Goal: Task Accomplishment & Management: Complete application form

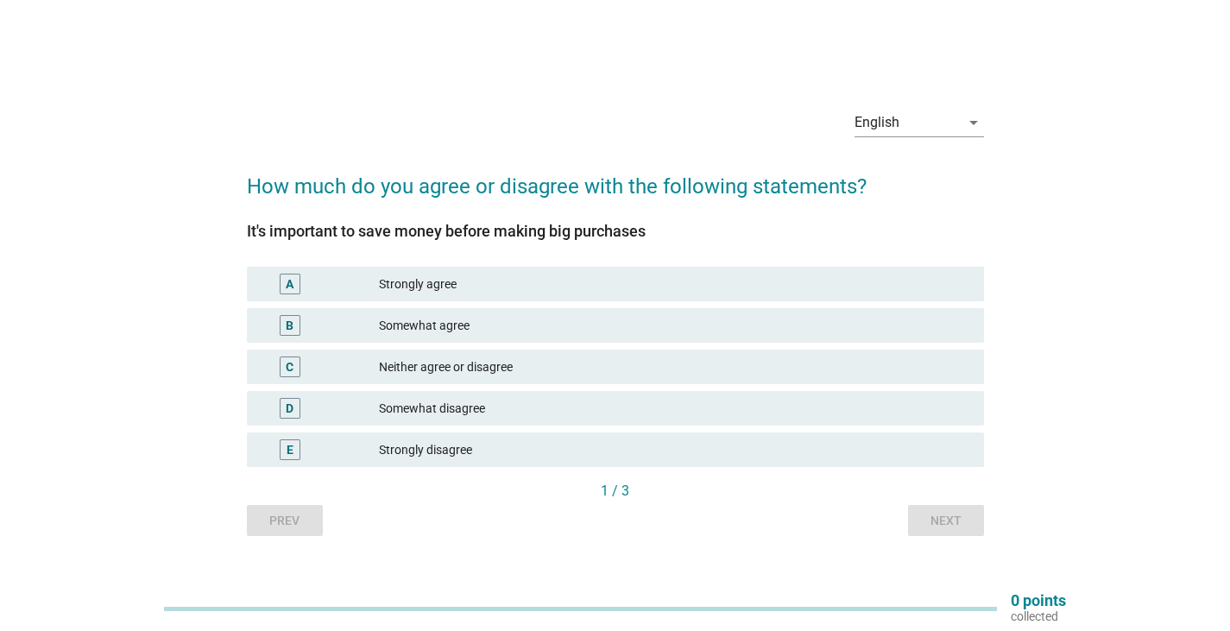
click at [479, 319] on div "Somewhat agree" at bounding box center [674, 325] width 591 height 21
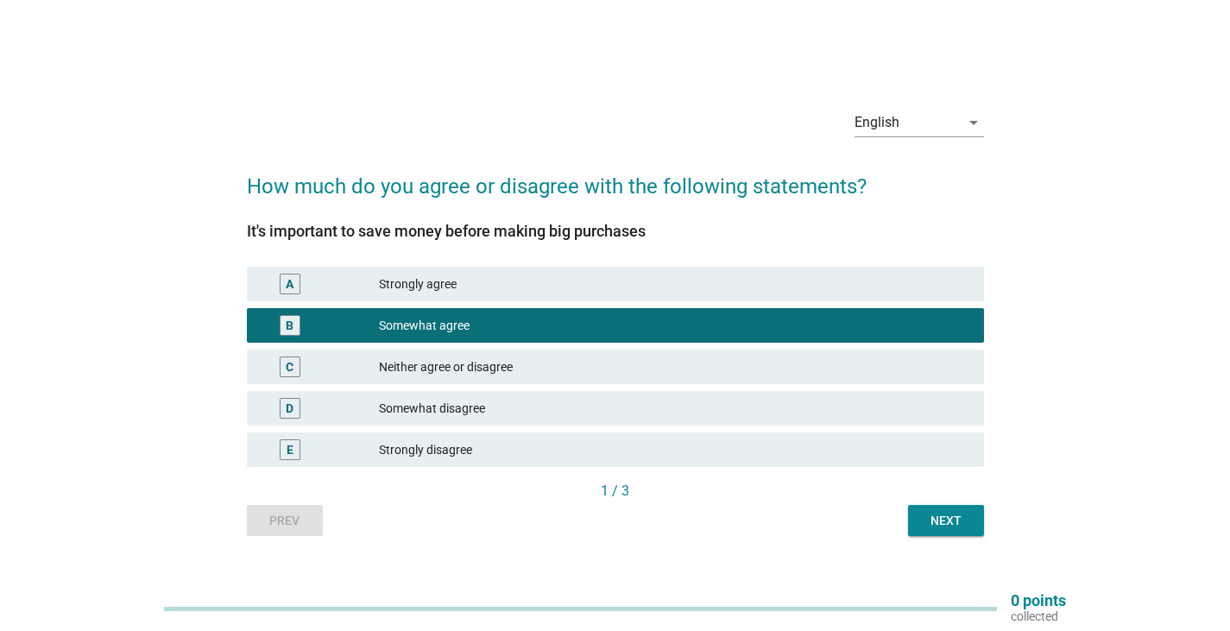
click at [953, 528] on div "Next" at bounding box center [946, 521] width 48 height 18
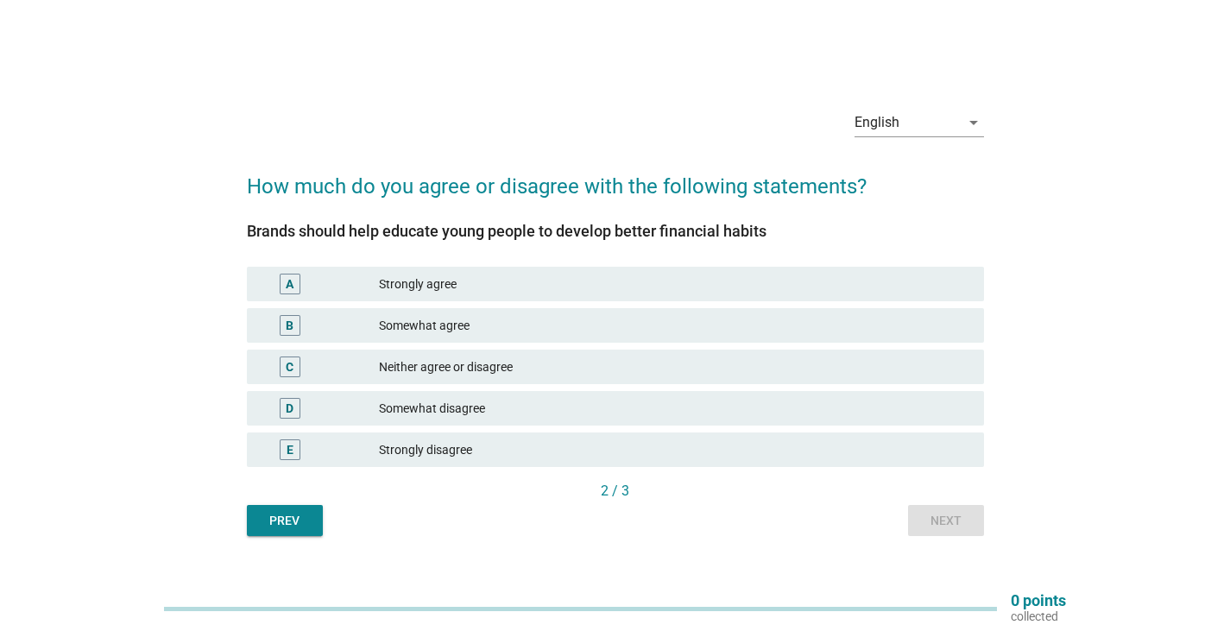
click at [584, 314] on div "B Somewhat agree" at bounding box center [615, 325] width 737 height 35
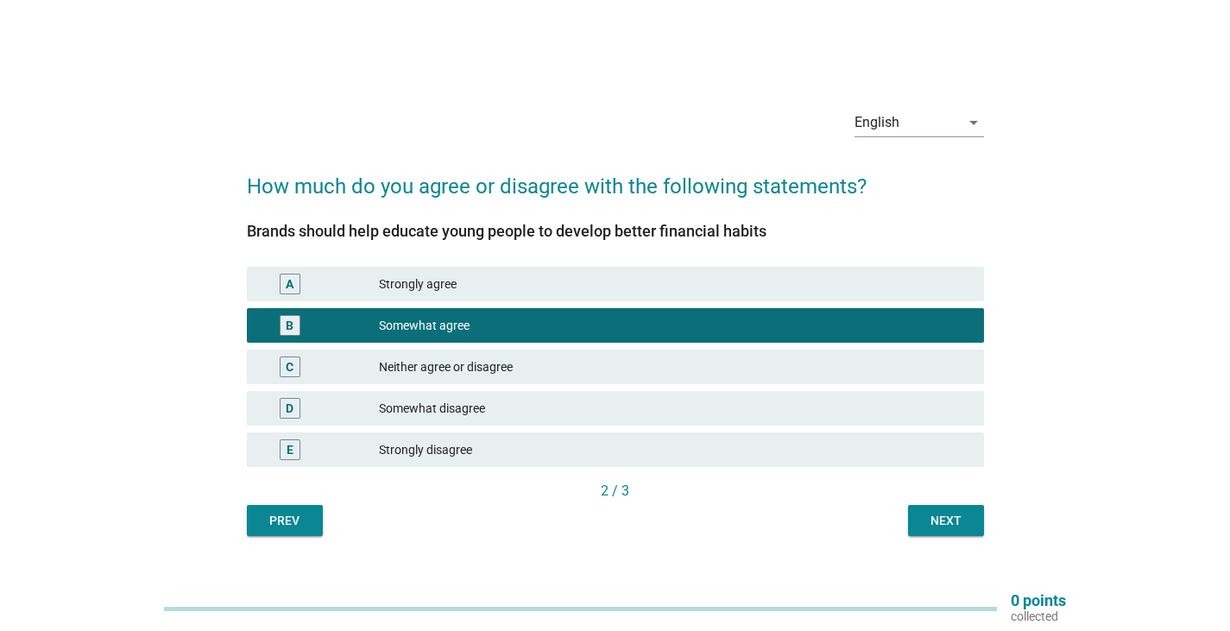
click at [929, 508] on button "Next" at bounding box center [946, 520] width 76 height 31
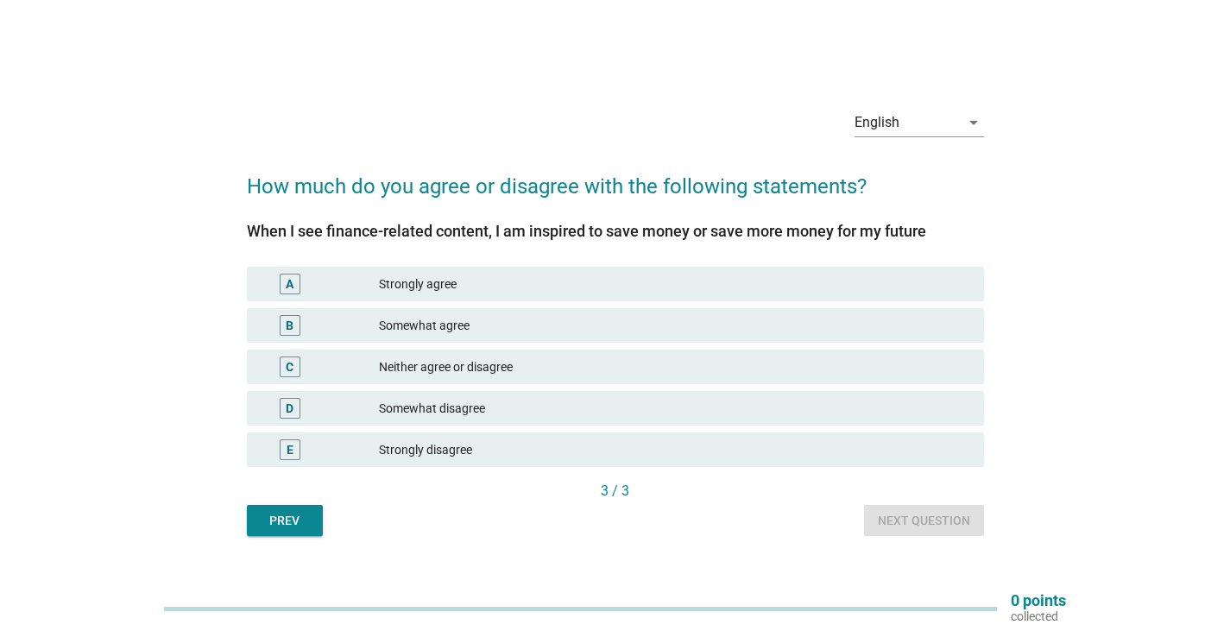
click at [476, 285] on div "Strongly agree" at bounding box center [674, 284] width 591 height 21
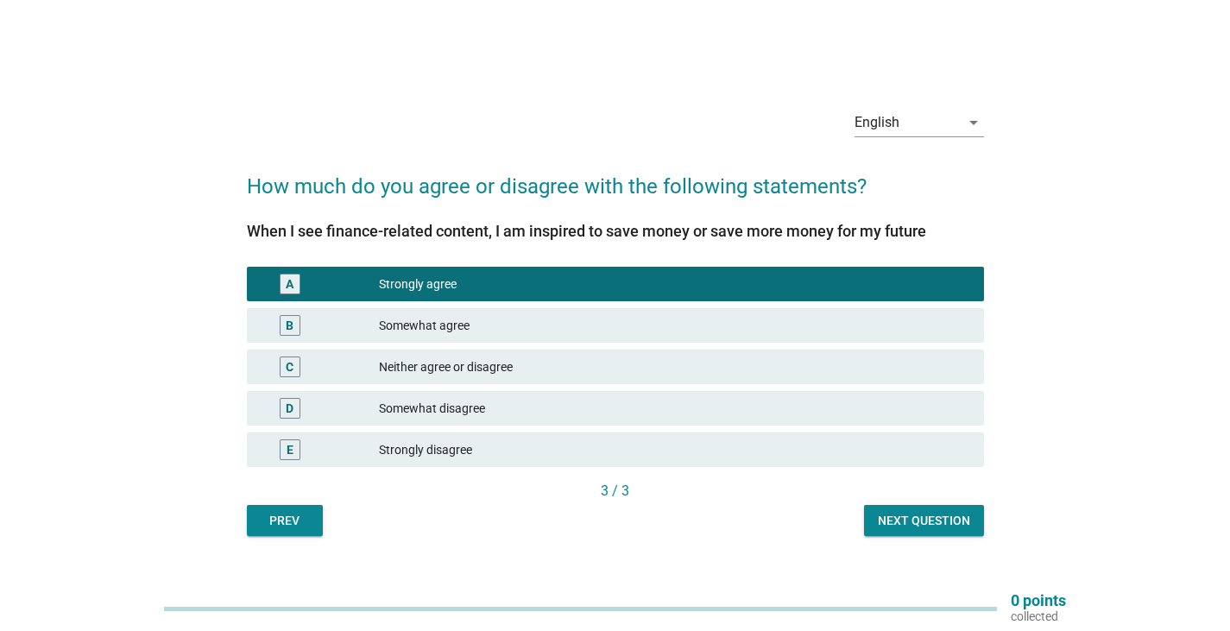
click at [915, 529] on div "Next question" at bounding box center [924, 521] width 92 height 18
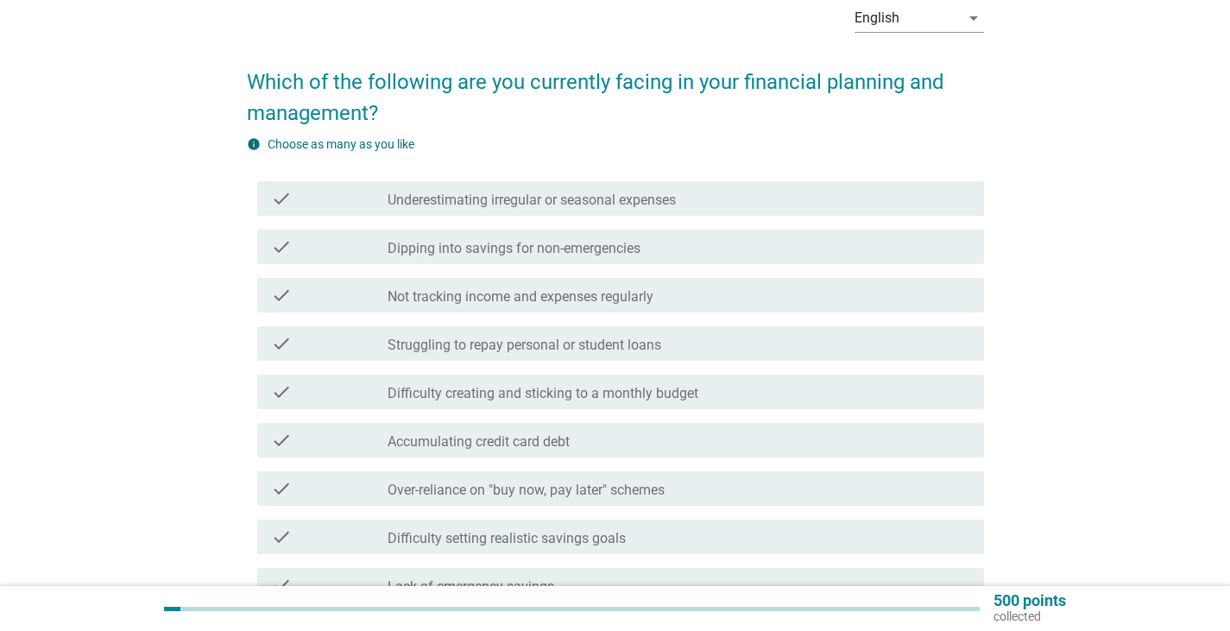
scroll to position [86, 0]
click at [613, 250] on label "Dipping into savings for non-emergencies" at bounding box center [513, 249] width 253 height 17
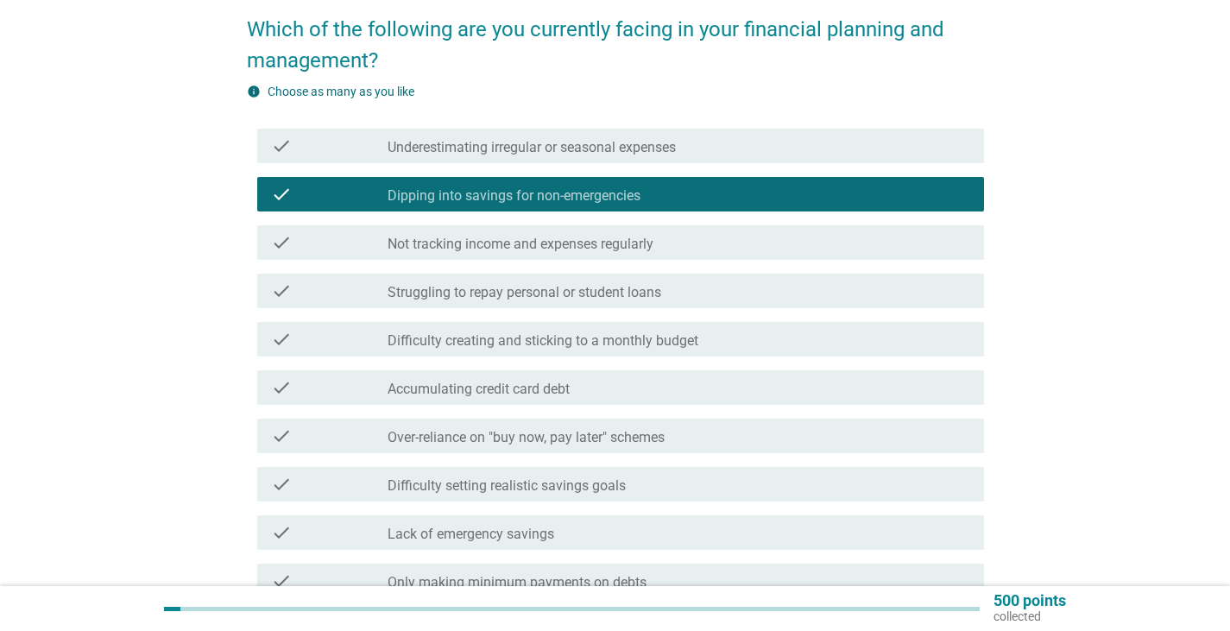
scroll to position [173, 0]
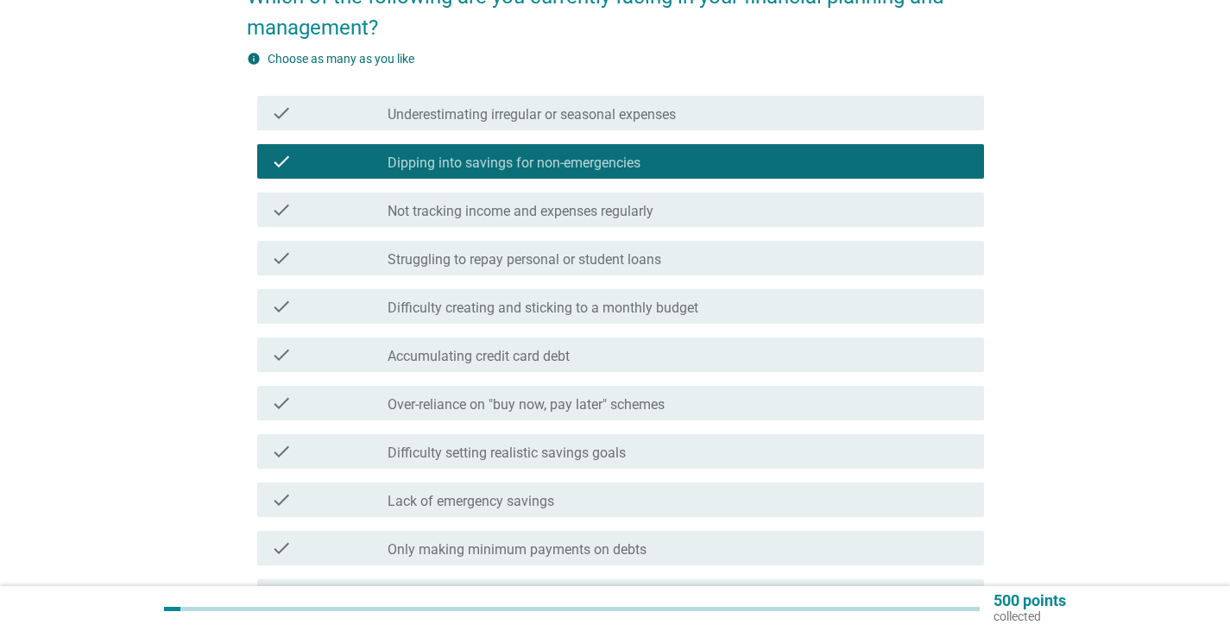
click at [750, 123] on div "check check_box_outline_blank Underestimating irregular or seasonal expenses" at bounding box center [620, 113] width 727 height 35
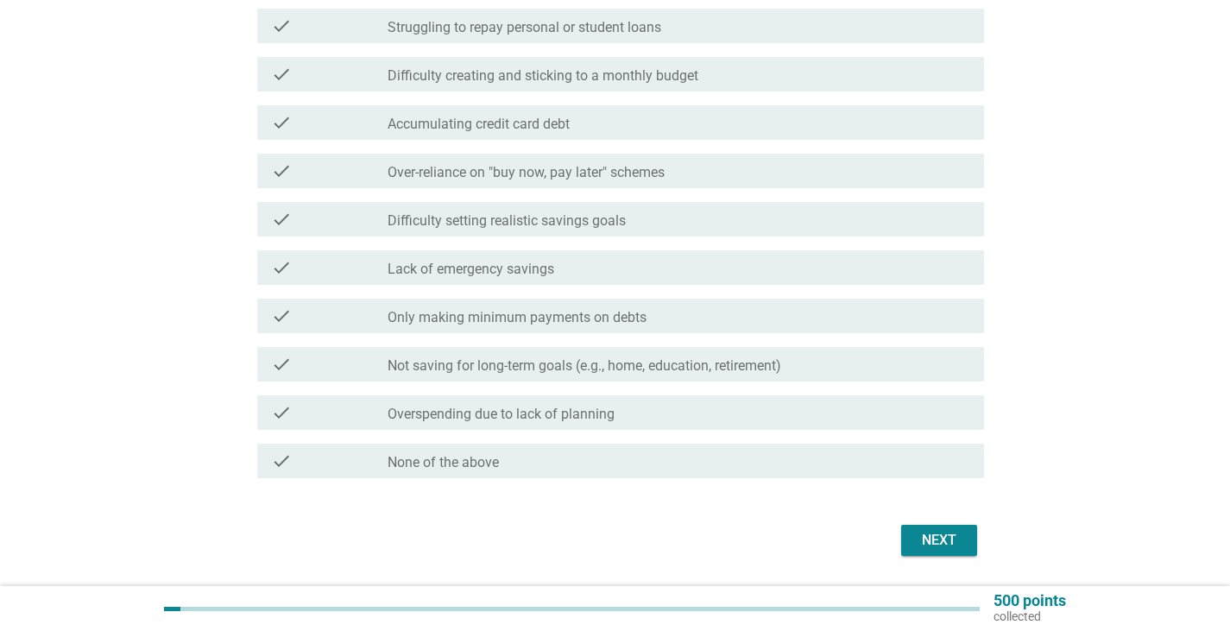
scroll to position [431, 0]
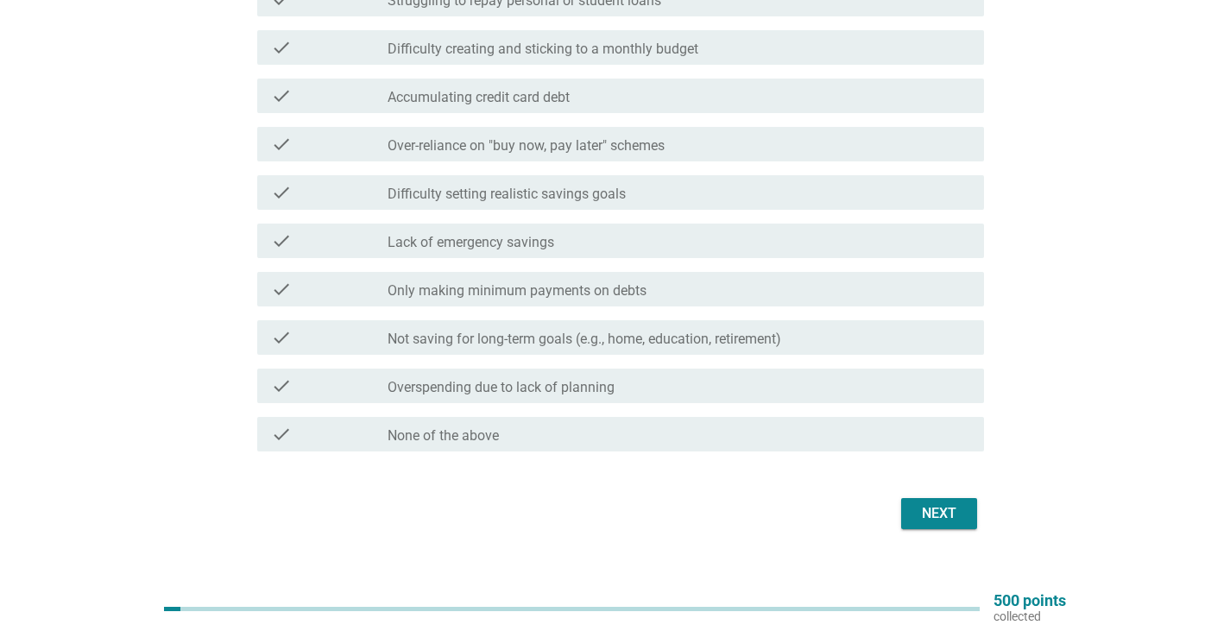
click at [949, 517] on div "Next" at bounding box center [939, 513] width 48 height 21
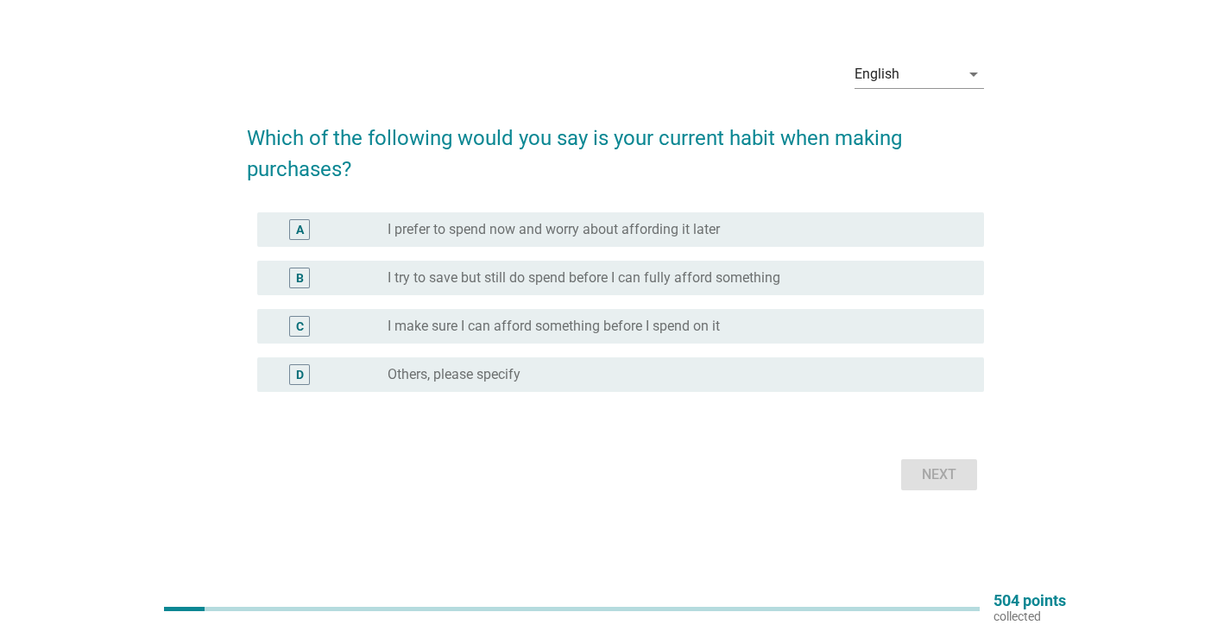
scroll to position [0, 0]
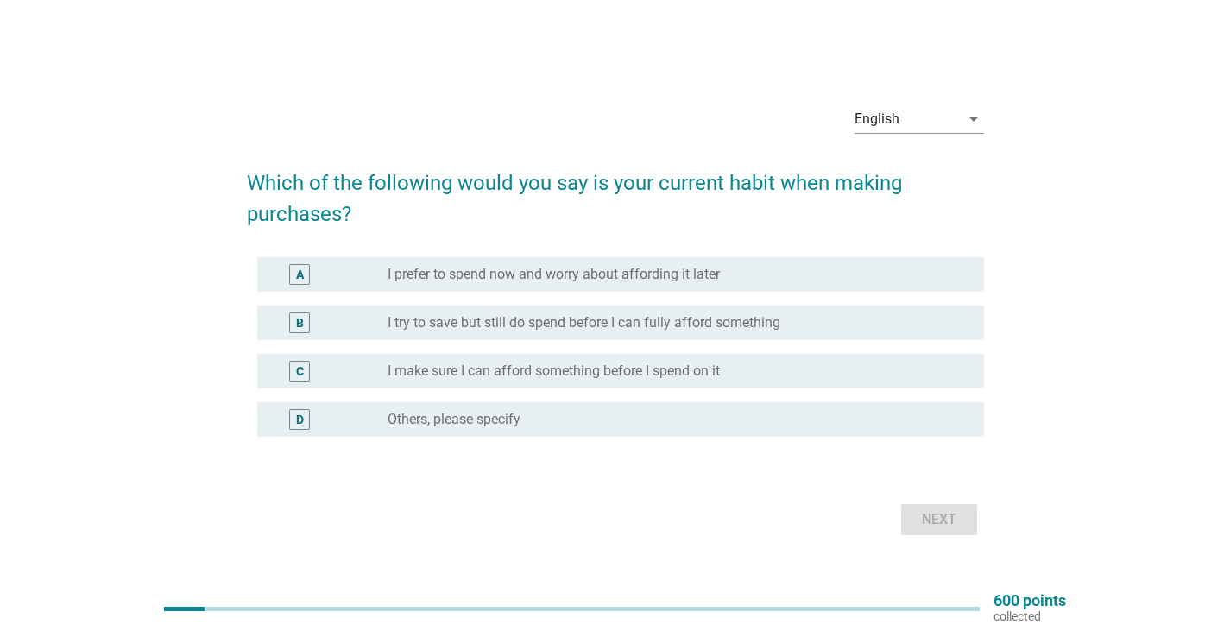
click at [849, 227] on h2 "Which of the following would you say is your current habit when making purchase…" at bounding box center [615, 189] width 737 height 79
click at [728, 387] on div "C radio_button_unchecked I make sure I can afford something before I spend on it" at bounding box center [620, 371] width 727 height 35
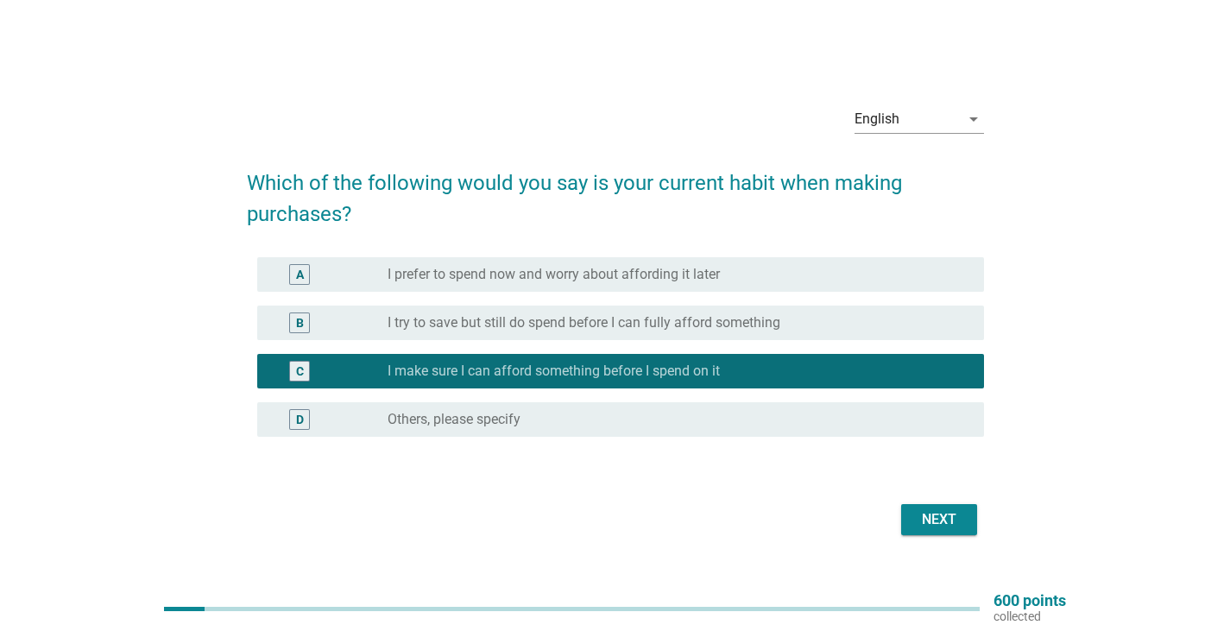
click at [944, 529] on div "Next" at bounding box center [939, 519] width 48 height 21
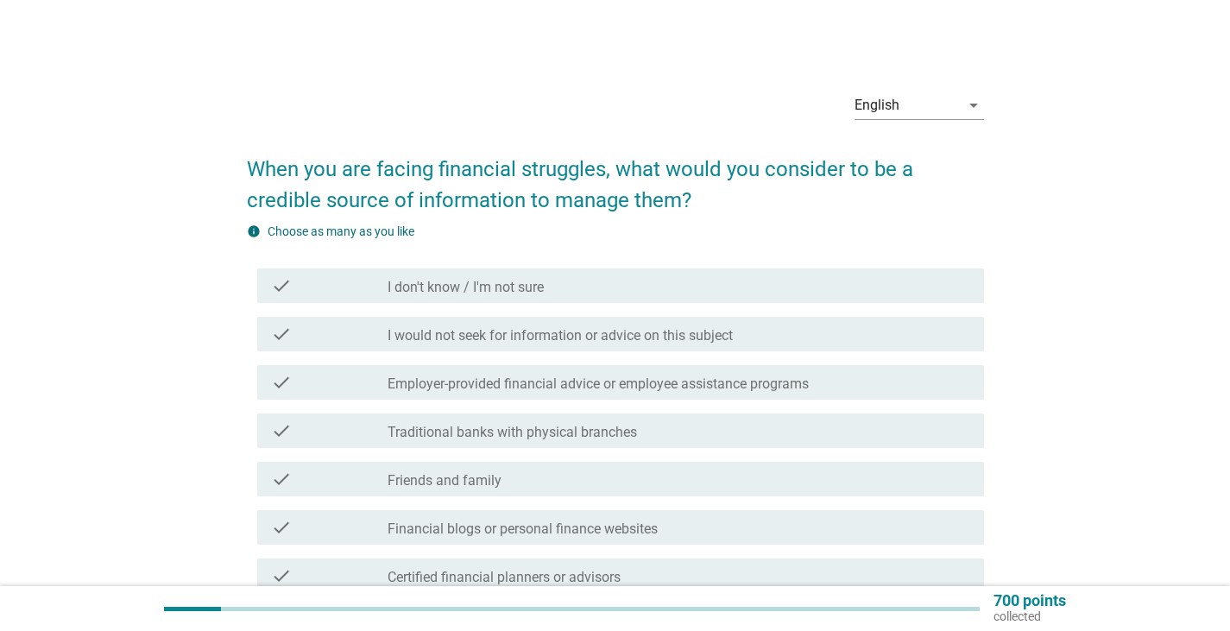
click at [926, 223] on div "info Choose as many as you like" at bounding box center [615, 232] width 737 height 18
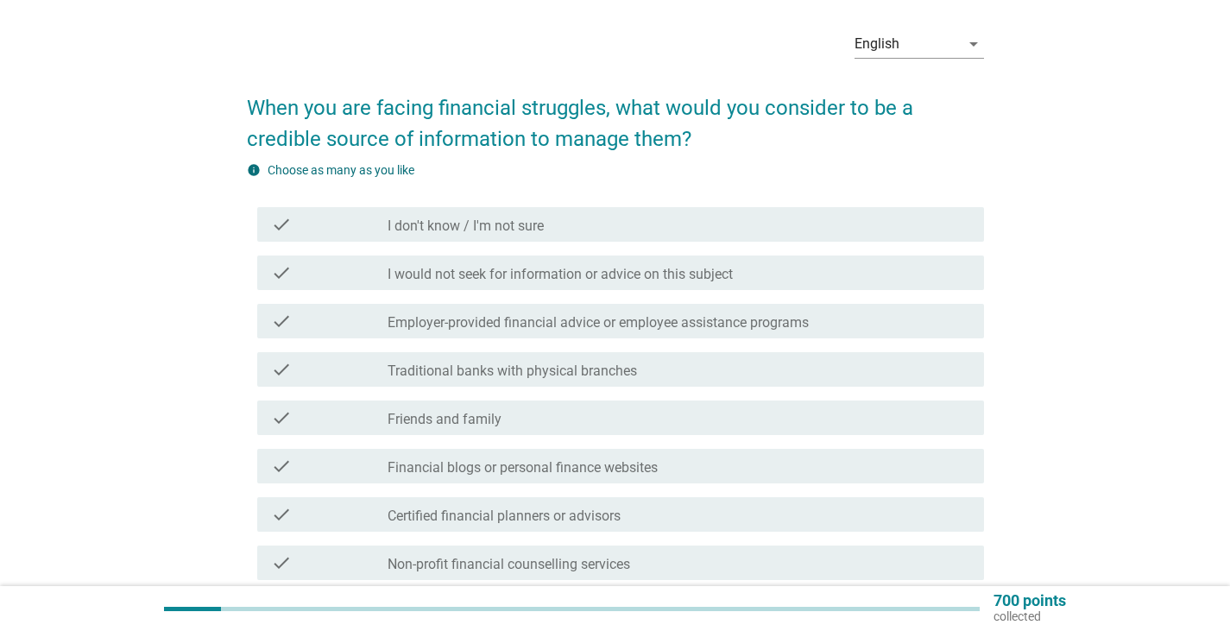
scroll to position [86, 0]
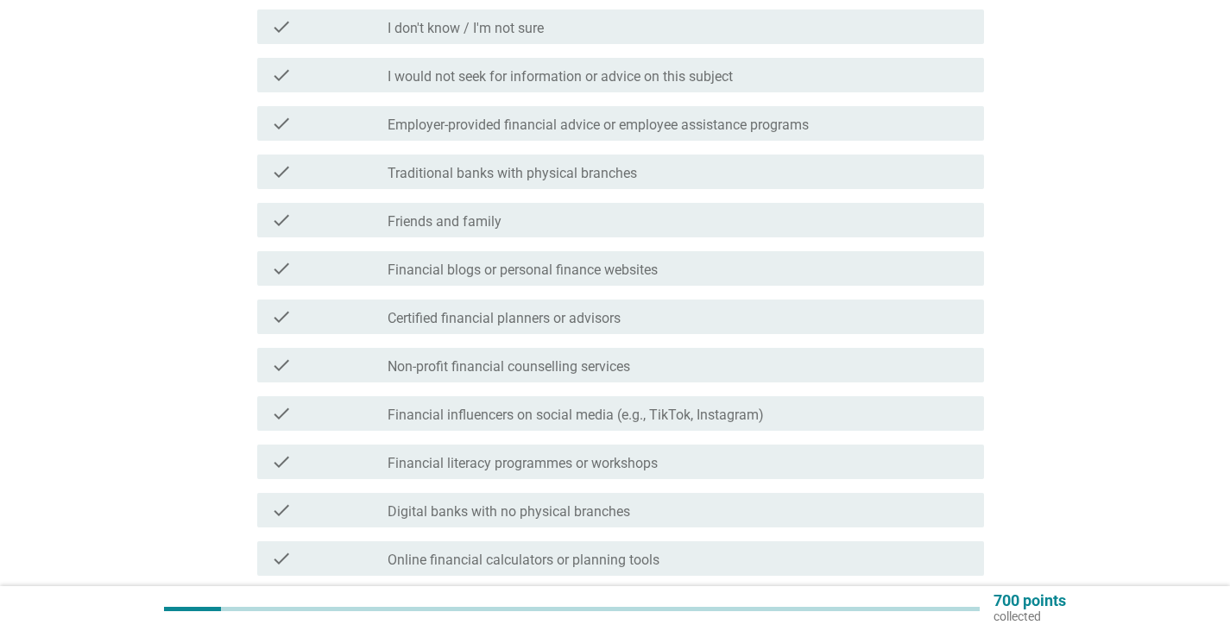
click at [646, 216] on div "check_box_outline_blank Friends and family" at bounding box center [678, 220] width 582 height 21
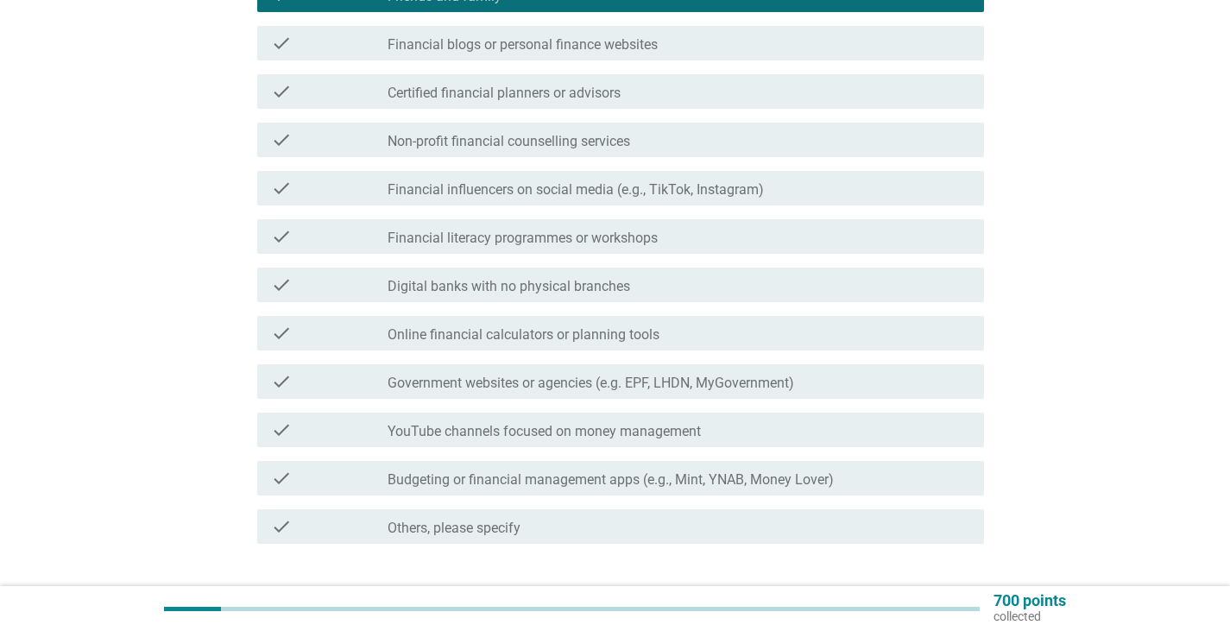
scroll to position [518, 0]
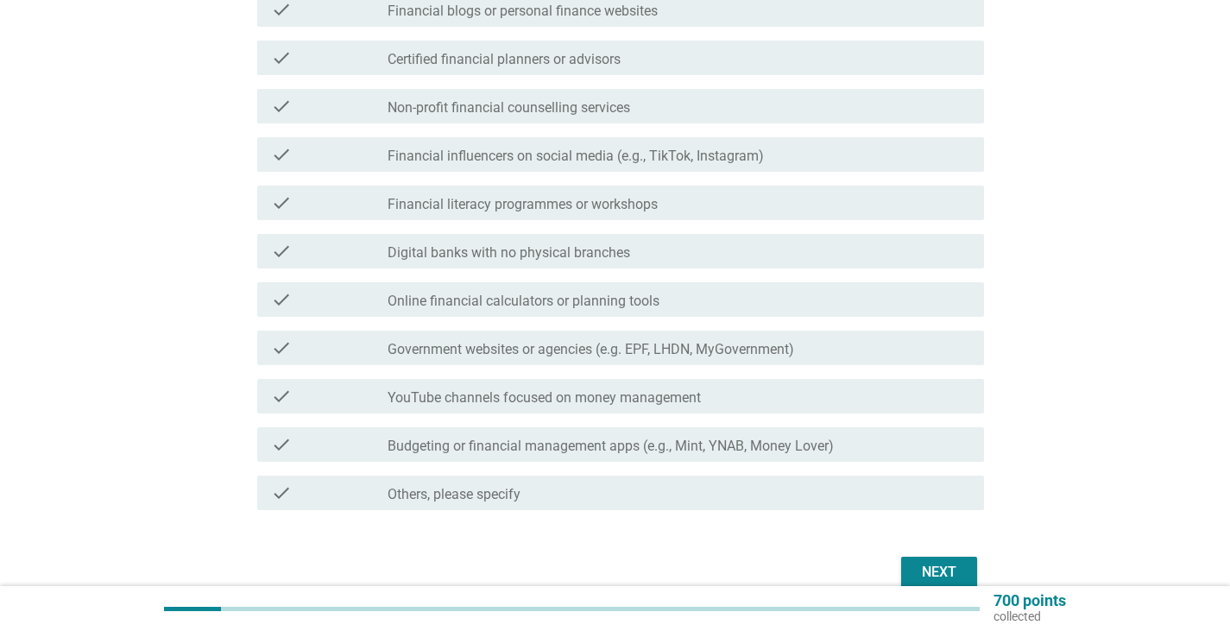
click at [652, 361] on div "check check_box_outline_blank Government websites or agencies (e.g. EPF, LHDN, …" at bounding box center [620, 347] width 727 height 35
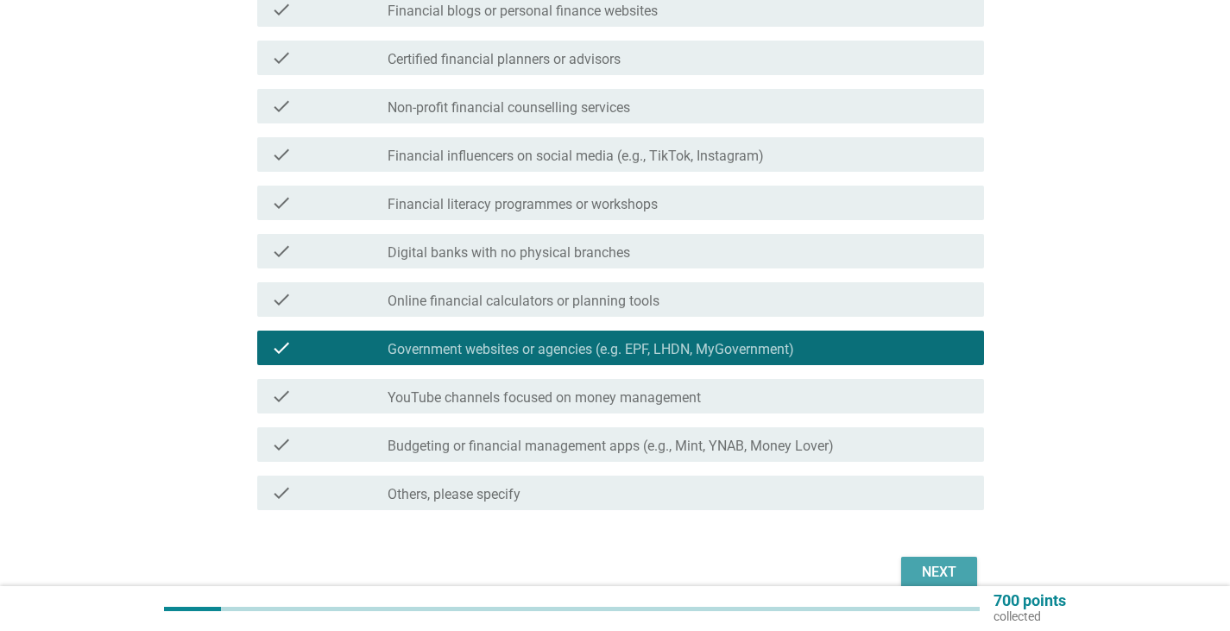
click at [931, 568] on div "Next" at bounding box center [939, 572] width 48 height 21
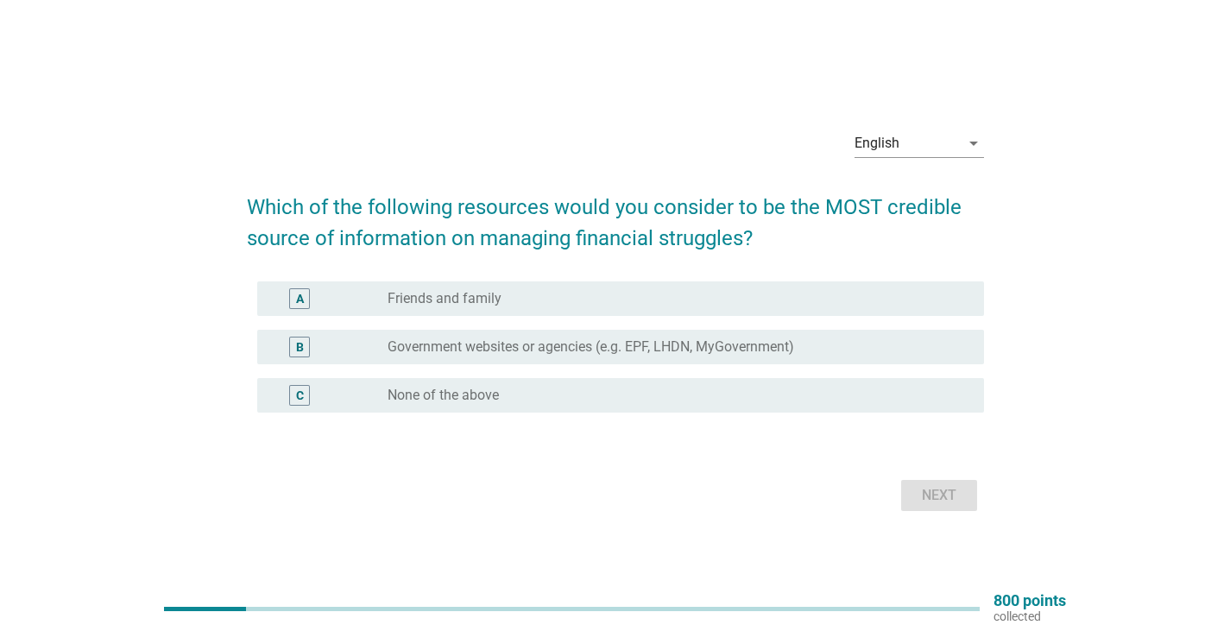
click at [634, 284] on div "A radio_button_unchecked Friends and family" at bounding box center [620, 298] width 727 height 35
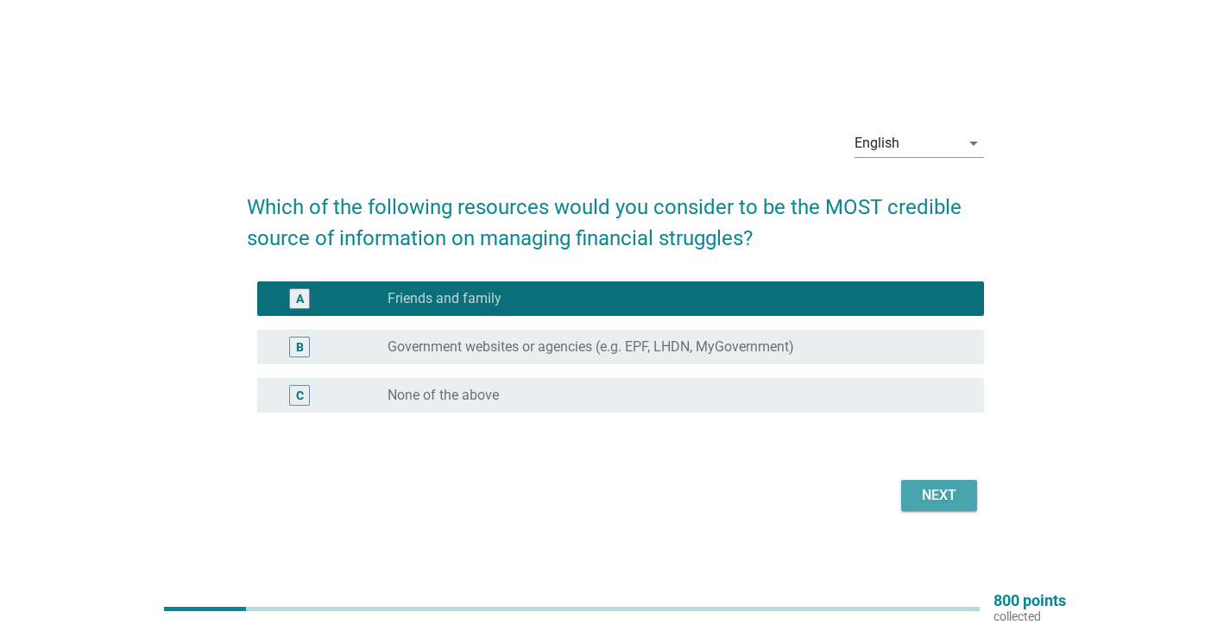
click at [925, 494] on div "Next" at bounding box center [939, 495] width 48 height 21
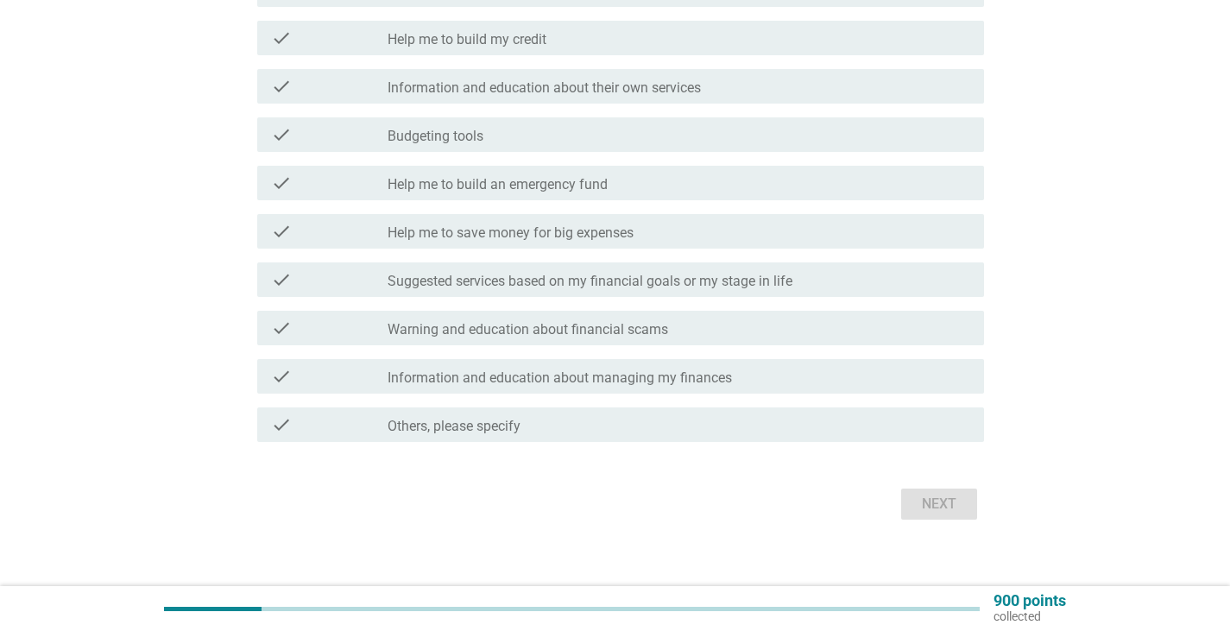
scroll to position [345, 0]
click at [633, 230] on label "Help me to save money for big expenses" at bounding box center [510, 231] width 246 height 17
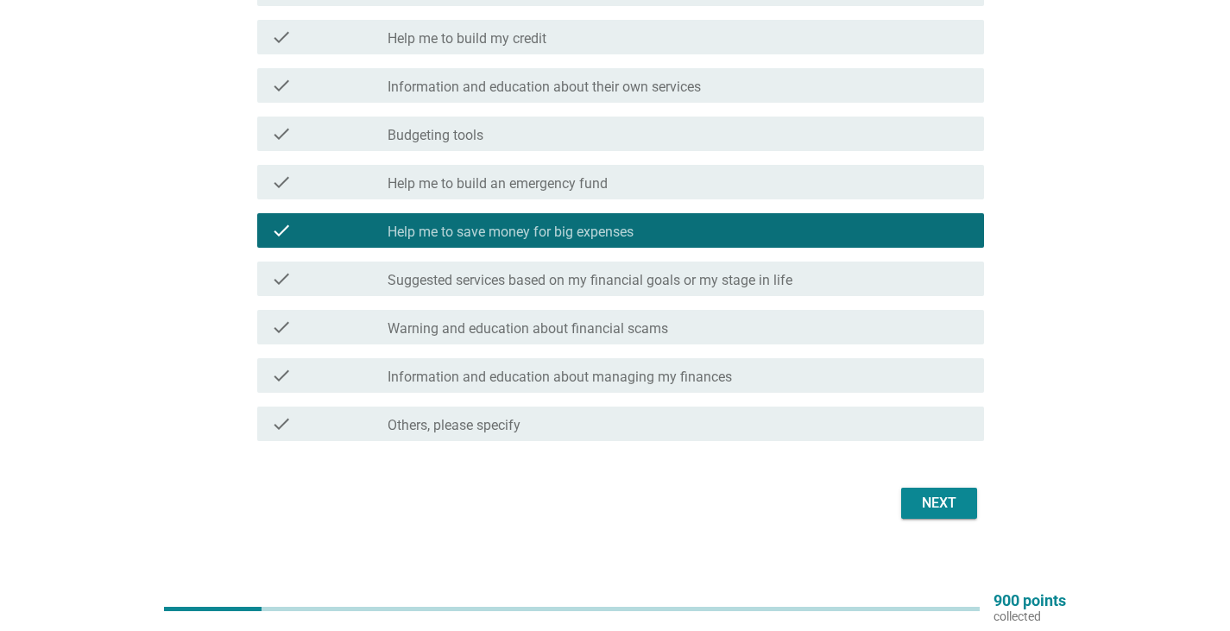
click at [720, 367] on div "check_box_outline_blank Information and education about managing my finances" at bounding box center [678, 375] width 582 height 21
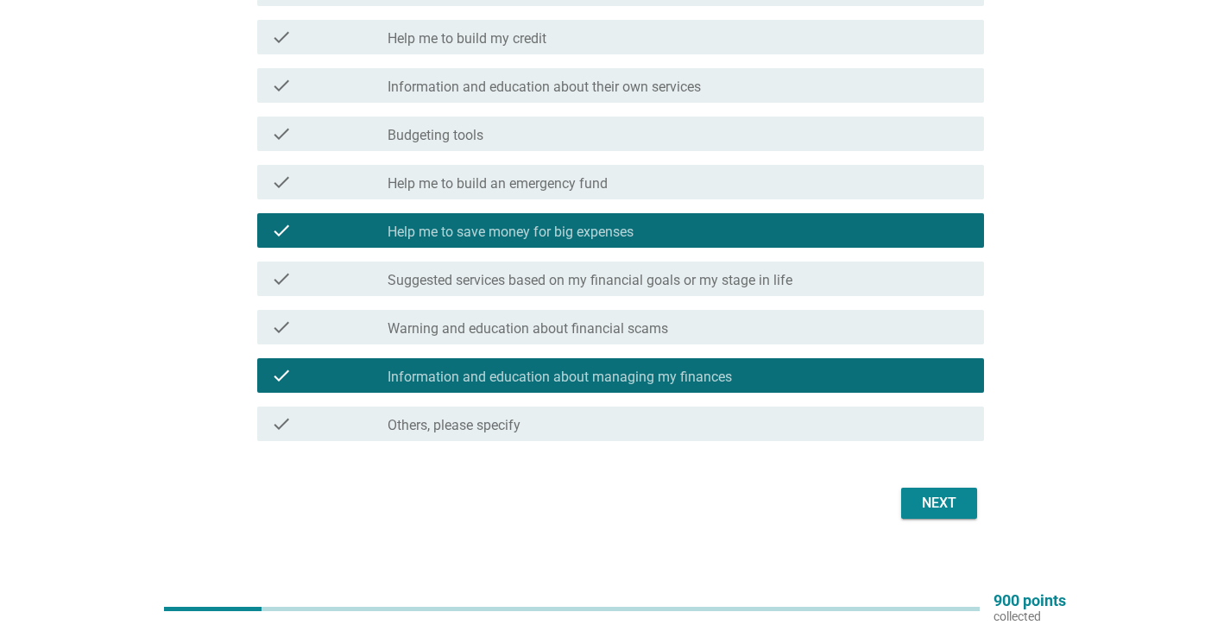
click at [966, 507] on button "Next" at bounding box center [939, 503] width 76 height 31
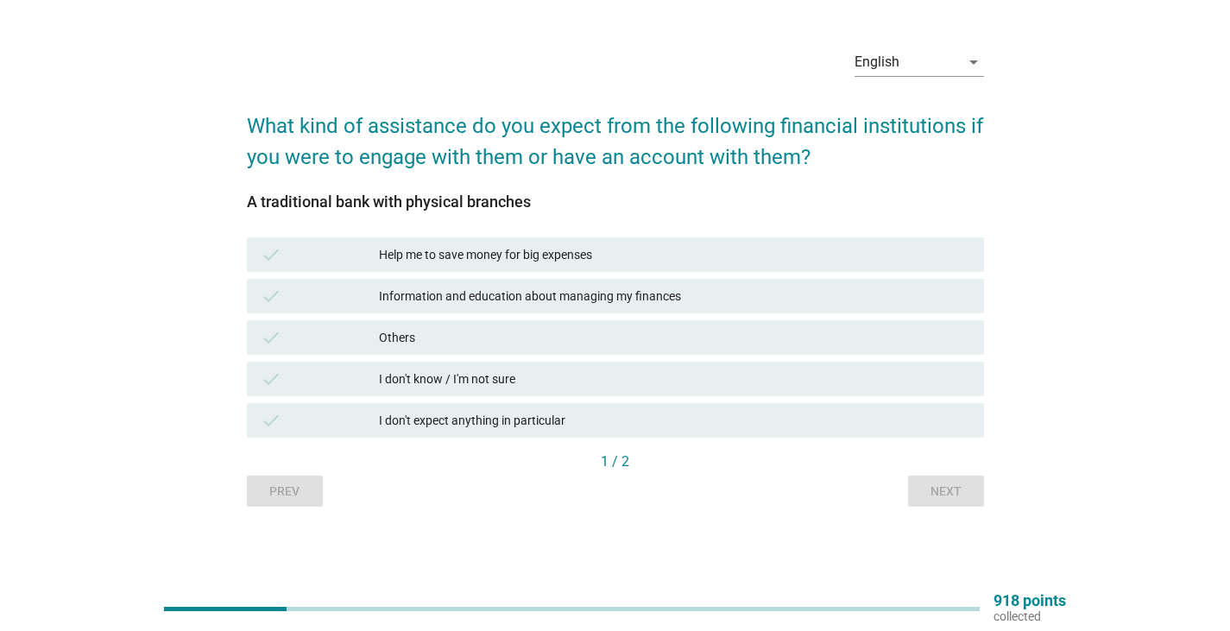
scroll to position [0, 0]
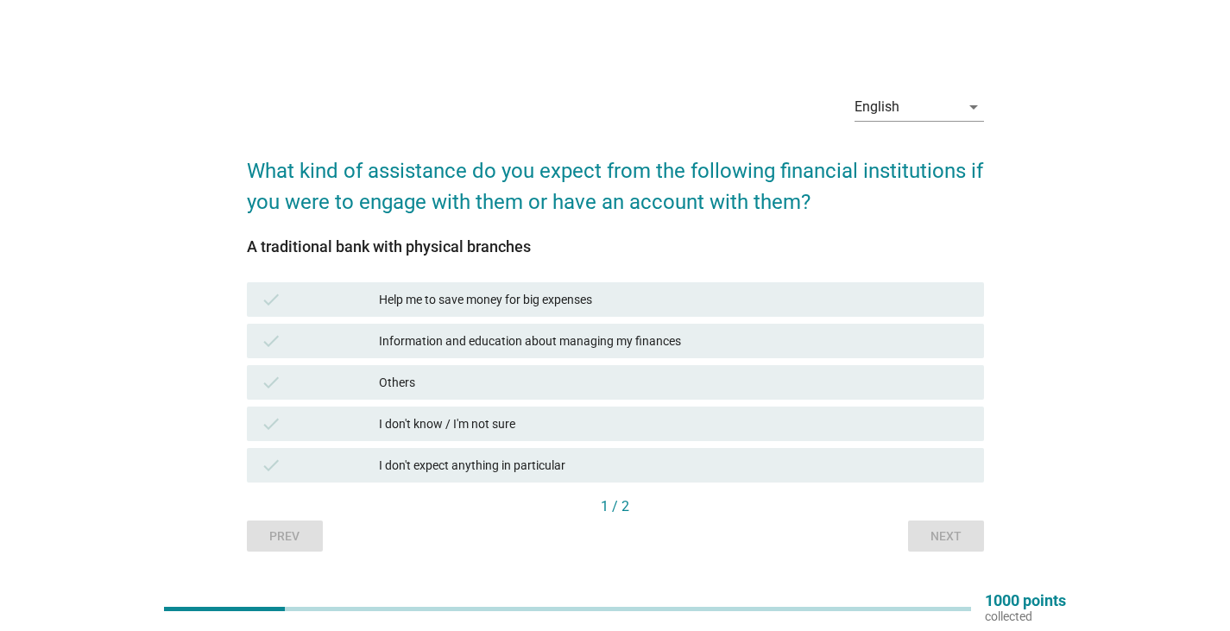
click at [656, 278] on div "A traditional bank with physical branches check Help me to save money for big e…" at bounding box center [615, 367] width 737 height 258
click at [638, 303] on div "Help me to save money for big expenses" at bounding box center [674, 299] width 591 height 21
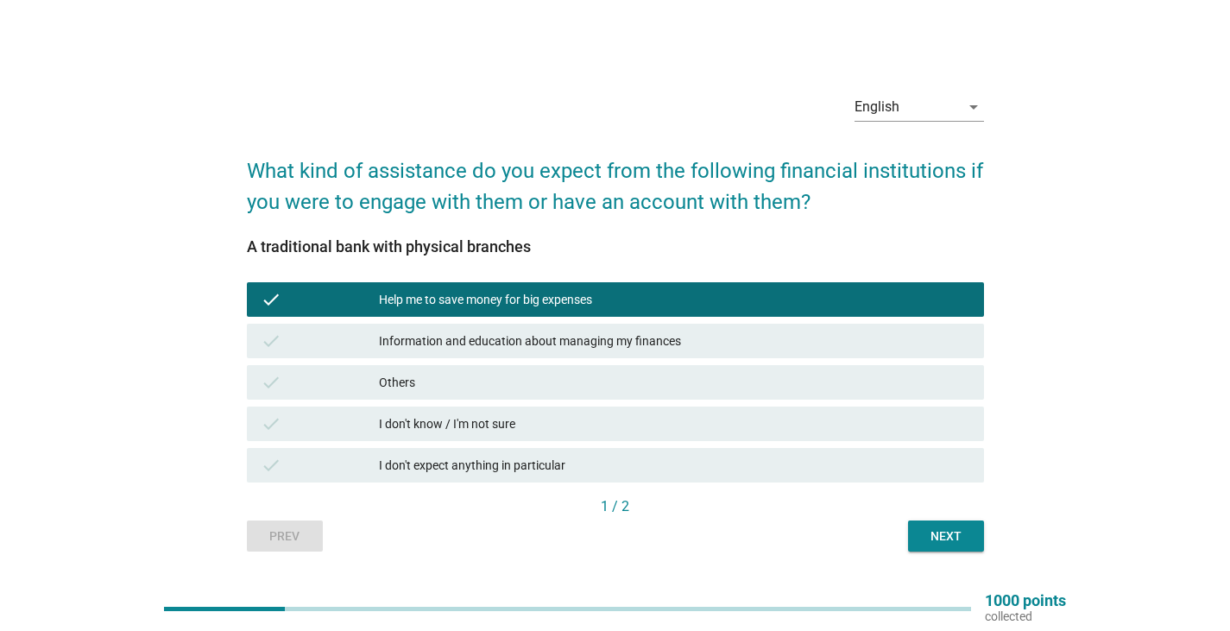
click at [676, 343] on div "Information and education about managing my finances" at bounding box center [674, 340] width 591 height 21
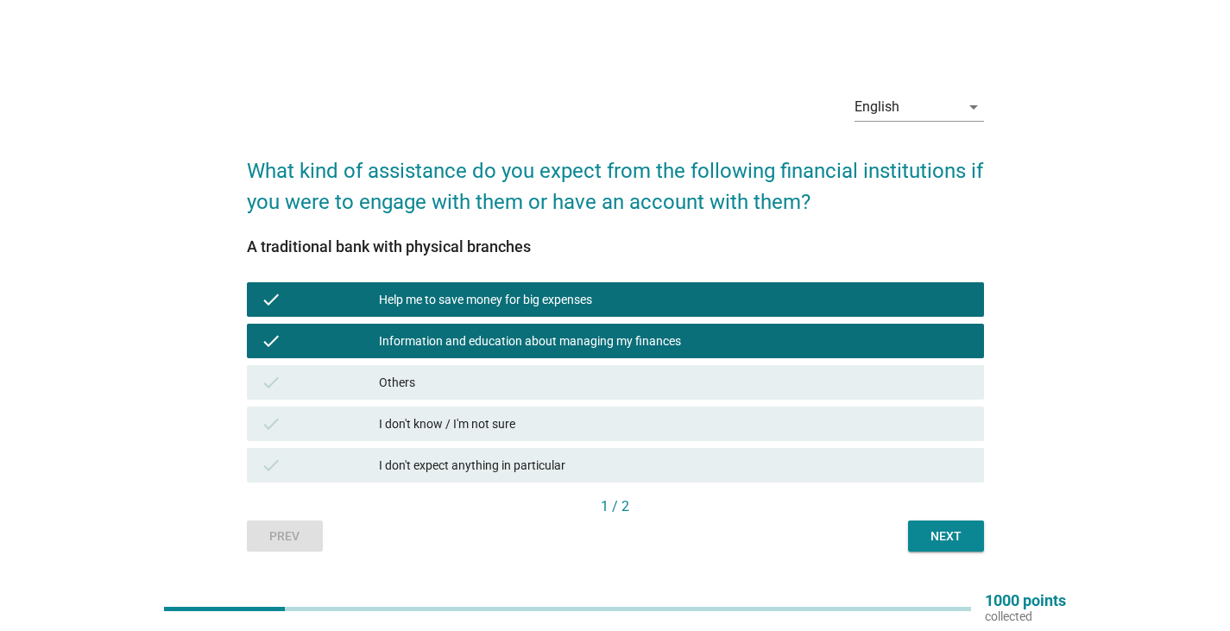
click at [923, 524] on button "Next" at bounding box center [946, 535] width 76 height 31
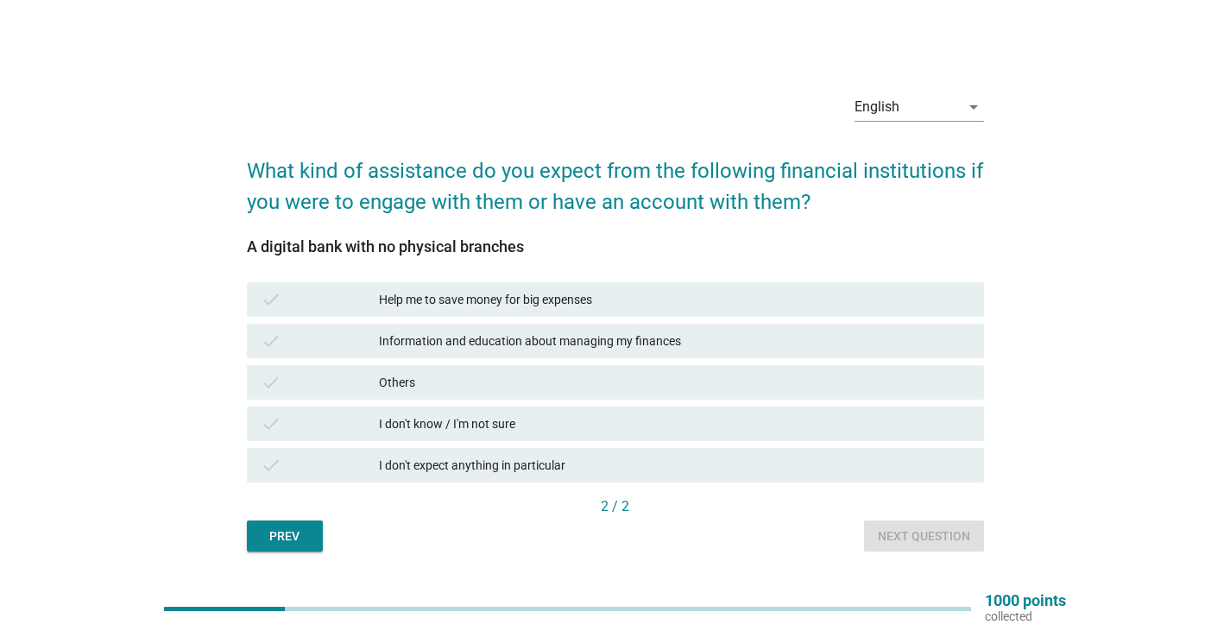
click at [660, 468] on div "I don't expect anything in particular" at bounding box center [674, 465] width 591 height 21
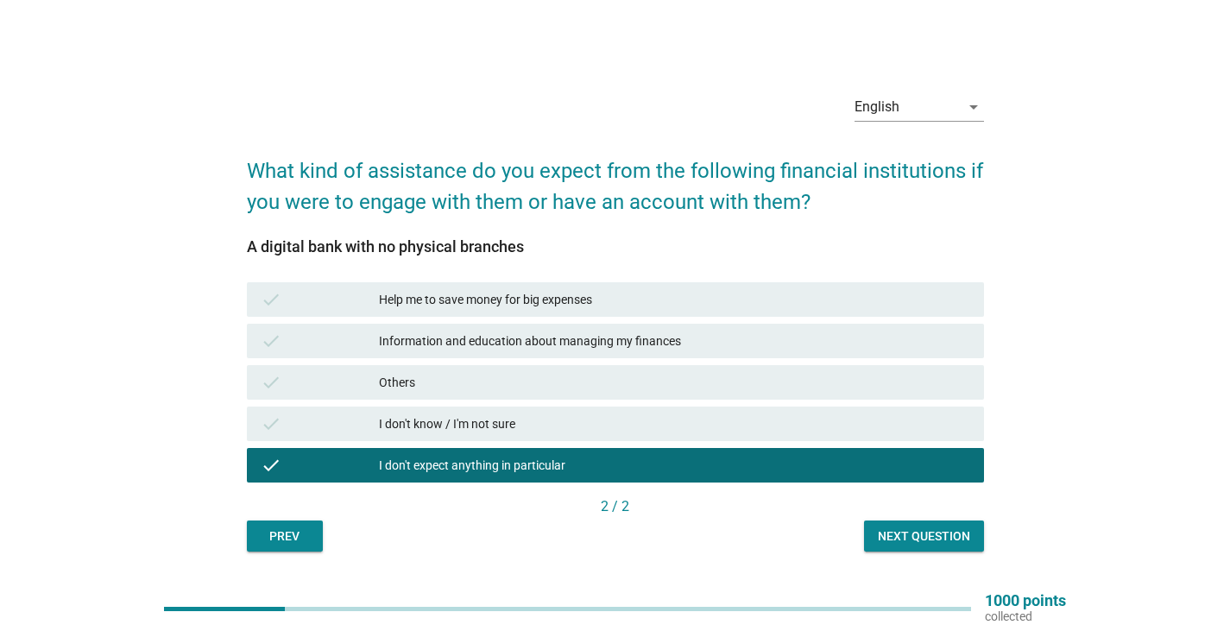
click at [912, 531] on div "Next question" at bounding box center [924, 536] width 92 height 18
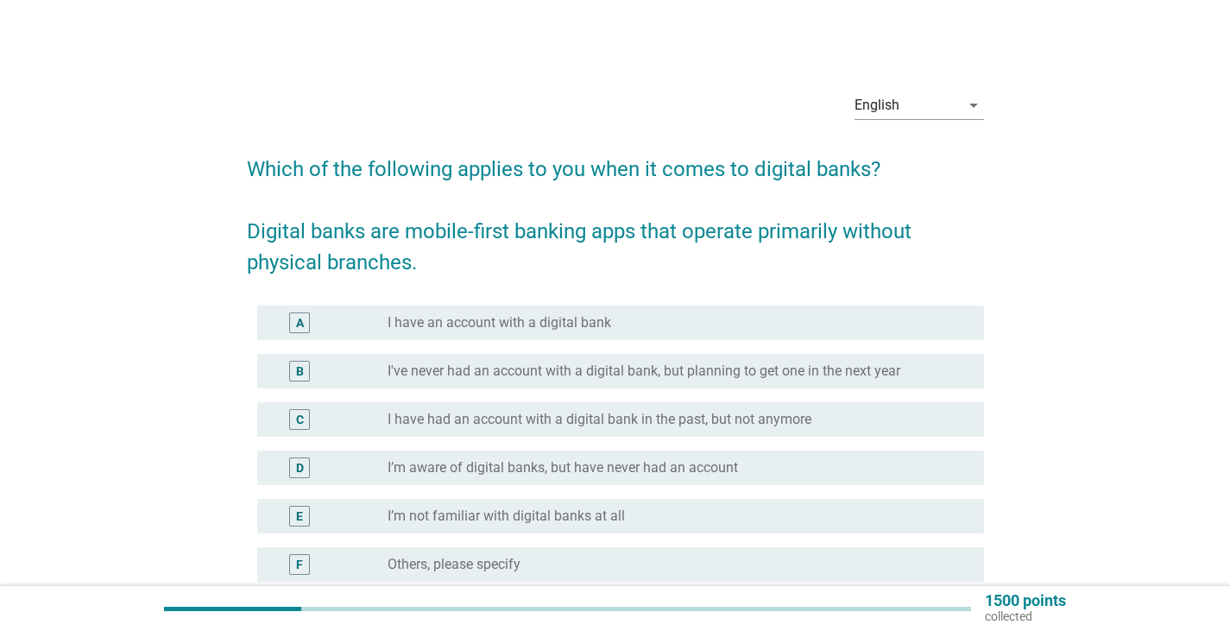
scroll to position [86, 0]
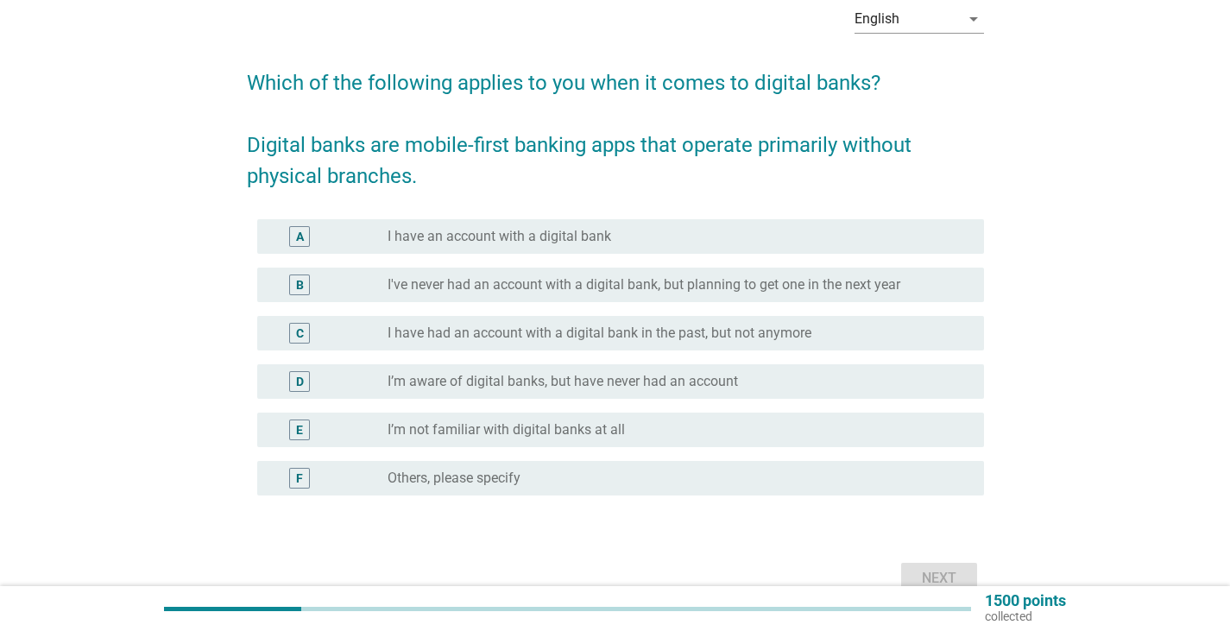
click at [794, 341] on label "I have had an account with a digital bank in the past, but not anymore" at bounding box center [599, 332] width 424 height 17
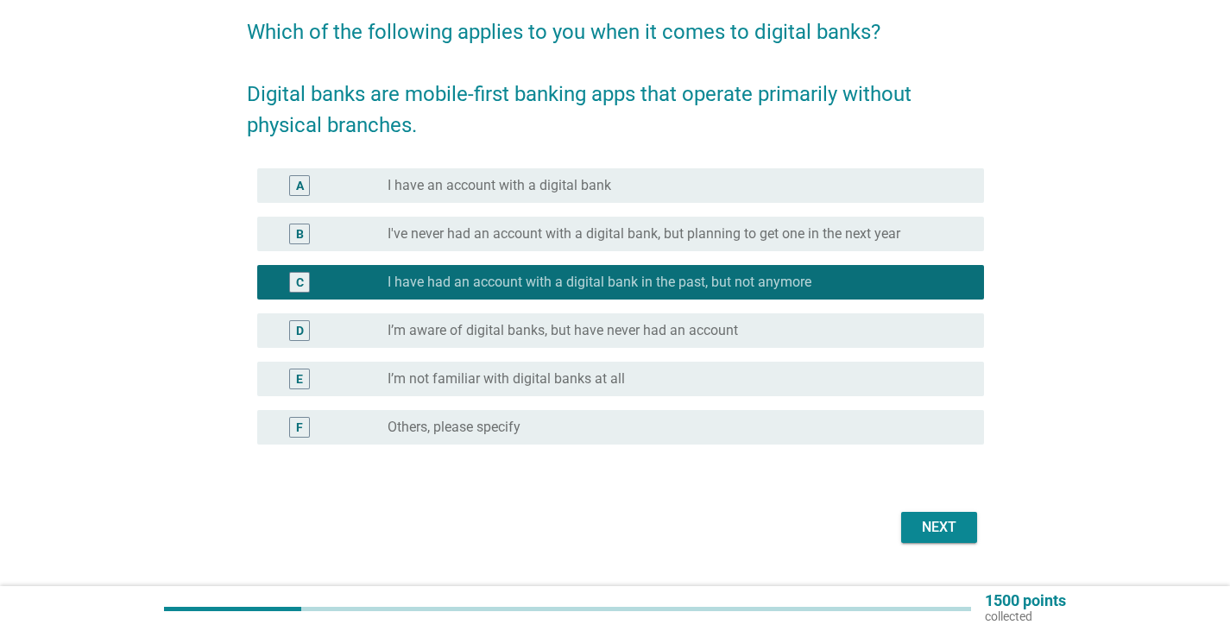
scroll to position [177, 0]
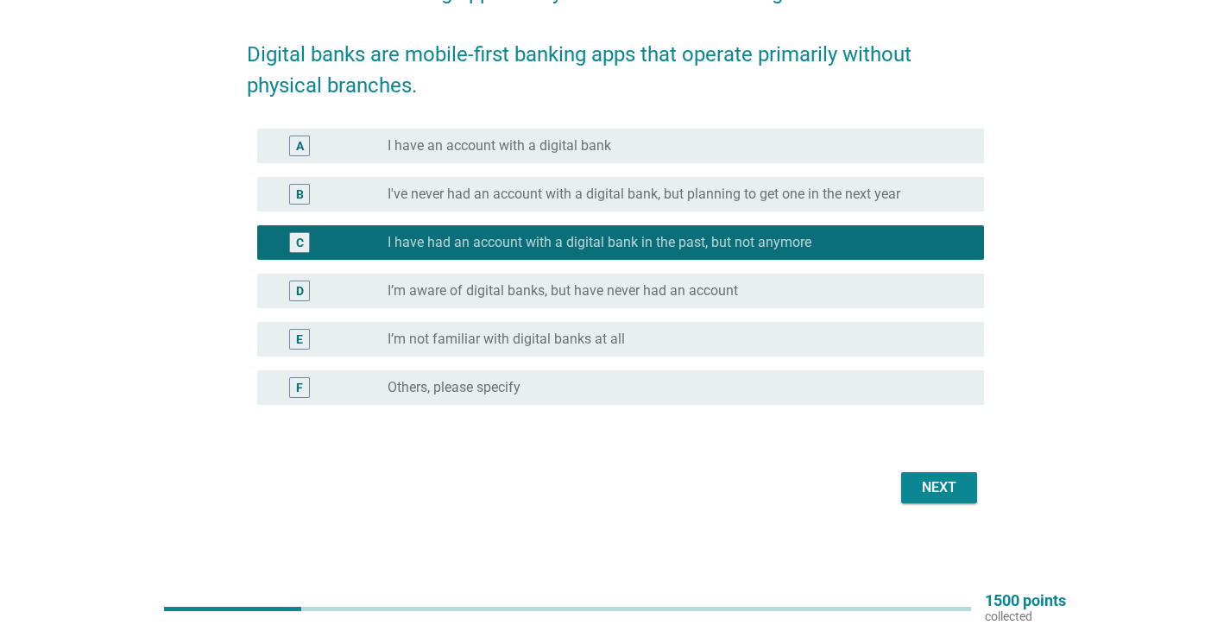
click at [934, 488] on div "Next" at bounding box center [939, 487] width 48 height 21
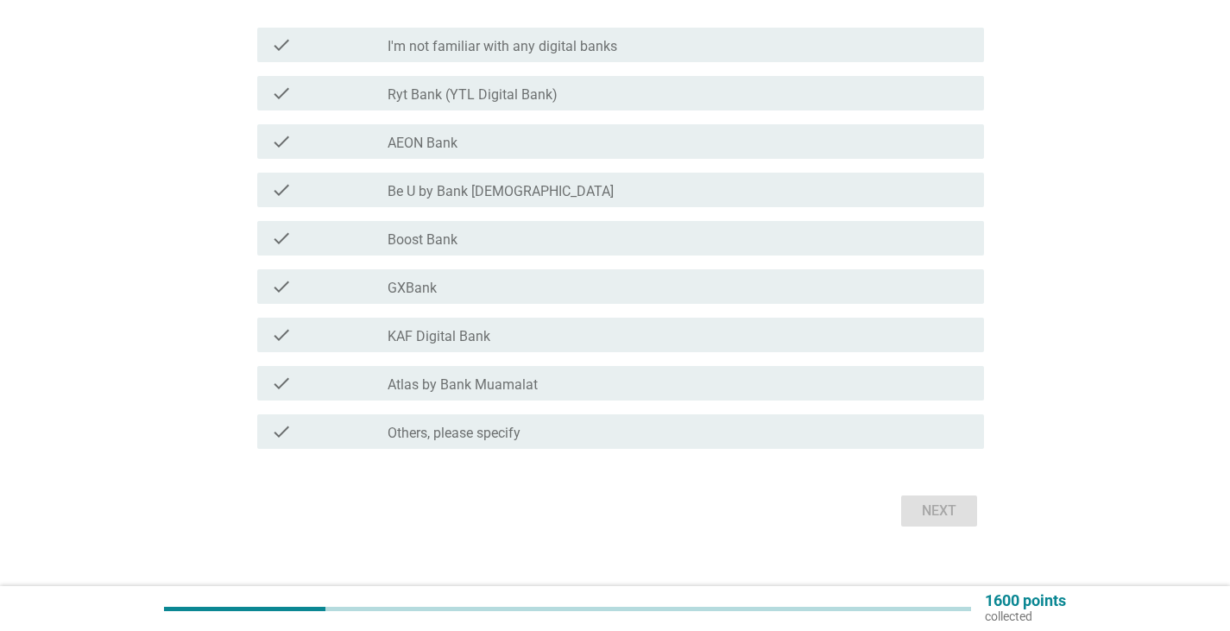
scroll to position [233, 0]
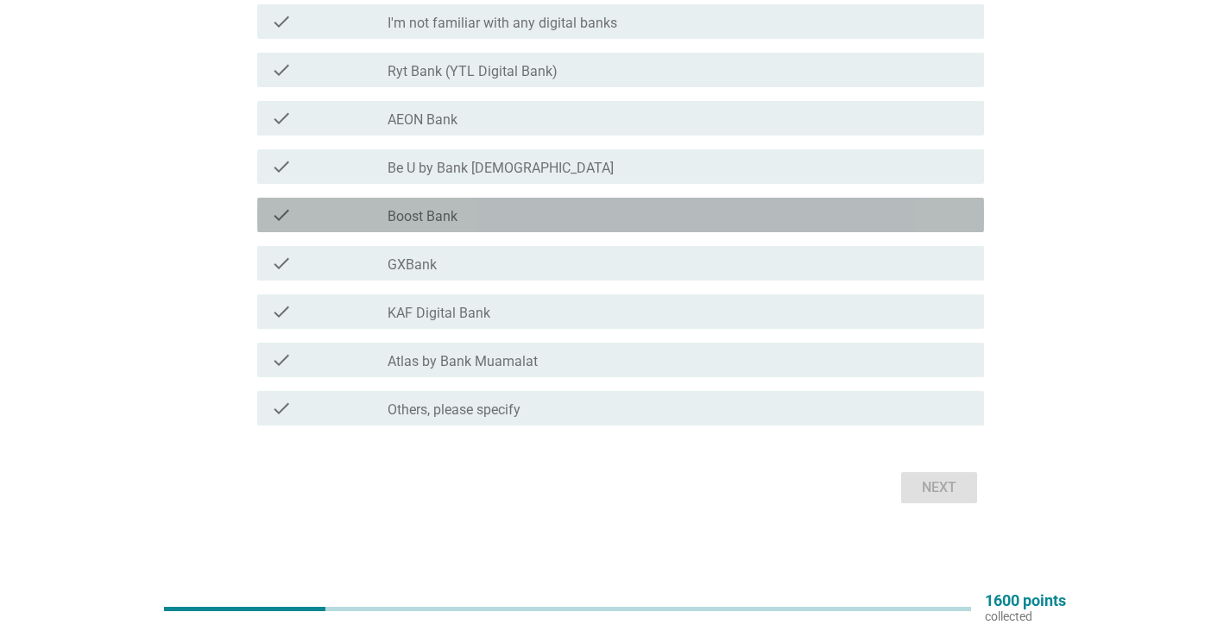
click at [507, 221] on div "check_box_outline_blank Boost Bank" at bounding box center [678, 214] width 582 height 21
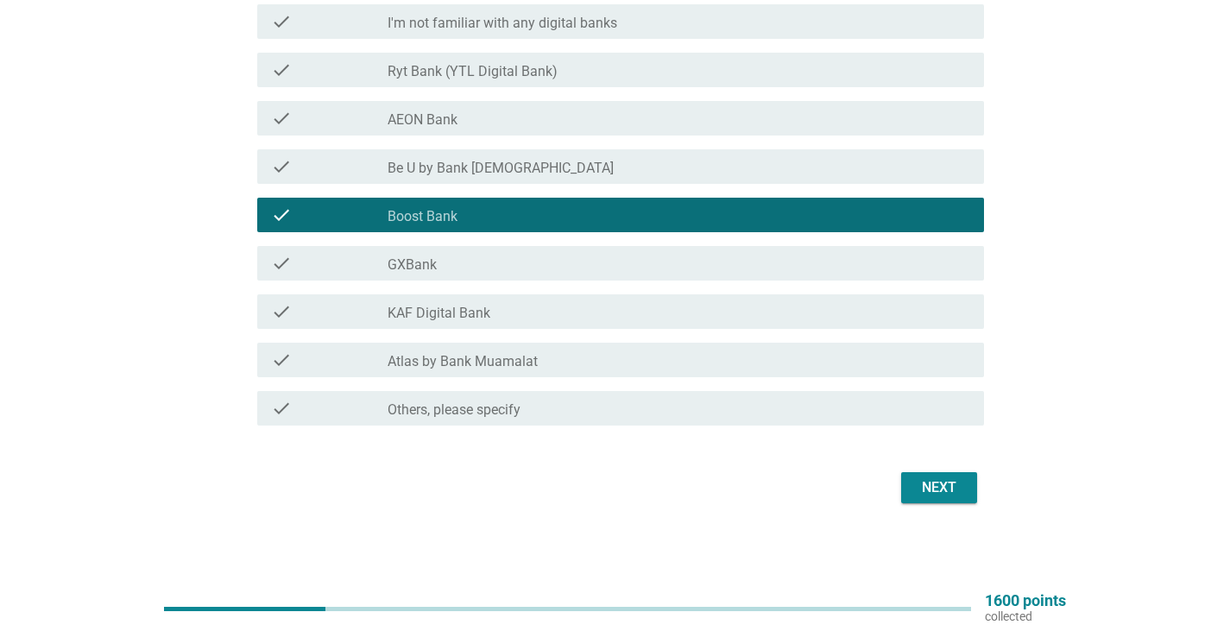
click at [491, 260] on div "check_box_outline_blank GXBank" at bounding box center [678, 263] width 582 height 21
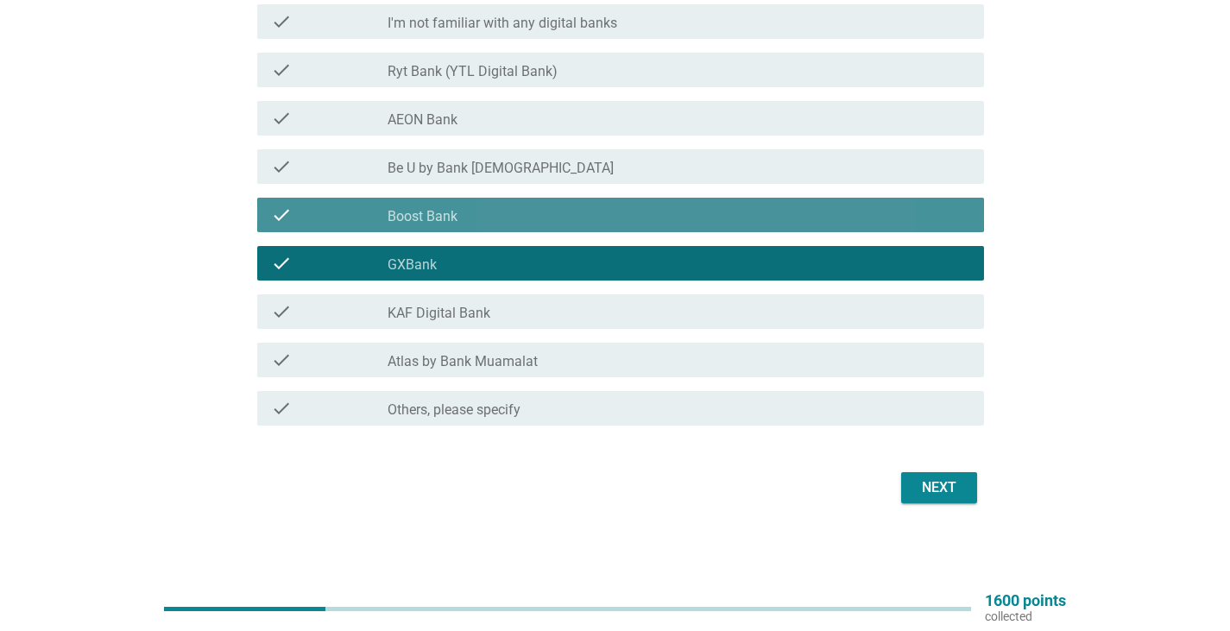
click at [518, 218] on div "check_box_outline_blank Boost Bank" at bounding box center [678, 214] width 582 height 21
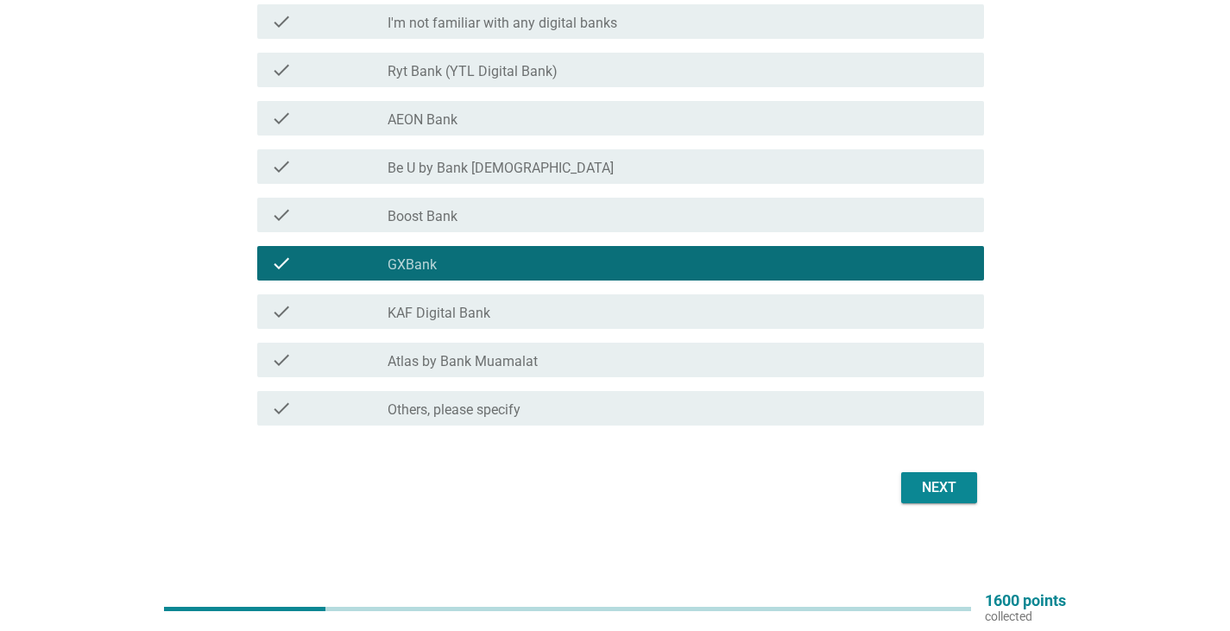
drag, startPoint x: 979, startPoint y: 494, endPoint x: 969, endPoint y: 490, distance: 10.9
click at [978, 494] on div "Next" at bounding box center [615, 487] width 737 height 41
click at [969, 489] on button "Next" at bounding box center [939, 487] width 76 height 31
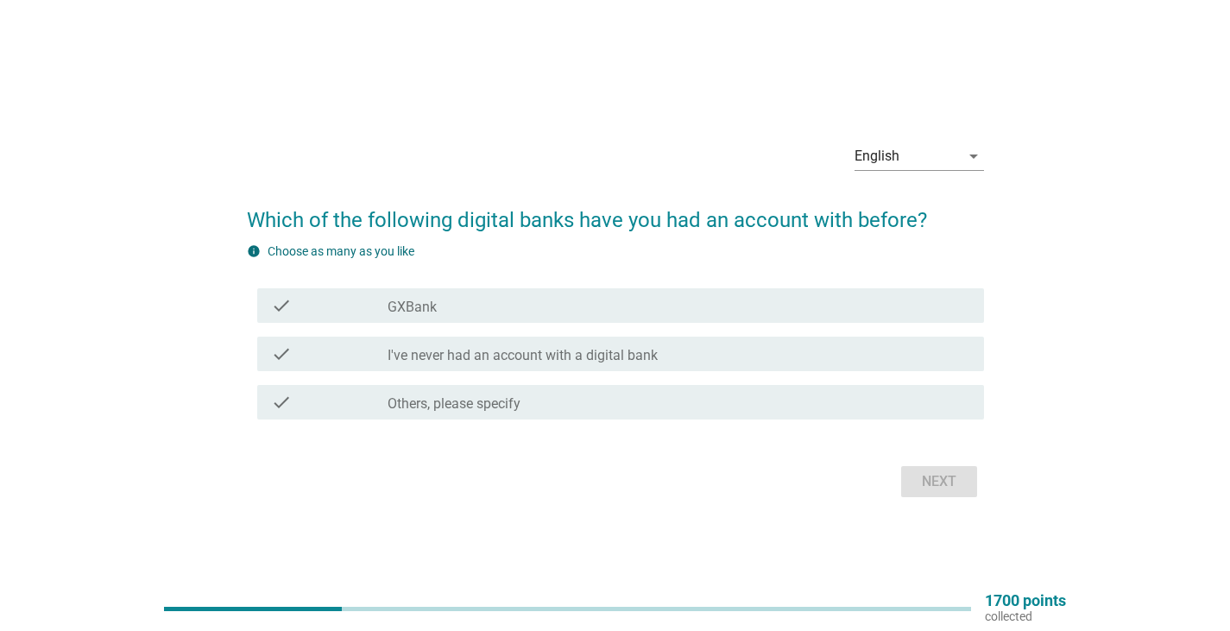
click at [544, 304] on div "check_box_outline_blank GXBank" at bounding box center [678, 305] width 582 height 21
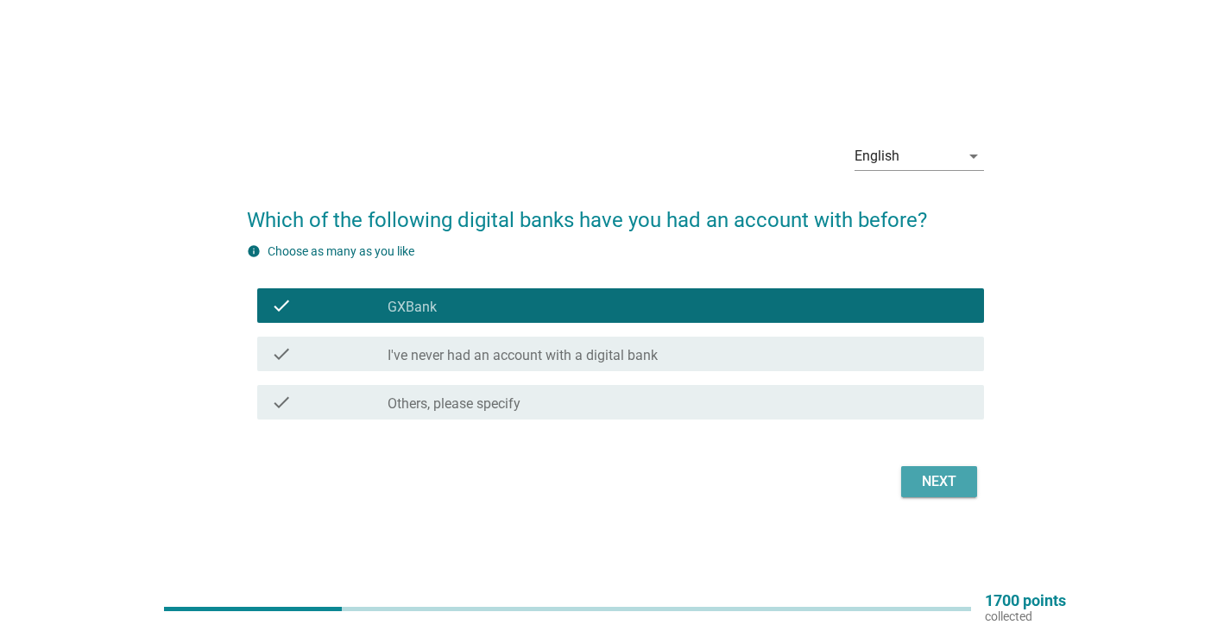
click at [922, 472] on div "Next" at bounding box center [939, 481] width 48 height 21
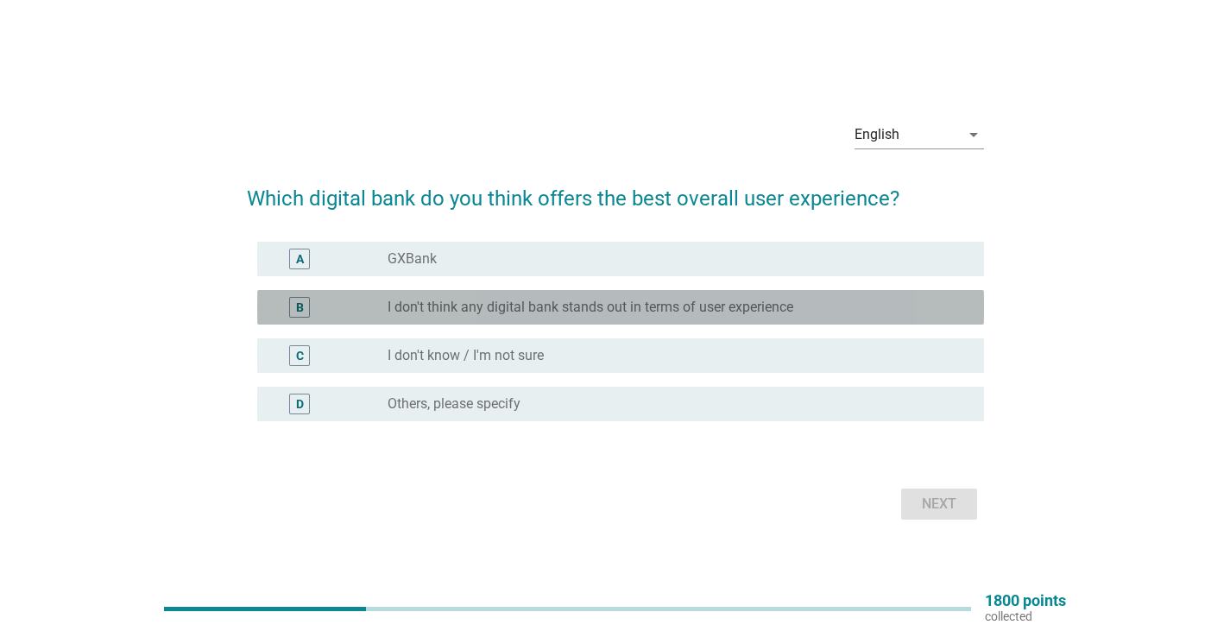
click at [712, 311] on label "I don't think any digital bank stands out in terms of user experience" at bounding box center [590, 307] width 406 height 17
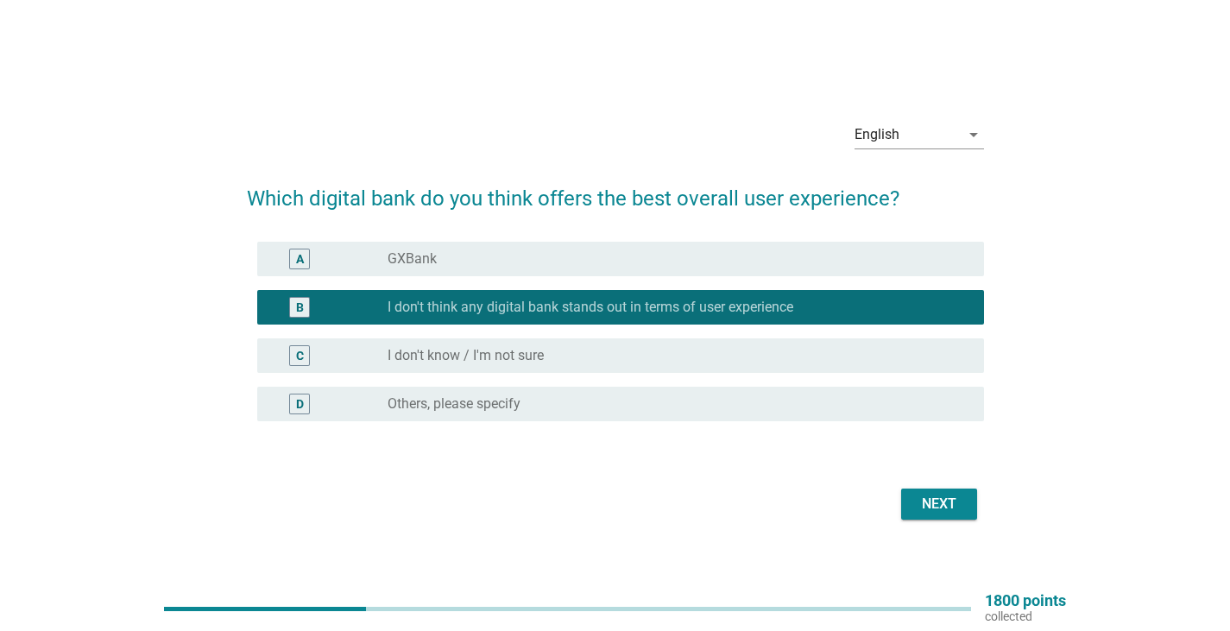
click at [959, 498] on div "Next" at bounding box center [939, 504] width 48 height 21
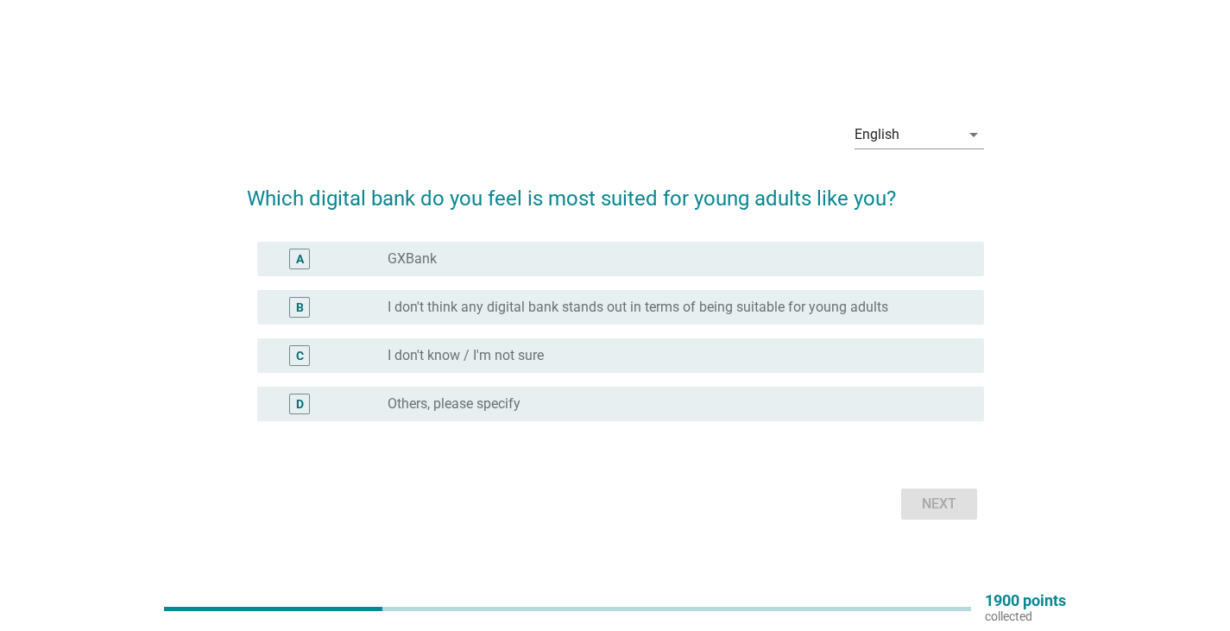
click at [698, 305] on label "I don't think any digital bank stands out in terms of being suitable for young …" at bounding box center [637, 307] width 500 height 17
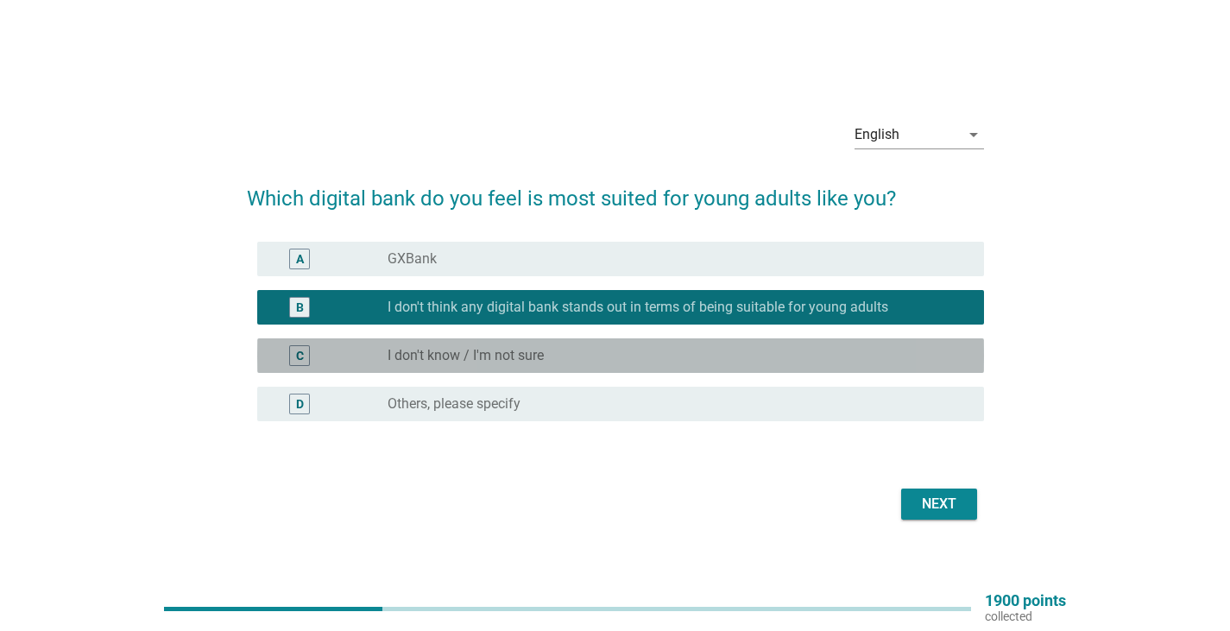
click at [698, 351] on div "radio_button_unchecked I don't know / I'm not sure" at bounding box center [671, 355] width 569 height 17
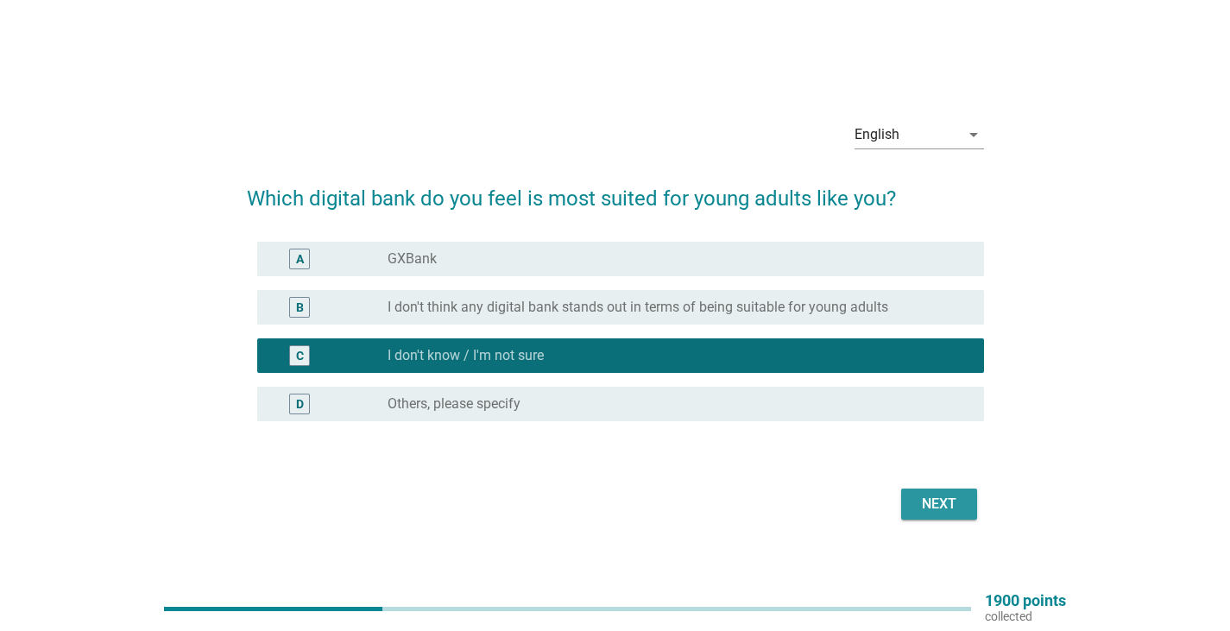
click at [913, 509] on button "Next" at bounding box center [939, 503] width 76 height 31
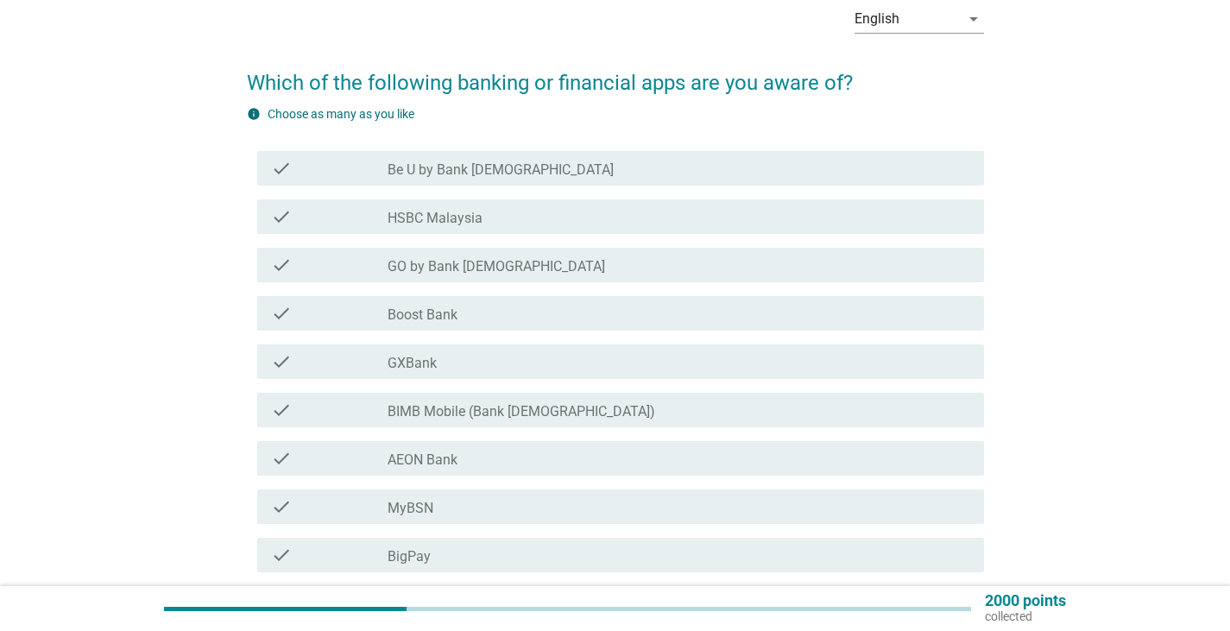
scroll to position [173, 0]
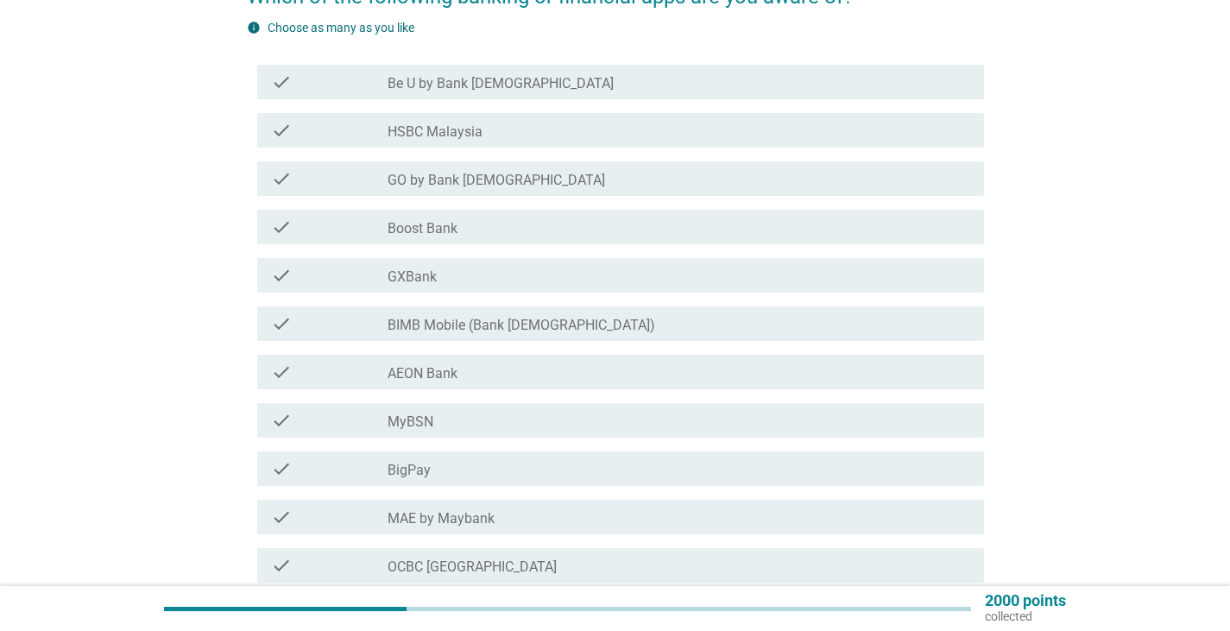
click at [479, 224] on div "check_box_outline_blank Boost Bank" at bounding box center [678, 227] width 582 height 21
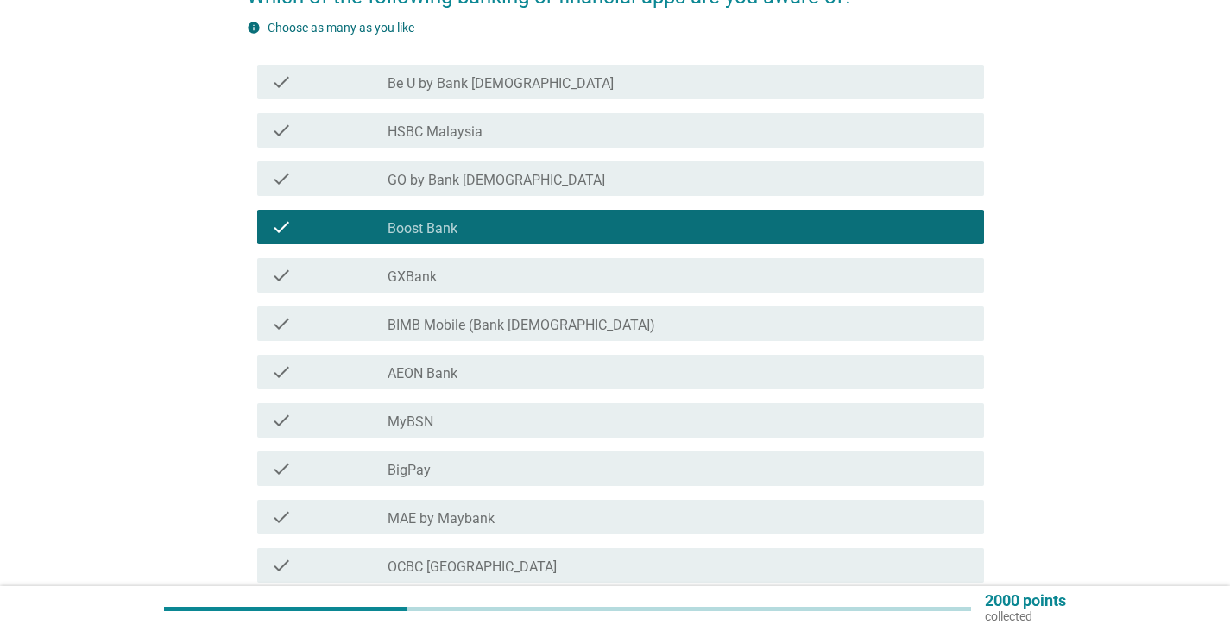
scroll to position [345, 0]
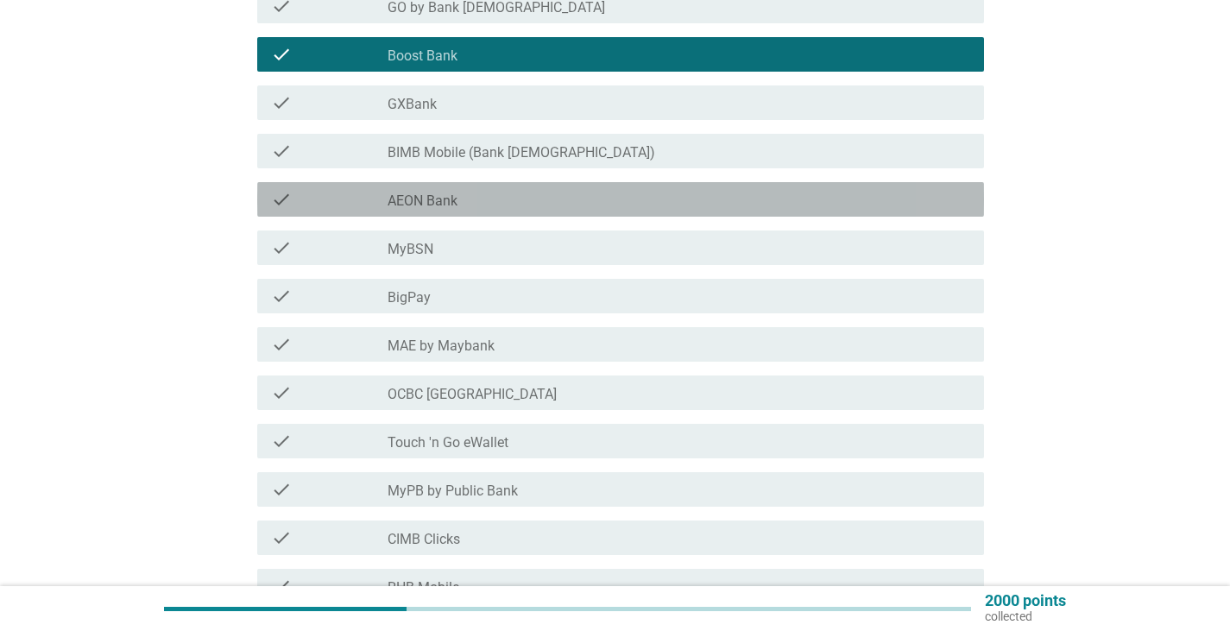
click at [481, 205] on div "check_box_outline_blank AEON Bank" at bounding box center [678, 199] width 582 height 21
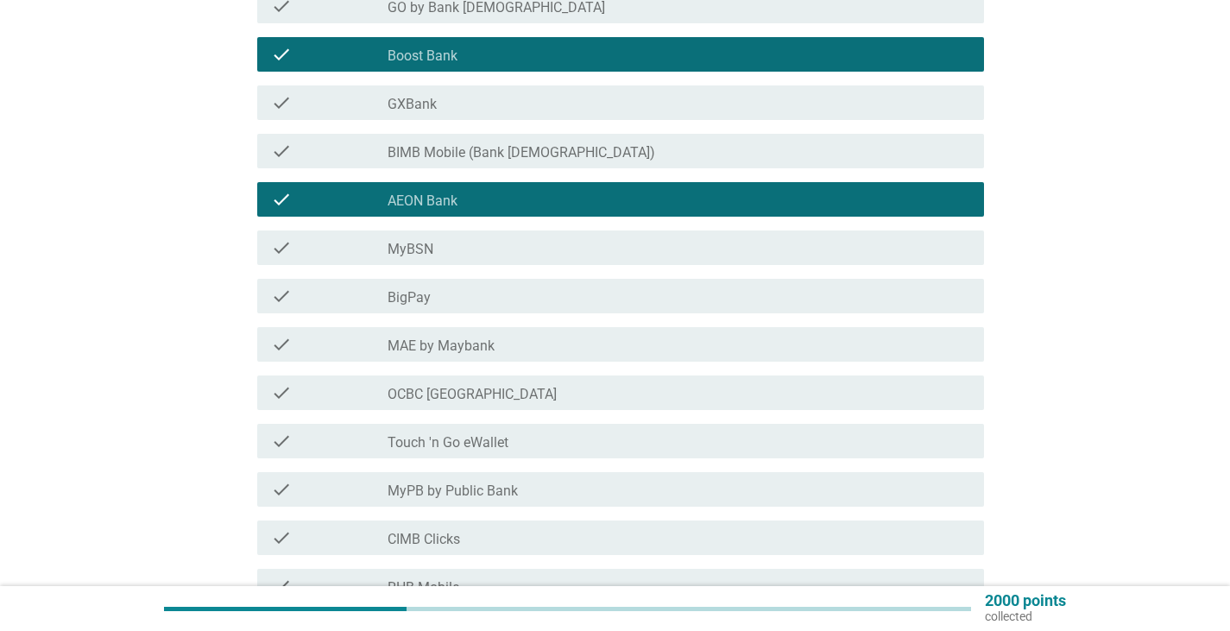
click at [487, 256] on div "check_box_outline_blank MyBSN" at bounding box center [678, 247] width 582 height 21
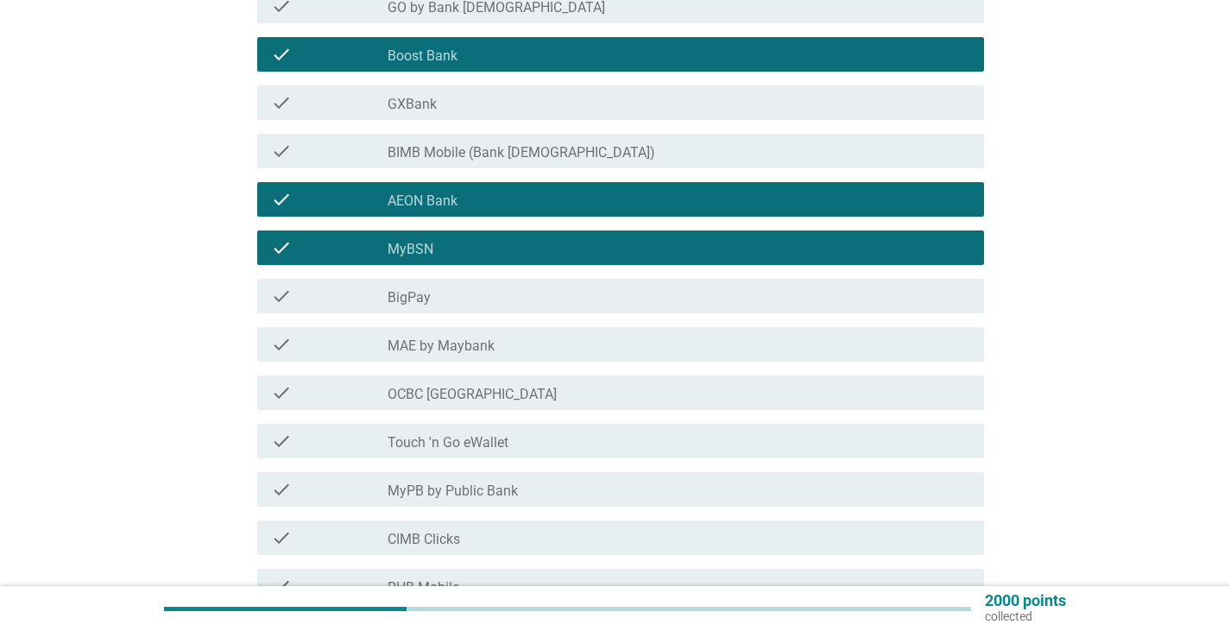
scroll to position [431, 0]
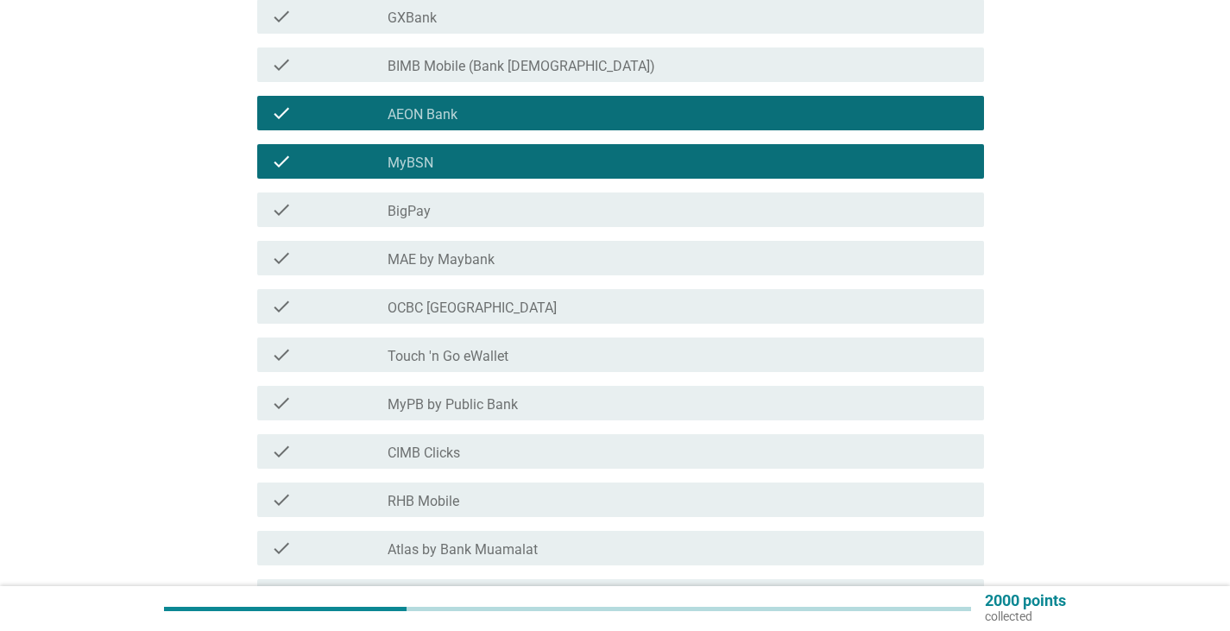
click at [490, 209] on div "check_box_outline_blank BigPay" at bounding box center [678, 209] width 582 height 21
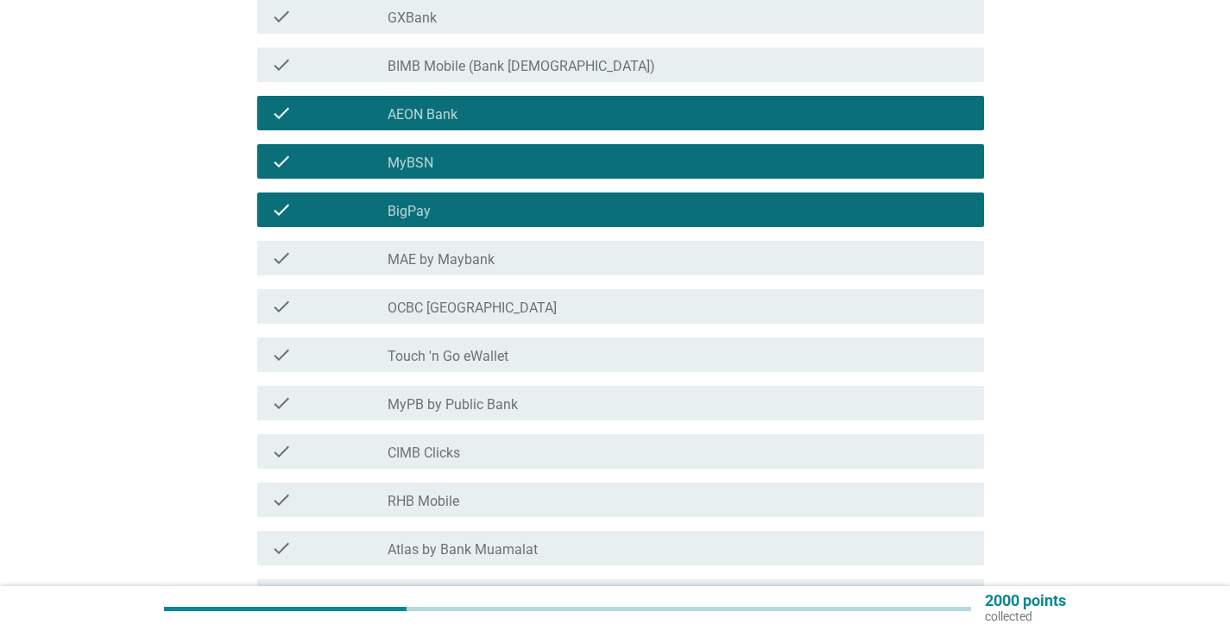
scroll to position [518, 0]
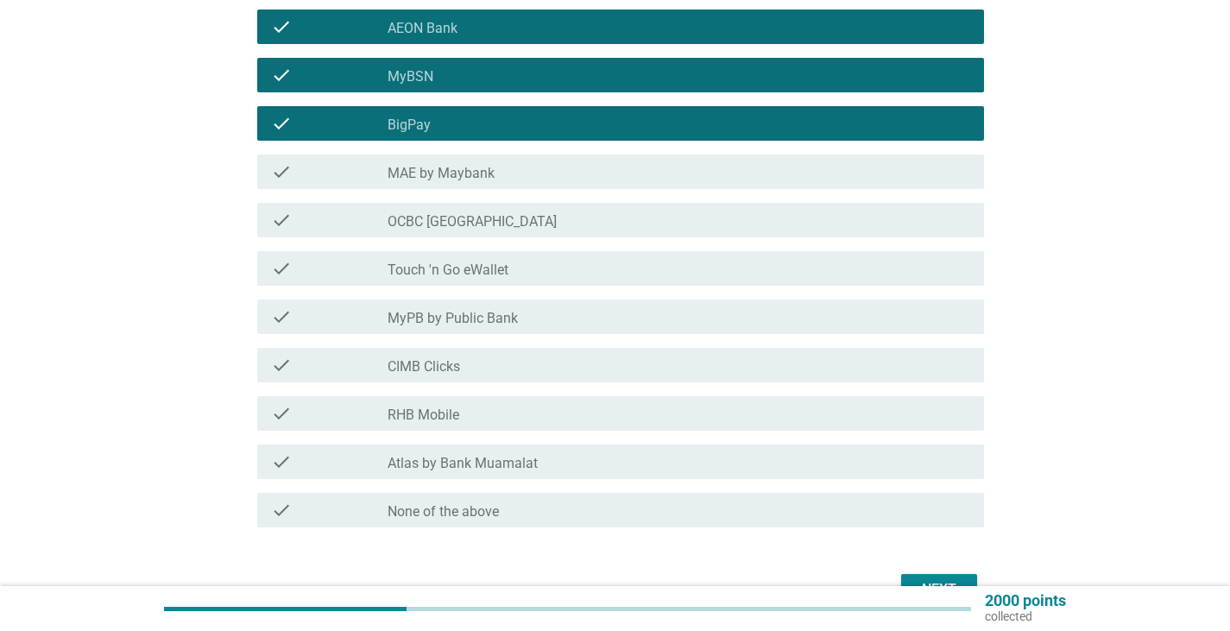
click at [505, 238] on div "check check_box_outline_blank OCBC [GEOGRAPHIC_DATA]" at bounding box center [615, 220] width 737 height 48
click at [504, 227] on div "check_box_outline_blank OCBC [GEOGRAPHIC_DATA]" at bounding box center [678, 220] width 582 height 21
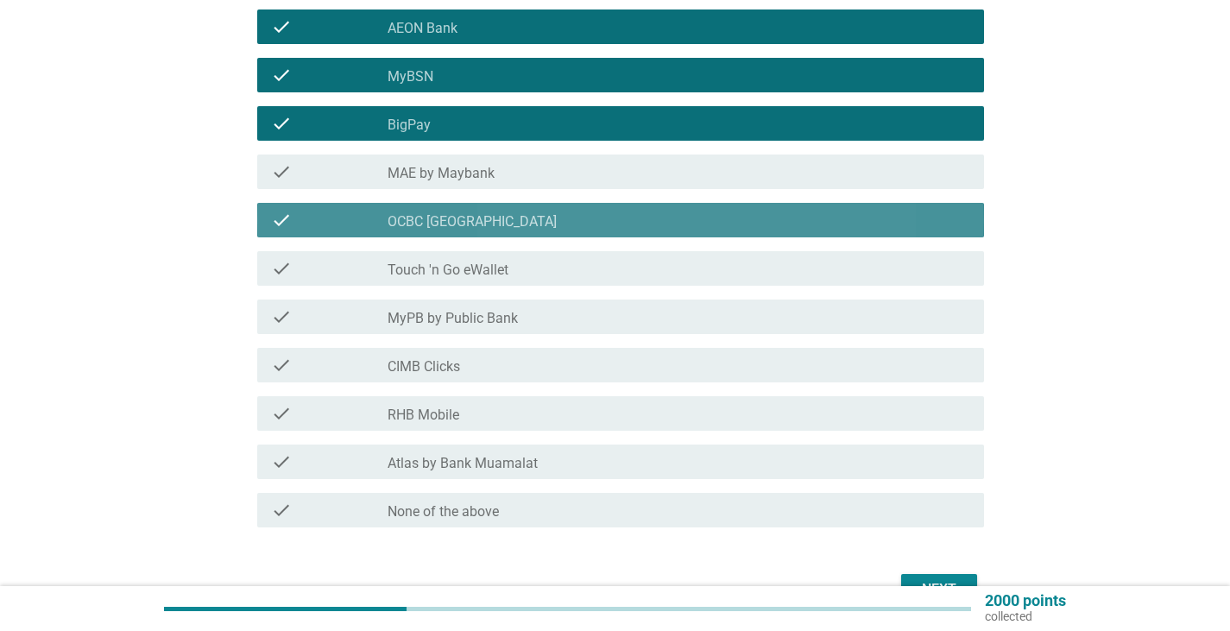
click at [500, 261] on div "check_box_outline_blank Touch 'n Go eWallet" at bounding box center [678, 268] width 582 height 21
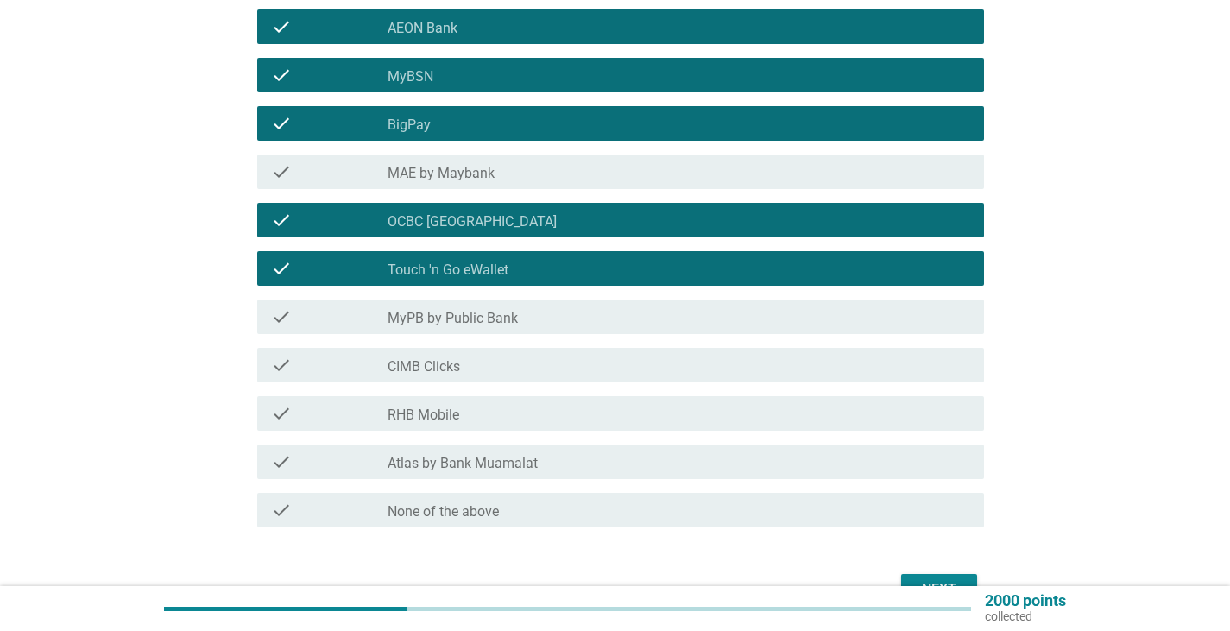
click at [488, 352] on div "check check_box_outline_blank CIMB Clicks" at bounding box center [620, 365] width 727 height 35
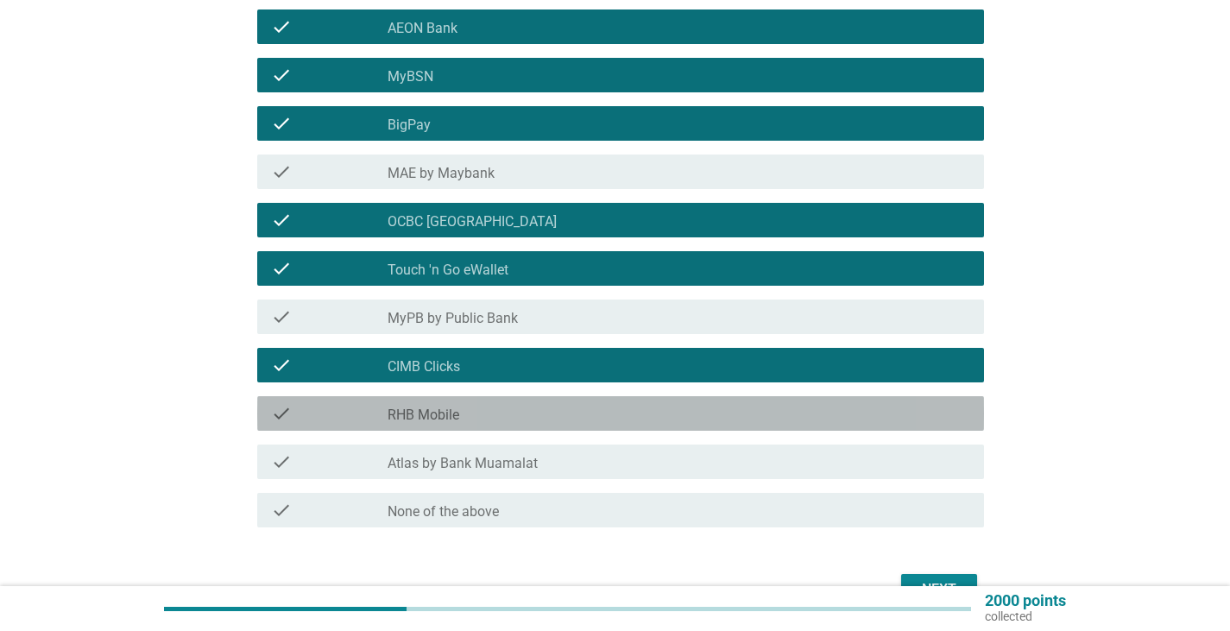
click at [477, 410] on div "check_box_outline_blank RHB Mobile" at bounding box center [678, 413] width 582 height 21
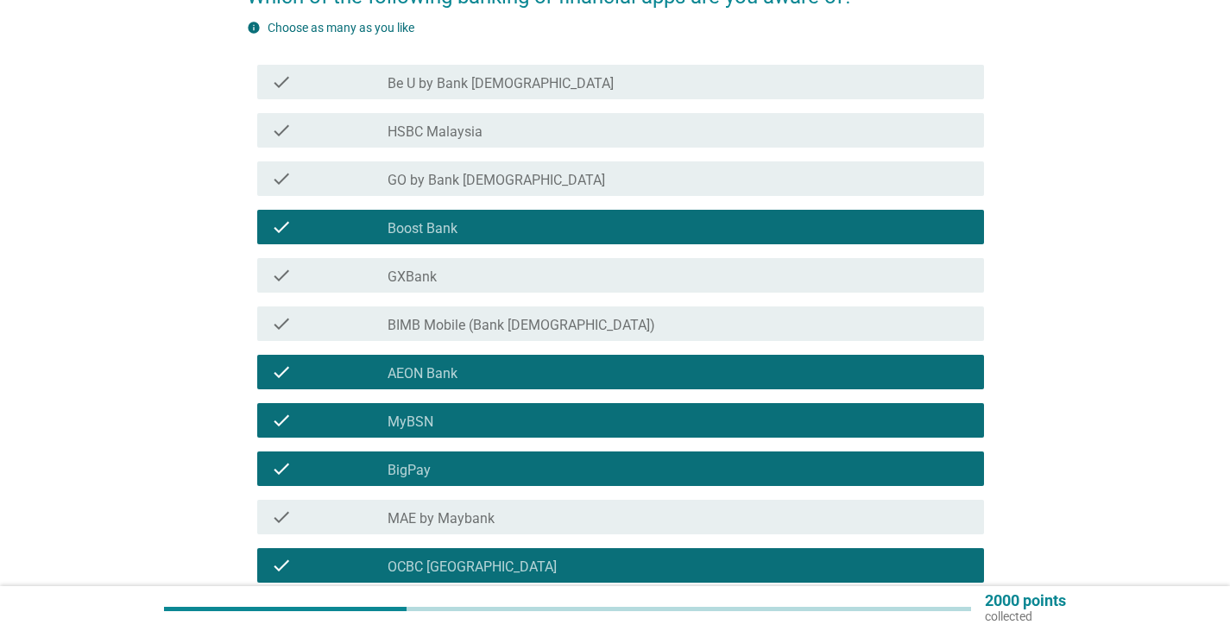
click at [514, 133] on div "check_box_outline_blank HSBC Malaysia" at bounding box center [678, 130] width 582 height 21
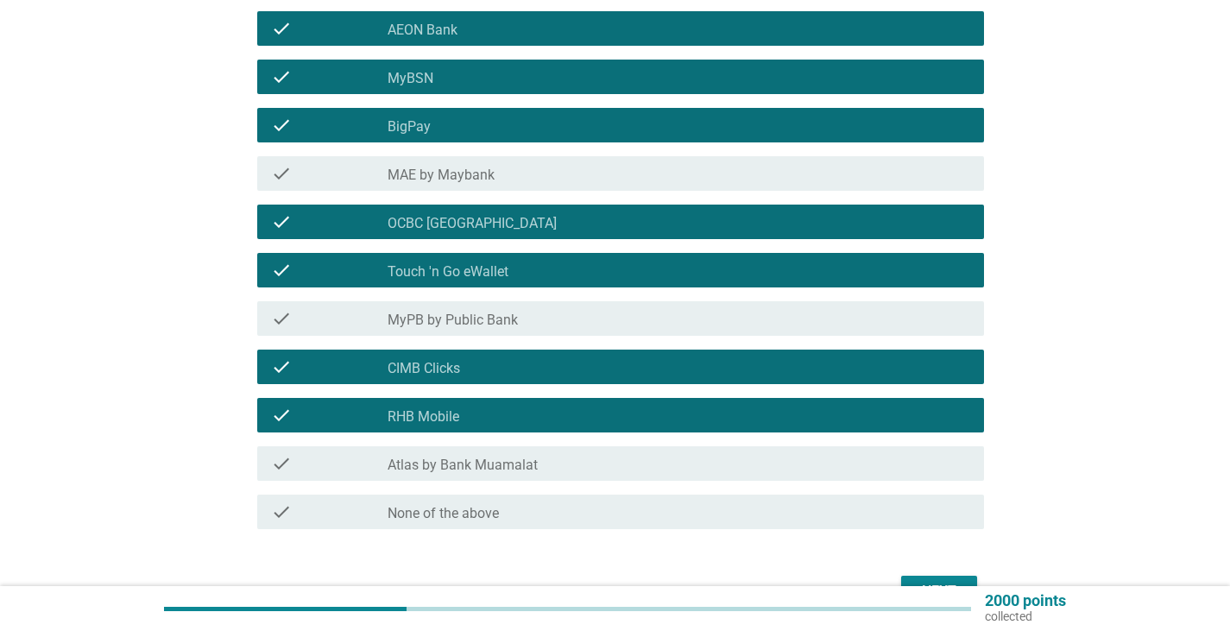
scroll to position [620, 0]
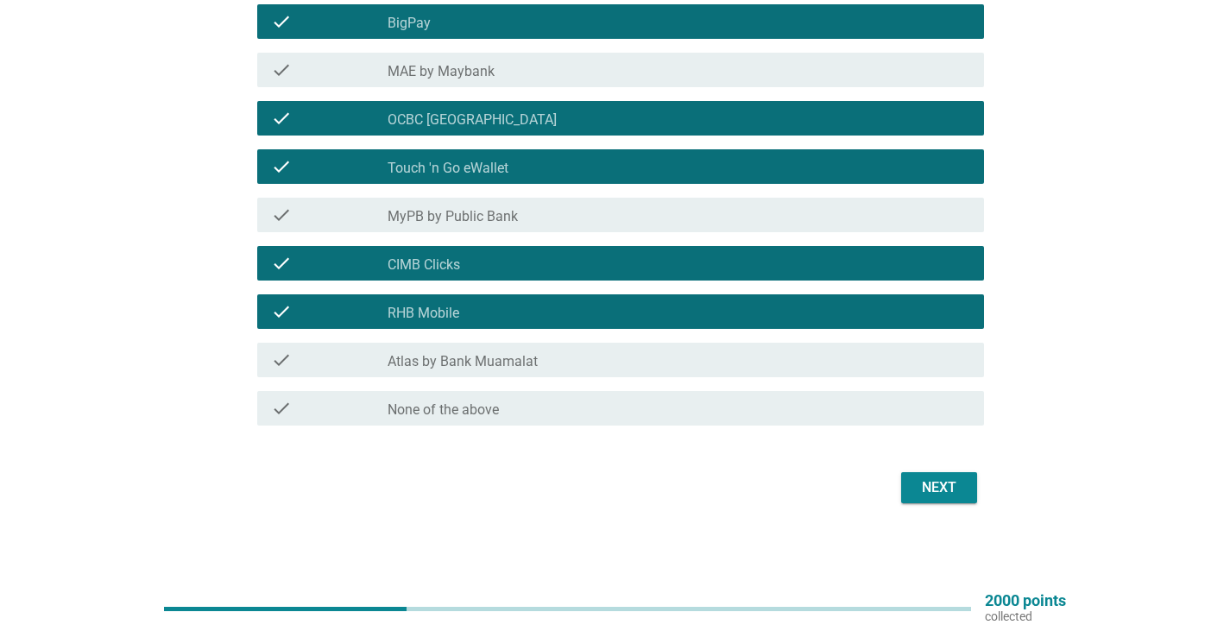
click at [610, 67] on div "check_box_outline_blank MAE by Maybank" at bounding box center [678, 70] width 582 height 21
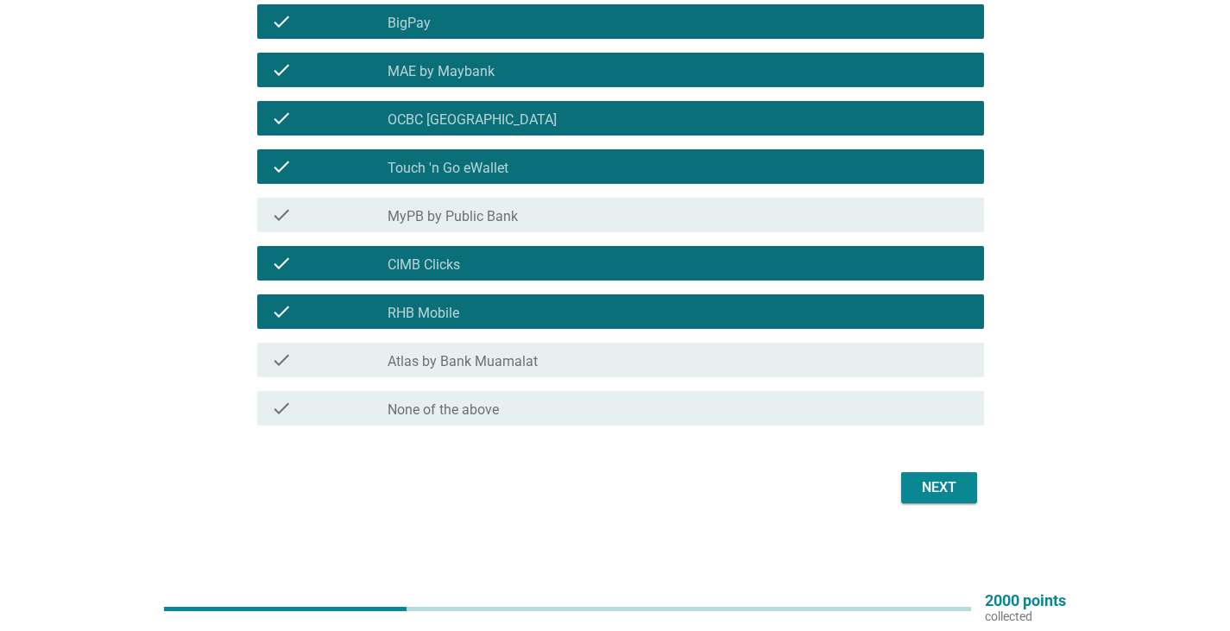
click at [942, 484] on div "Next" at bounding box center [939, 487] width 48 height 21
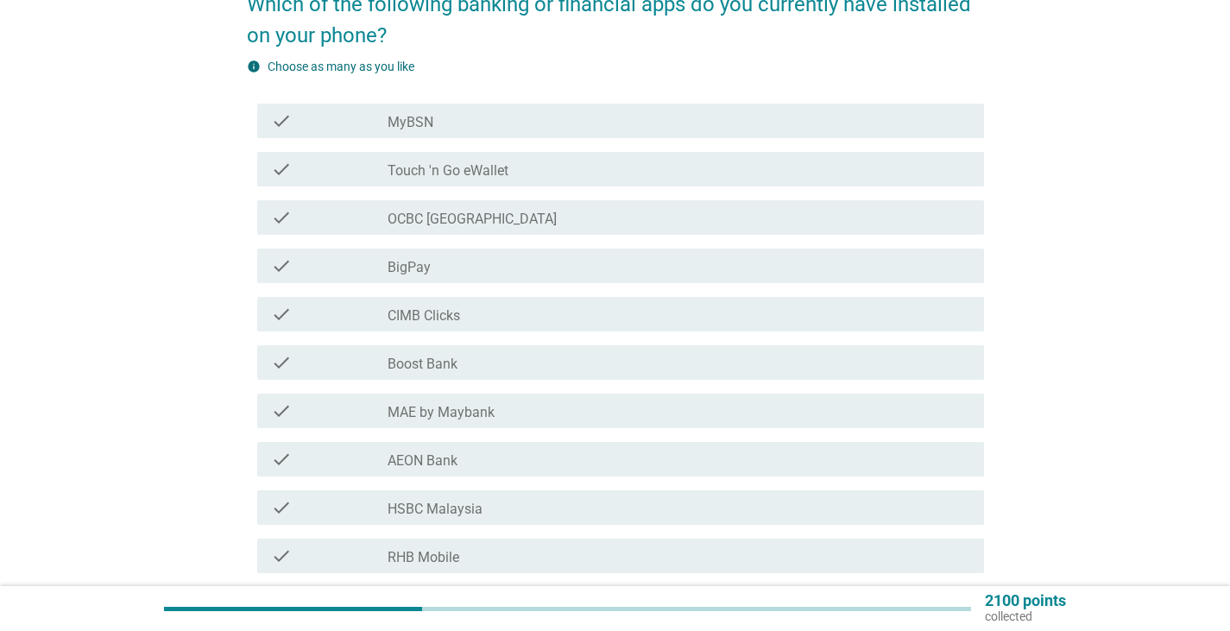
scroll to position [173, 0]
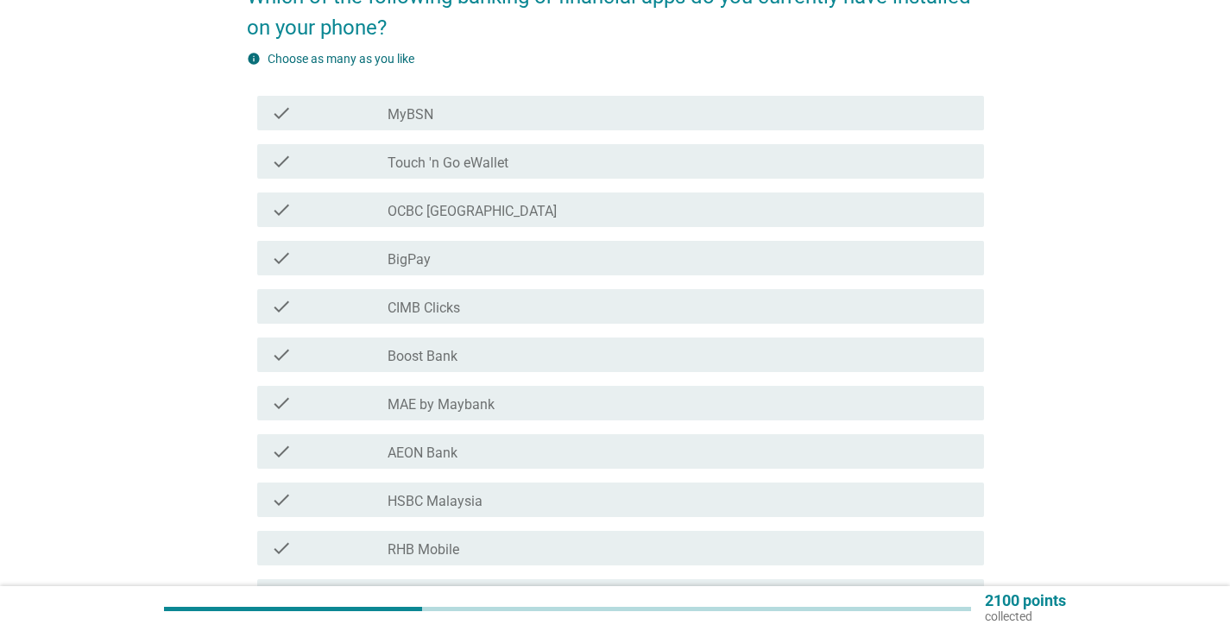
click at [517, 157] on div "check_box_outline_blank Touch 'n Go eWallet" at bounding box center [678, 161] width 582 height 21
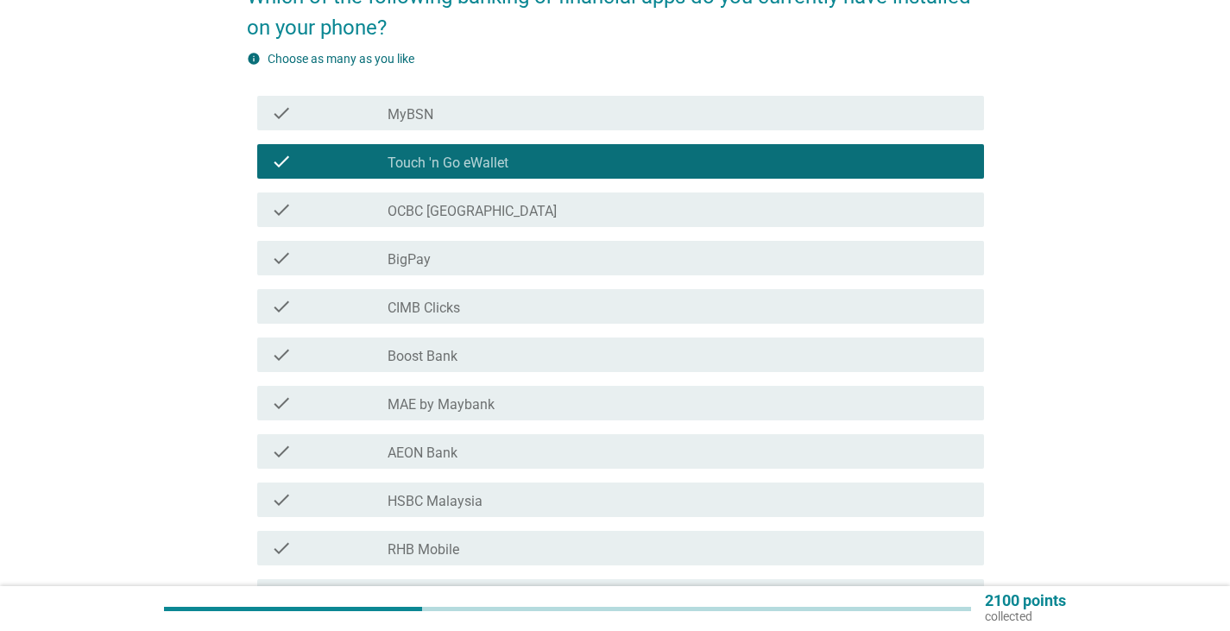
click at [498, 206] on div "check_box_outline_blank OCBC [GEOGRAPHIC_DATA]" at bounding box center [678, 209] width 582 height 21
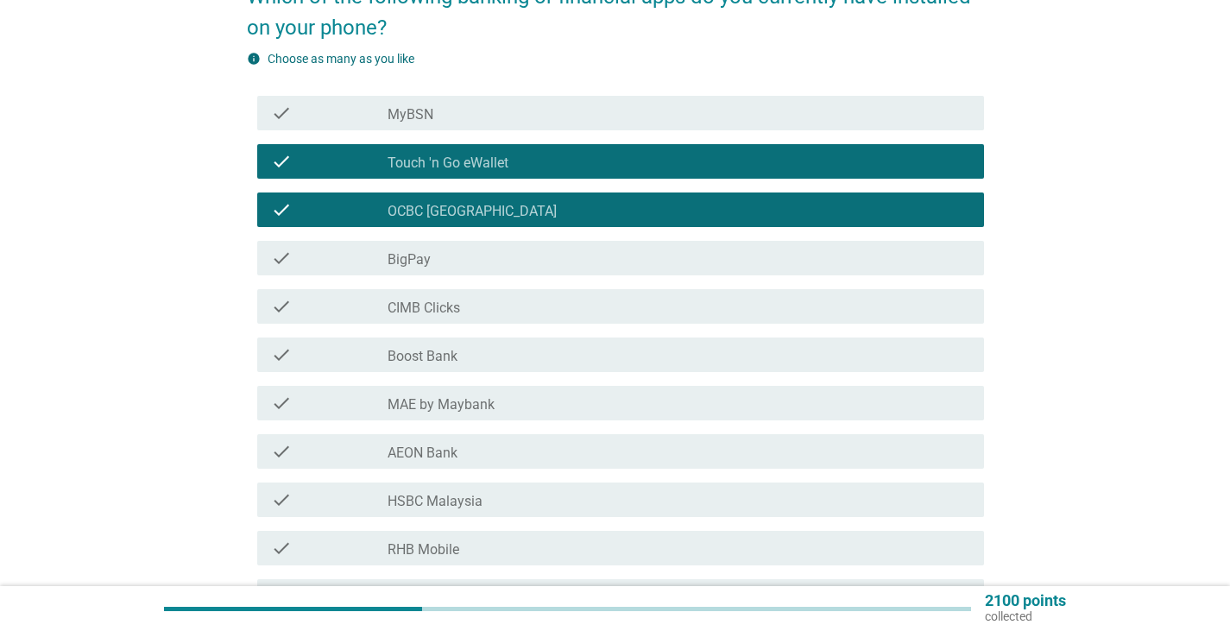
click at [498, 206] on div "check_box_outline_blank OCBC [GEOGRAPHIC_DATA]" at bounding box center [678, 209] width 582 height 21
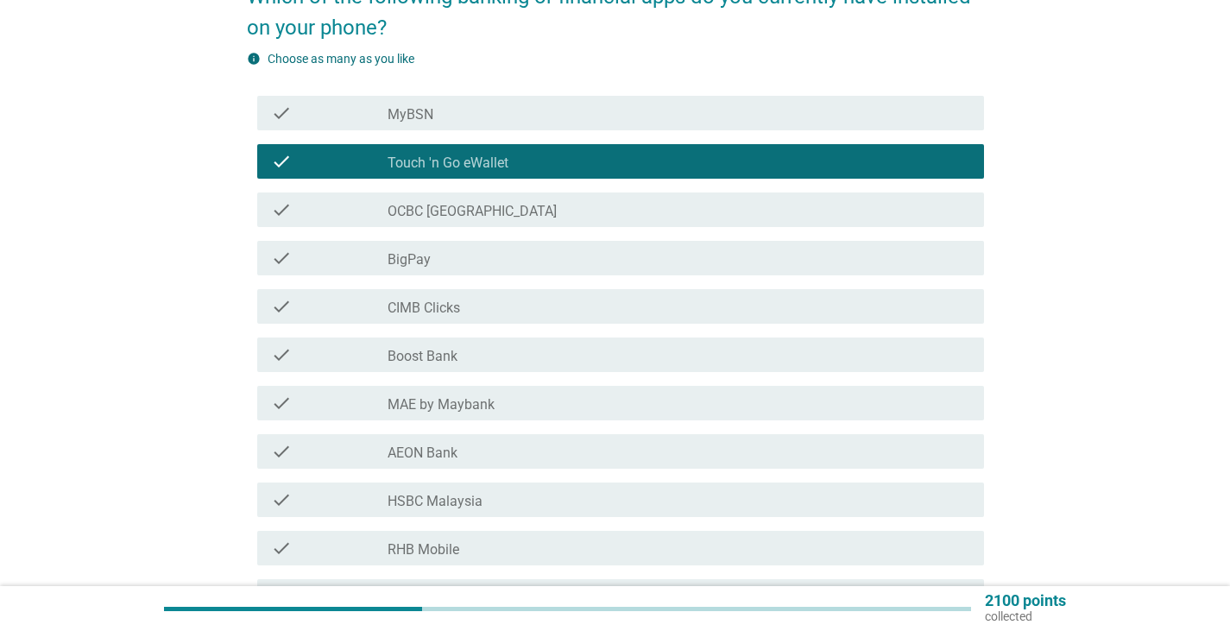
click at [437, 557] on label "RHB Mobile" at bounding box center [423, 549] width 72 height 17
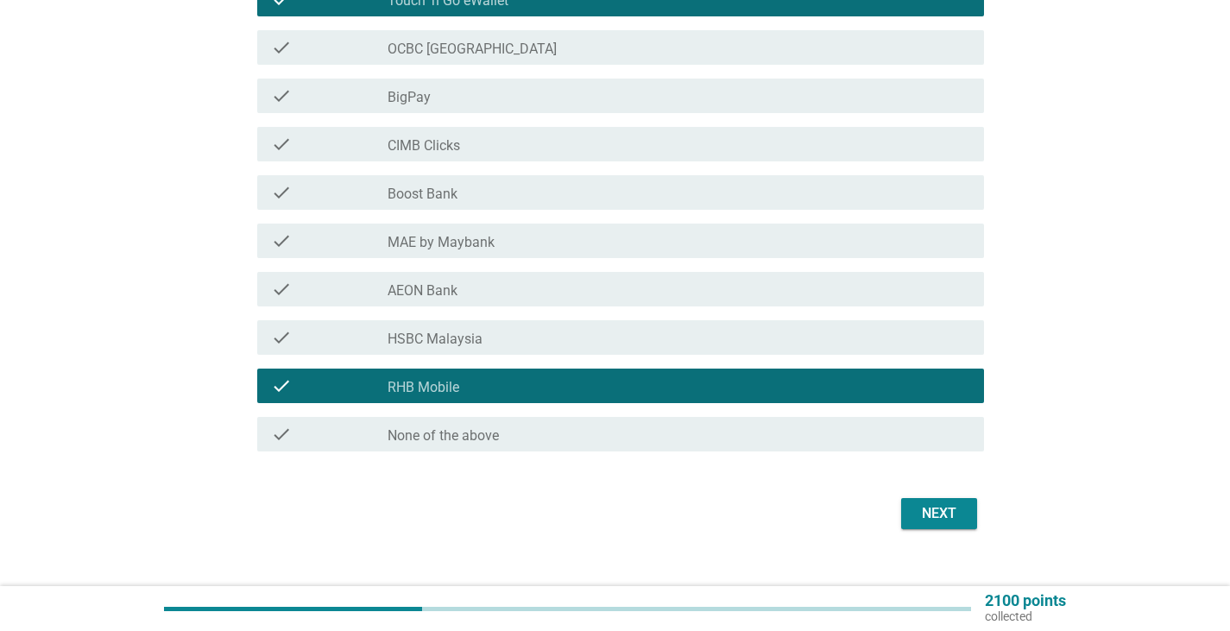
scroll to position [345, 0]
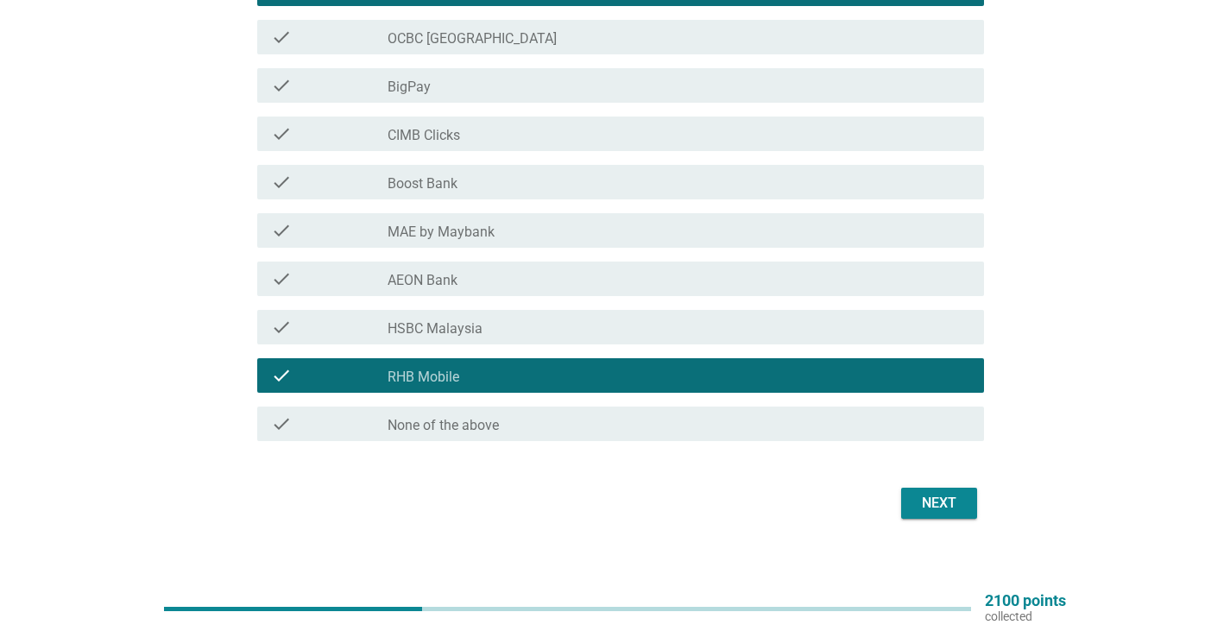
click at [950, 496] on div "Next" at bounding box center [939, 503] width 48 height 21
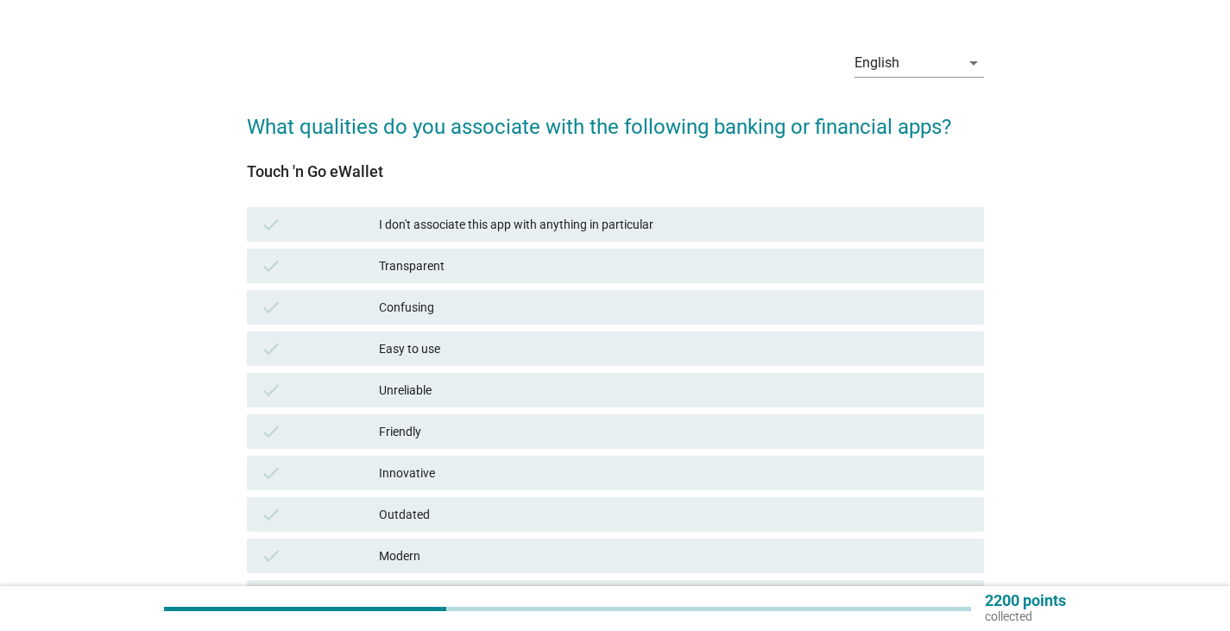
scroll to position [173, 0]
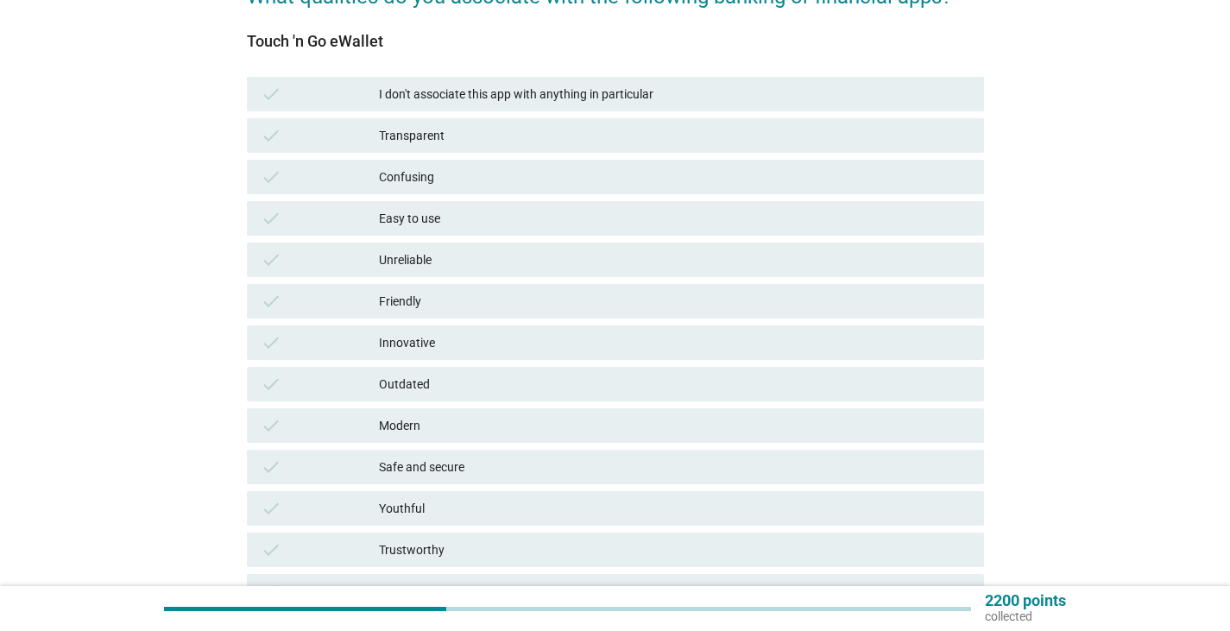
click at [420, 218] on div "Easy to use" at bounding box center [674, 218] width 591 height 21
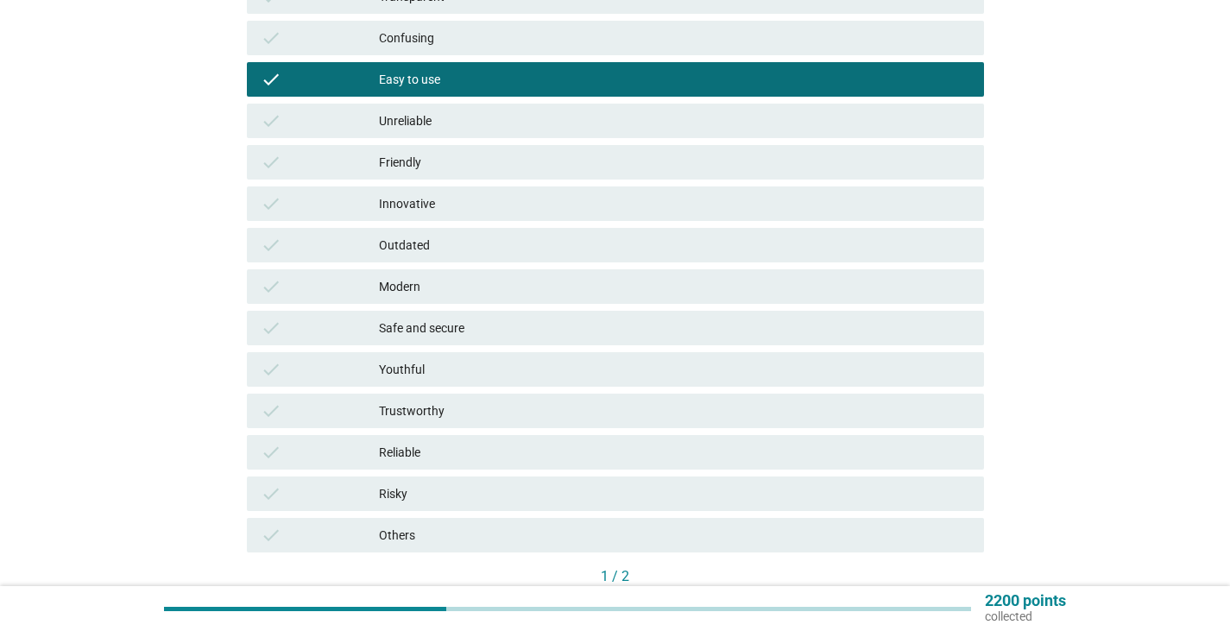
scroll to position [345, 0]
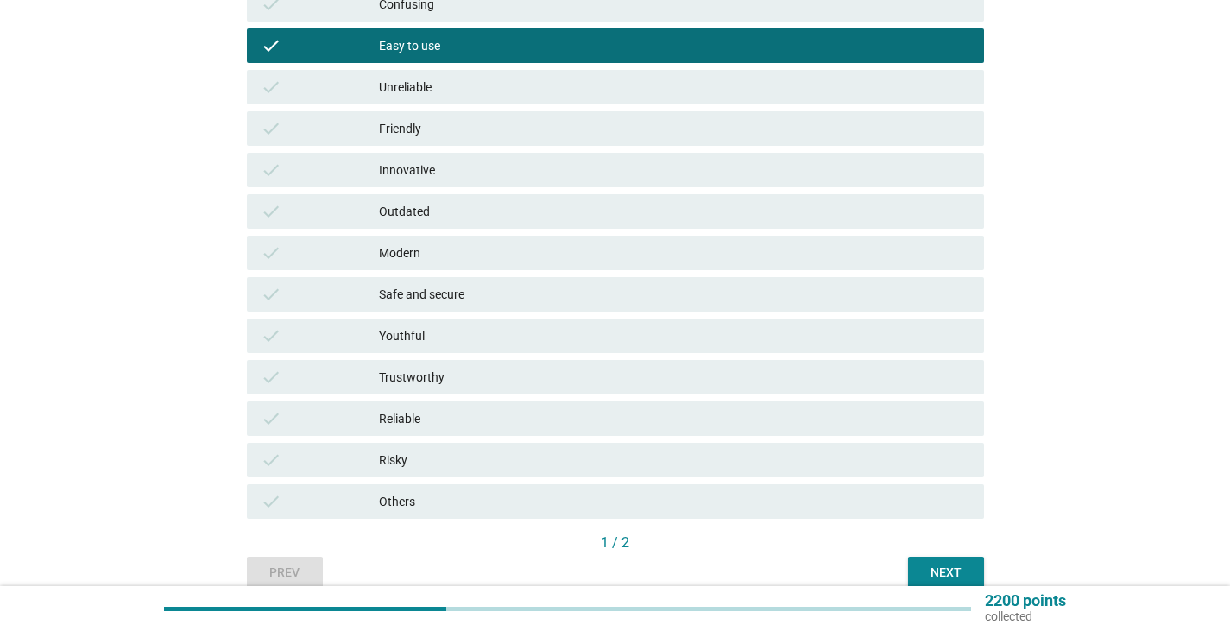
click at [456, 373] on div "Trustworthy" at bounding box center [674, 377] width 591 height 21
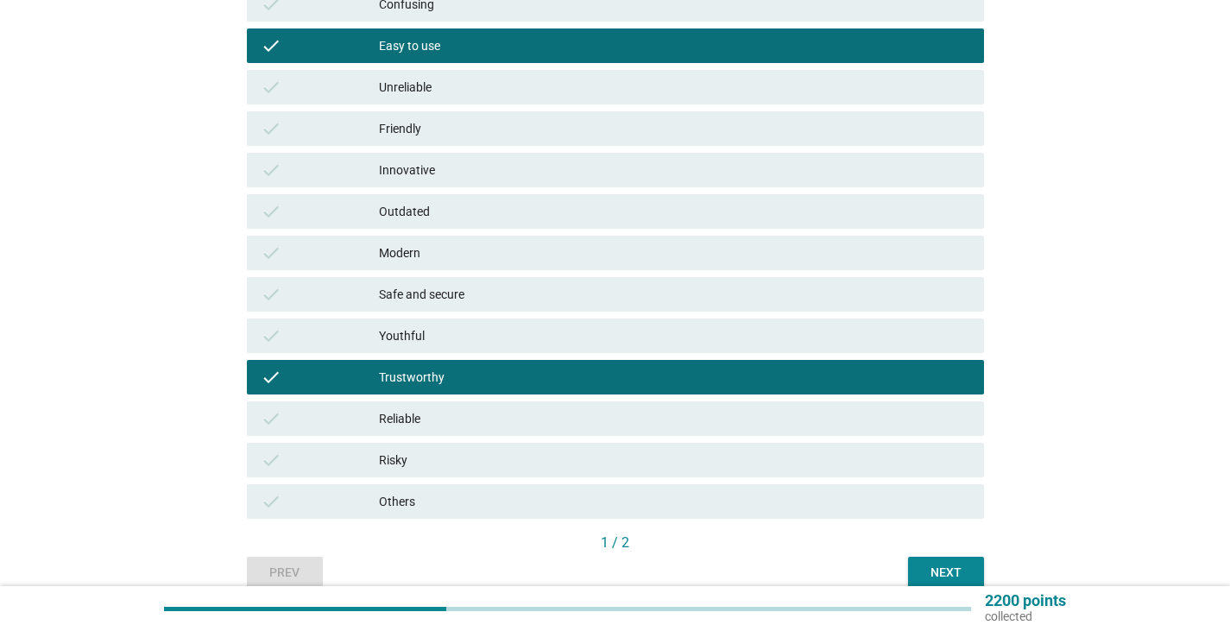
scroll to position [425, 0]
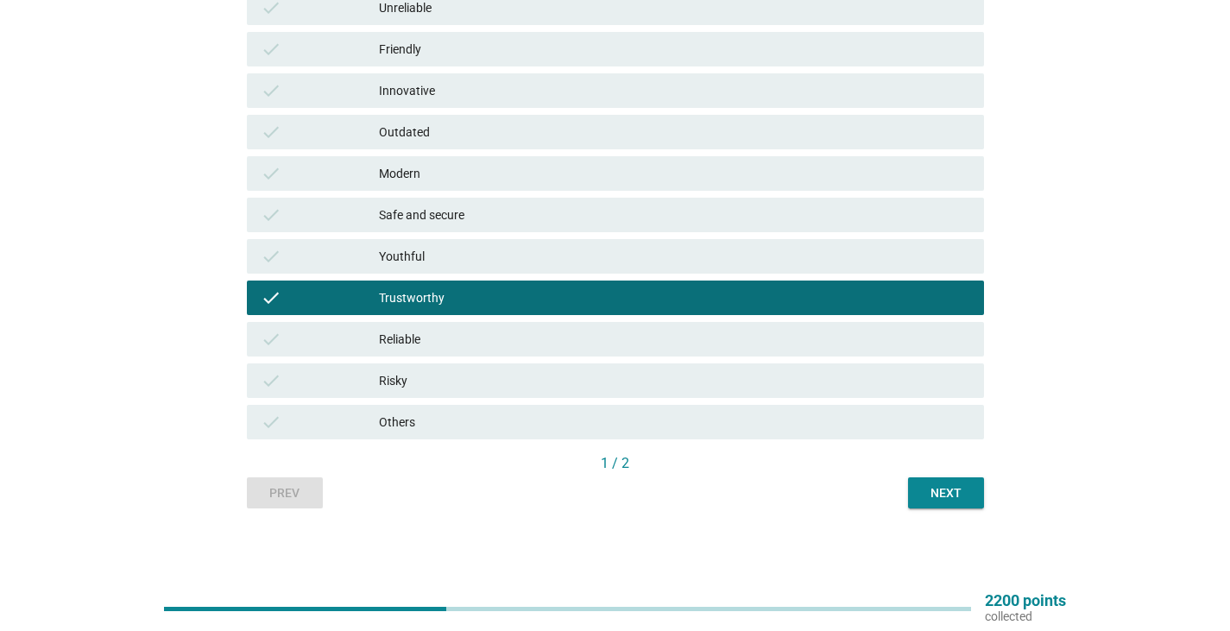
click at [954, 494] on div "Next" at bounding box center [946, 493] width 48 height 18
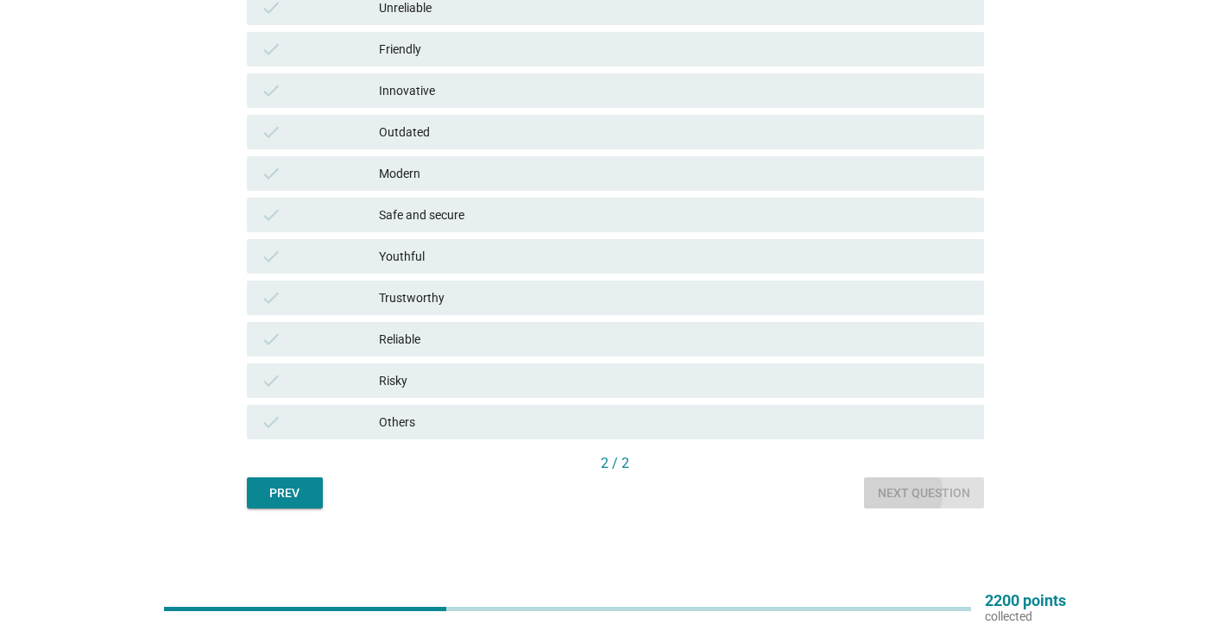
scroll to position [0, 0]
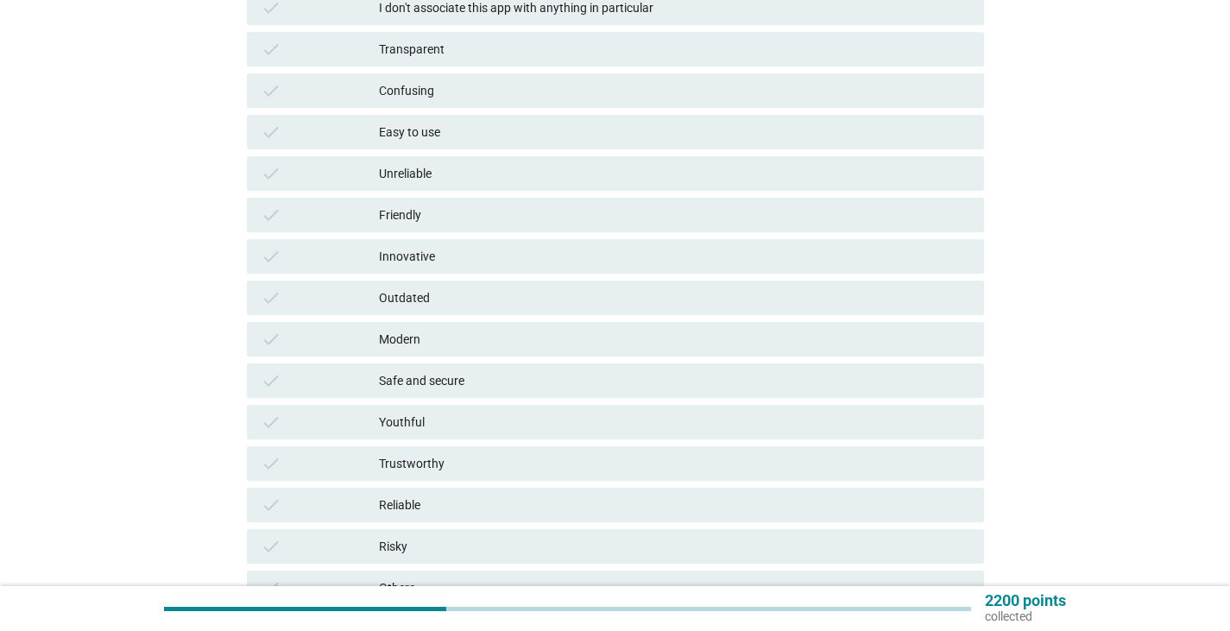
click at [459, 123] on div "Easy to use" at bounding box center [674, 132] width 591 height 21
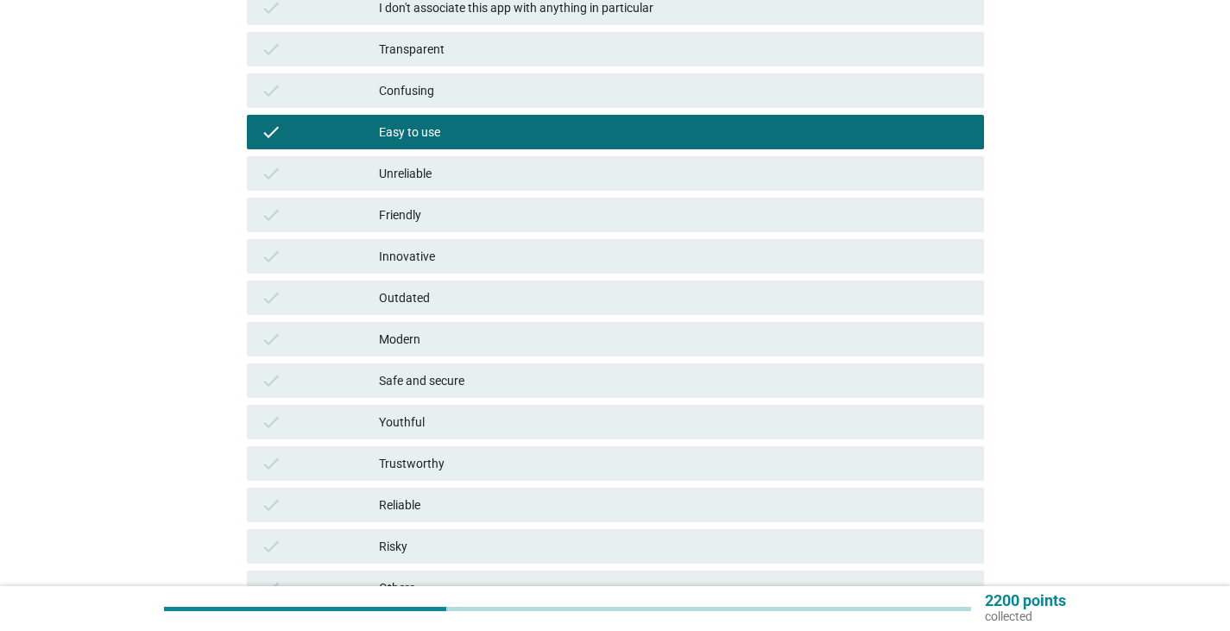
scroll to position [345, 0]
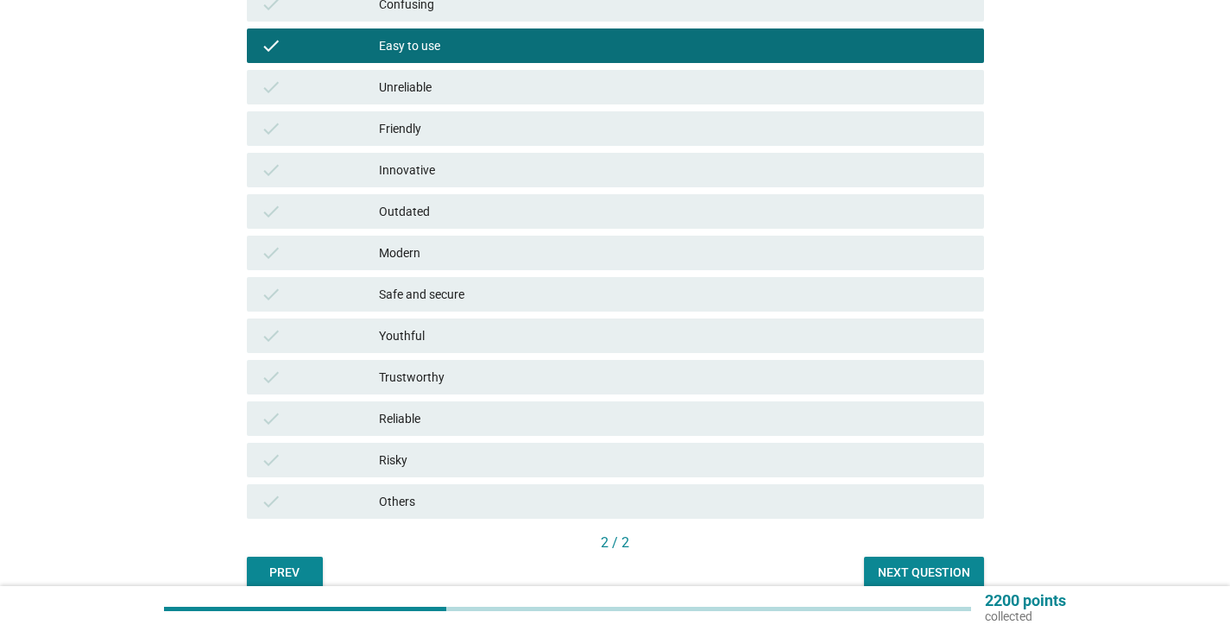
click at [461, 255] on div "Modern" at bounding box center [674, 252] width 591 height 21
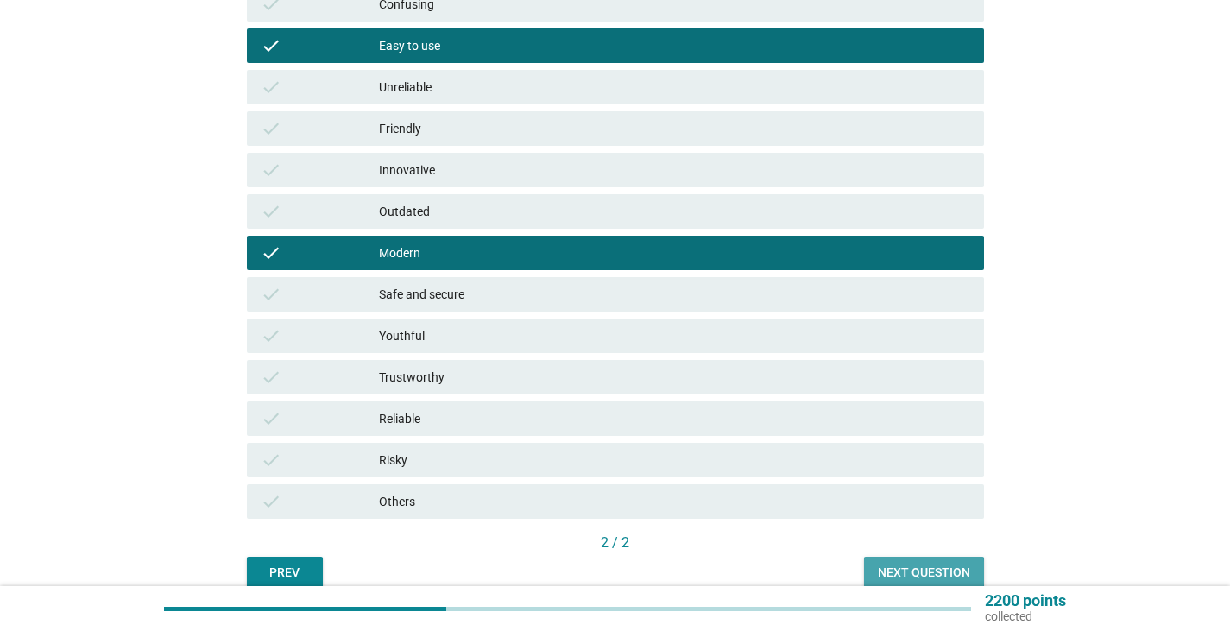
click at [902, 568] on div "Next question" at bounding box center [924, 572] width 92 height 18
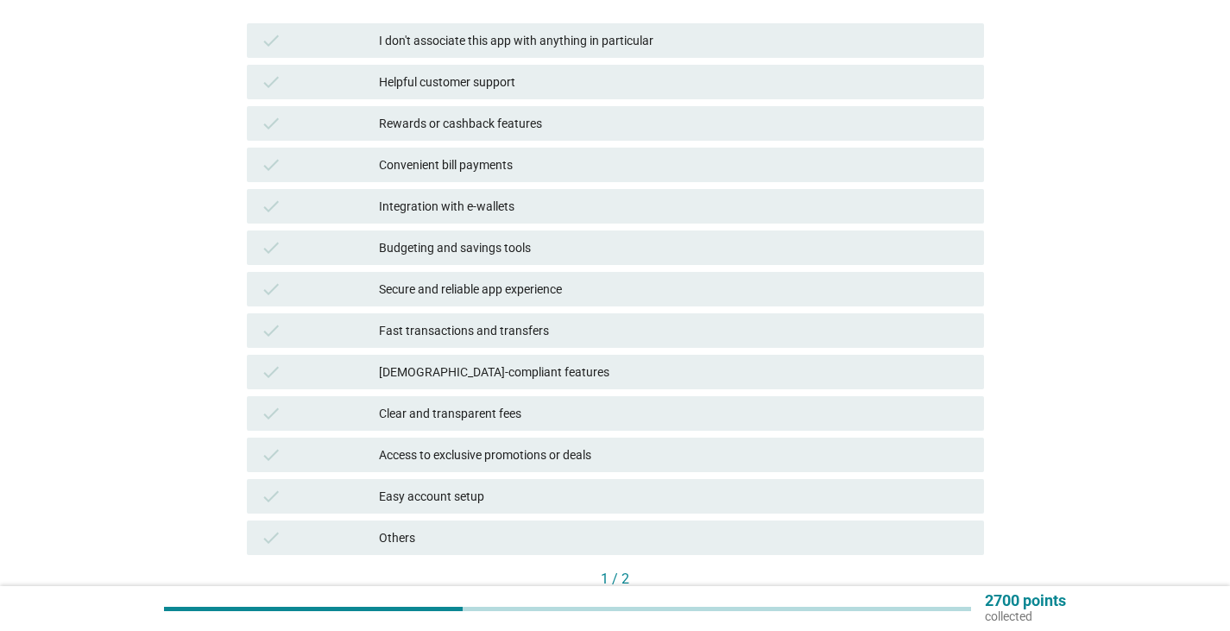
scroll to position [259, 0]
click at [537, 124] on div "Rewards or cashback features" at bounding box center [674, 121] width 591 height 21
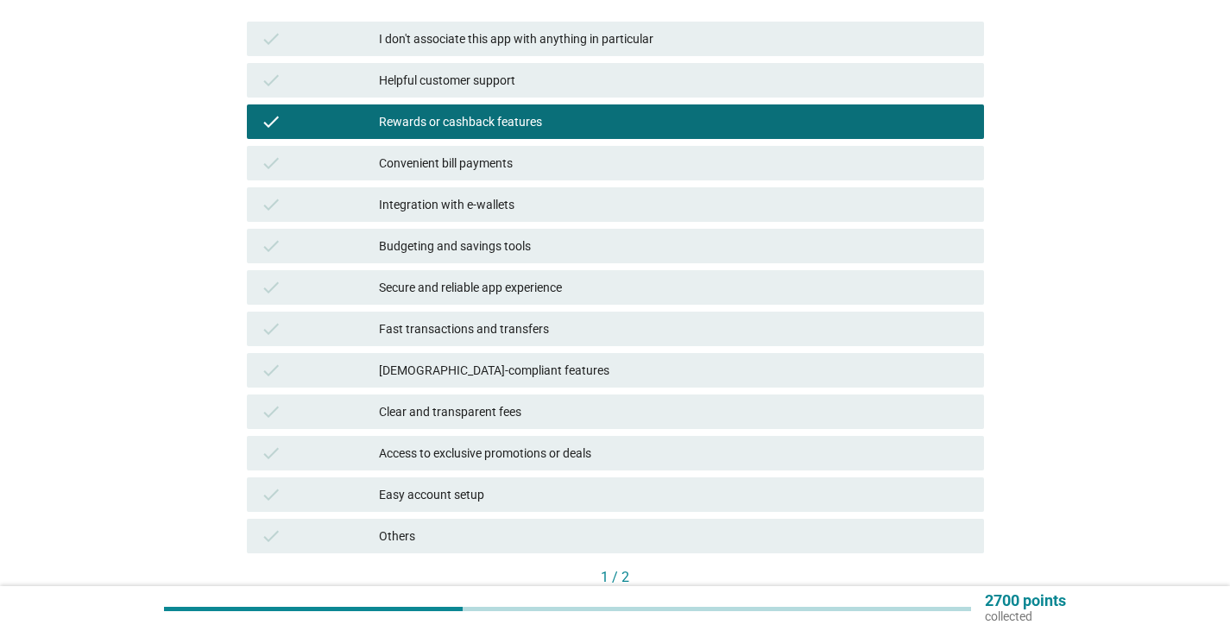
click at [539, 244] on div "Budgeting and savings tools" at bounding box center [674, 246] width 591 height 21
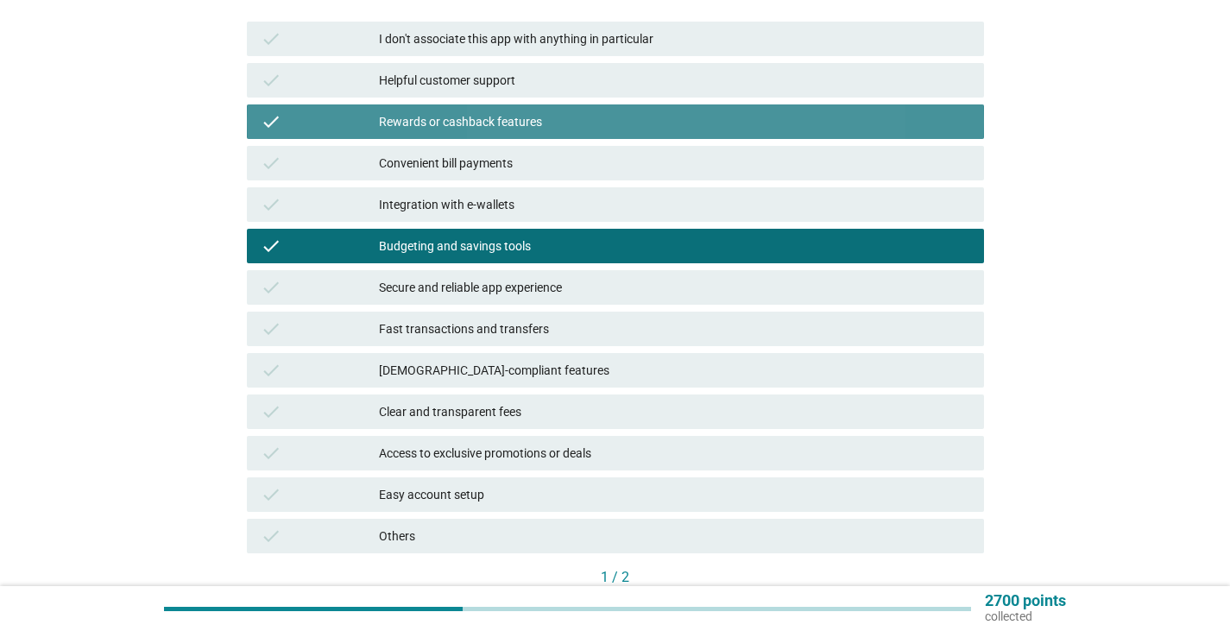
click at [541, 123] on div "Rewards or cashback features" at bounding box center [674, 121] width 591 height 21
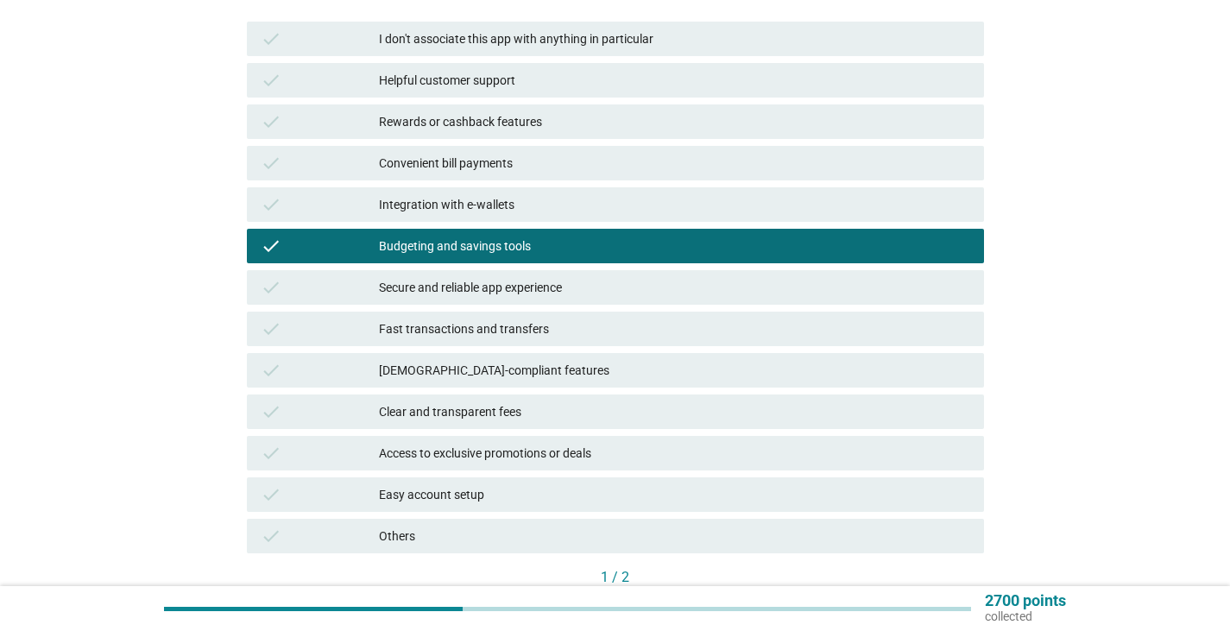
click at [537, 329] on div "Fast transactions and transfers" at bounding box center [674, 328] width 591 height 21
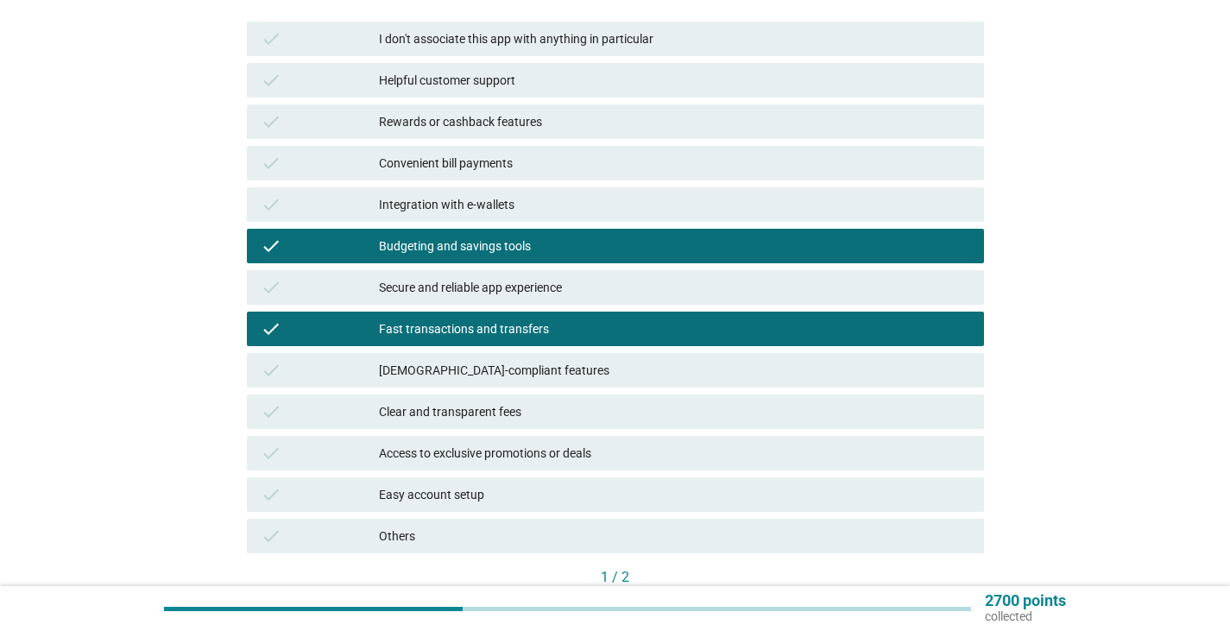
scroll to position [345, 0]
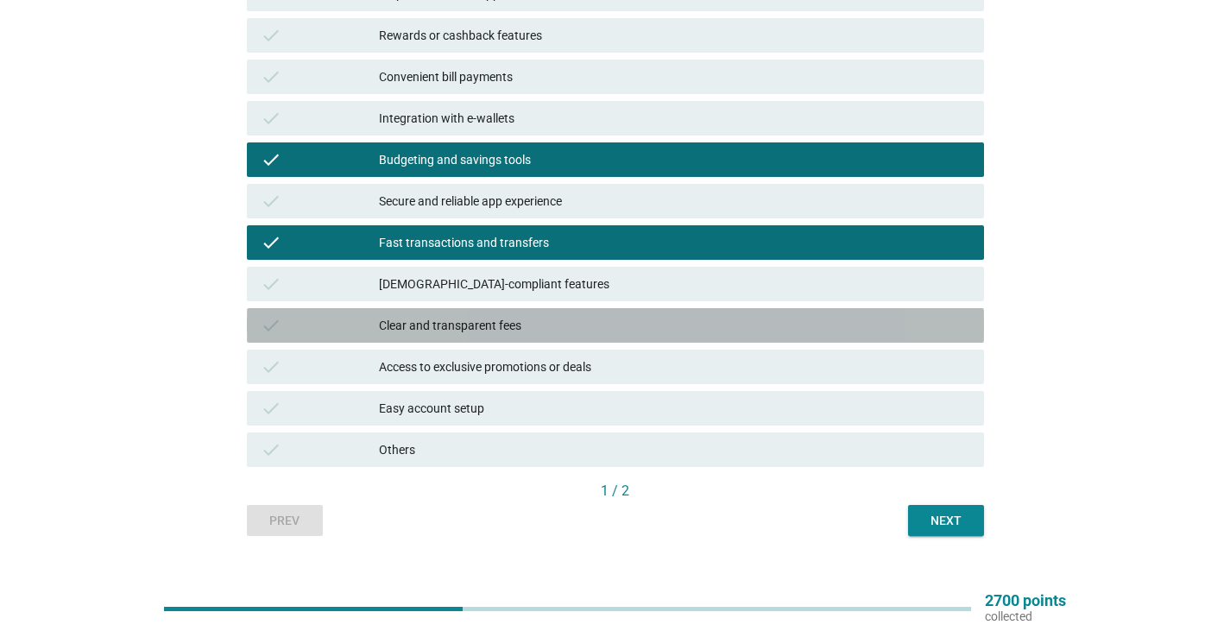
click at [575, 324] on div "Clear and transparent fees" at bounding box center [674, 325] width 591 height 21
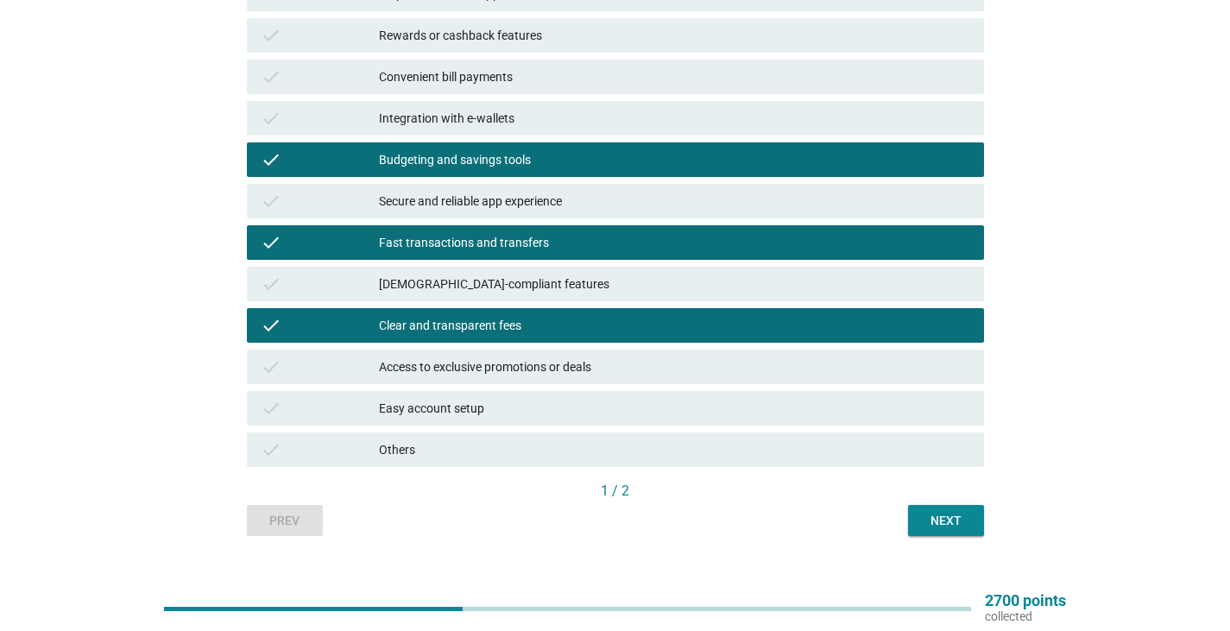
click at [826, 394] on div "check Easy account setup" at bounding box center [615, 408] width 737 height 35
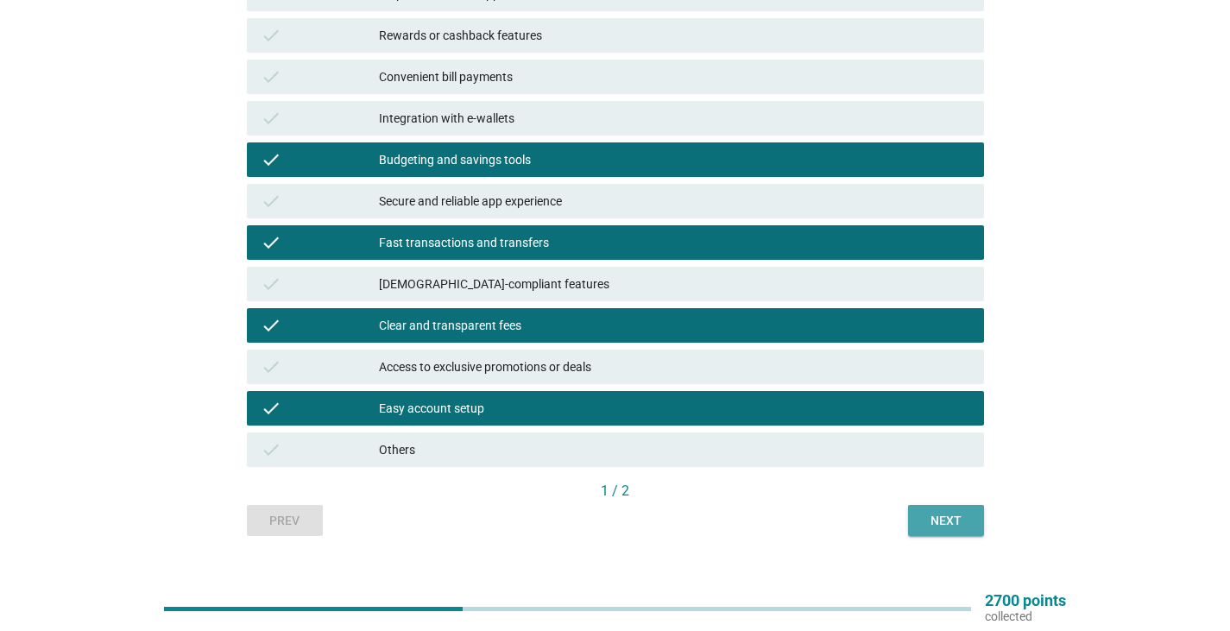
click at [940, 522] on div "Next" at bounding box center [946, 521] width 48 height 18
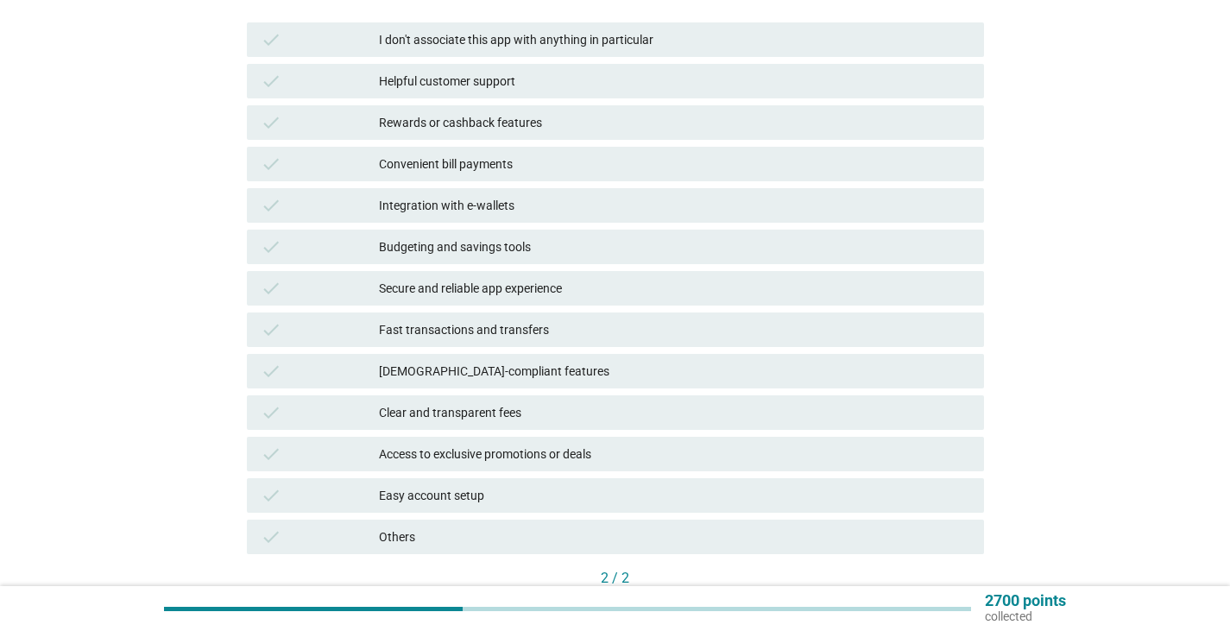
scroll to position [259, 0]
click at [592, 123] on div "Rewards or cashback features" at bounding box center [674, 121] width 591 height 21
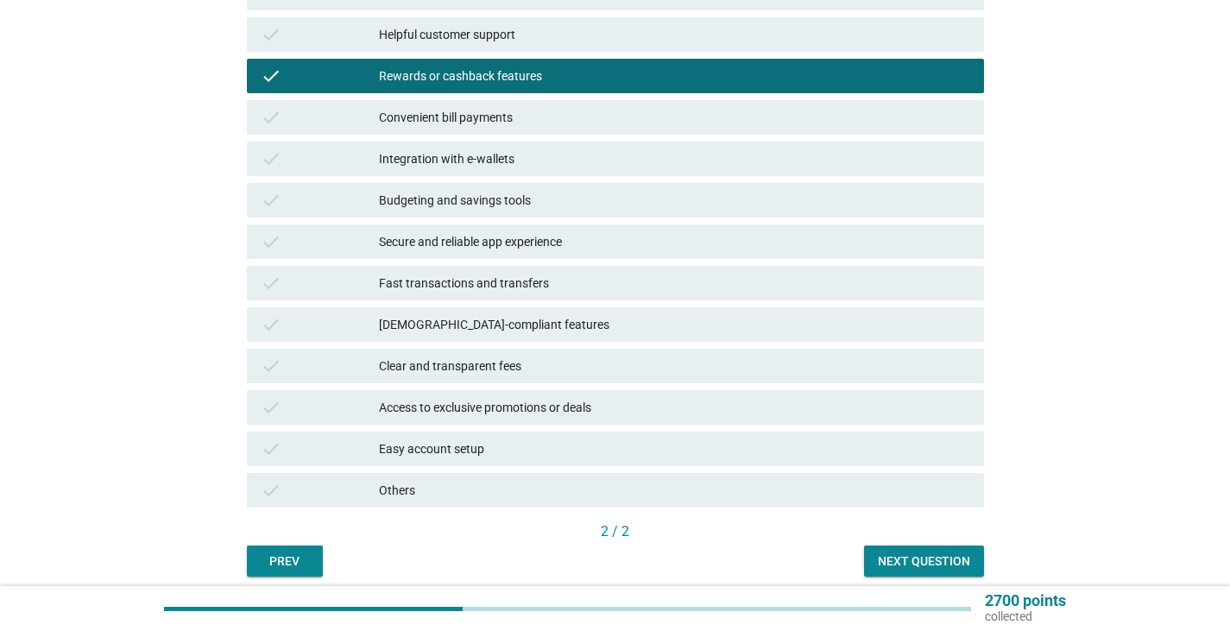
scroll to position [345, 0]
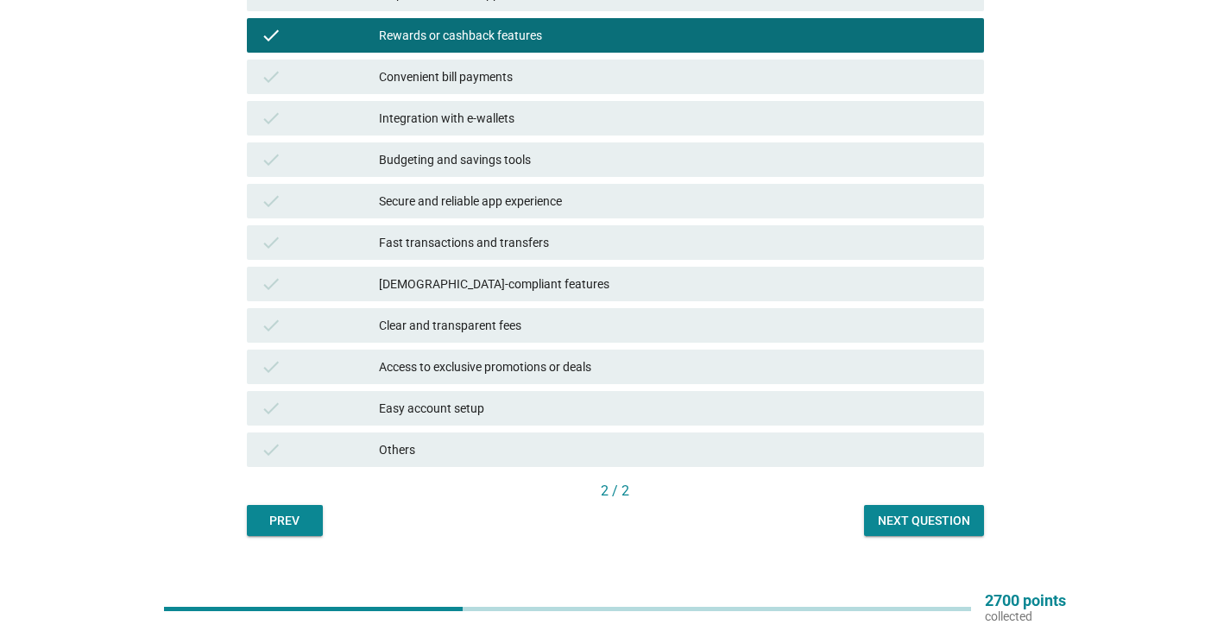
click at [637, 155] on div "Budgeting and savings tools" at bounding box center [674, 159] width 591 height 21
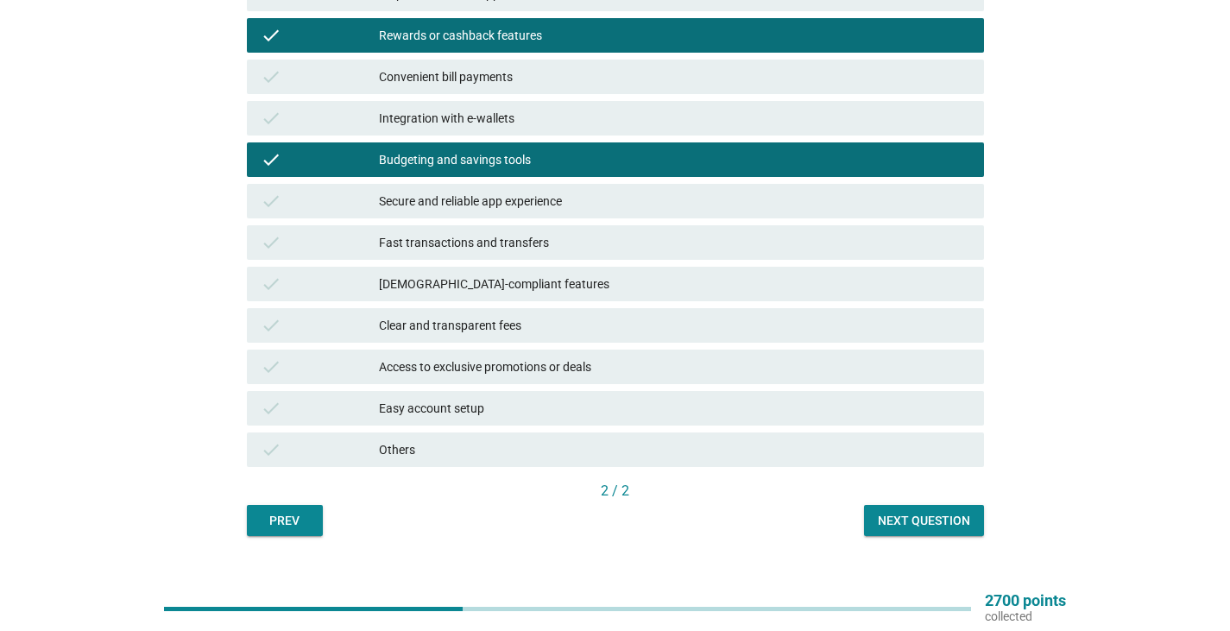
click at [909, 519] on div "Next question" at bounding box center [924, 521] width 92 height 18
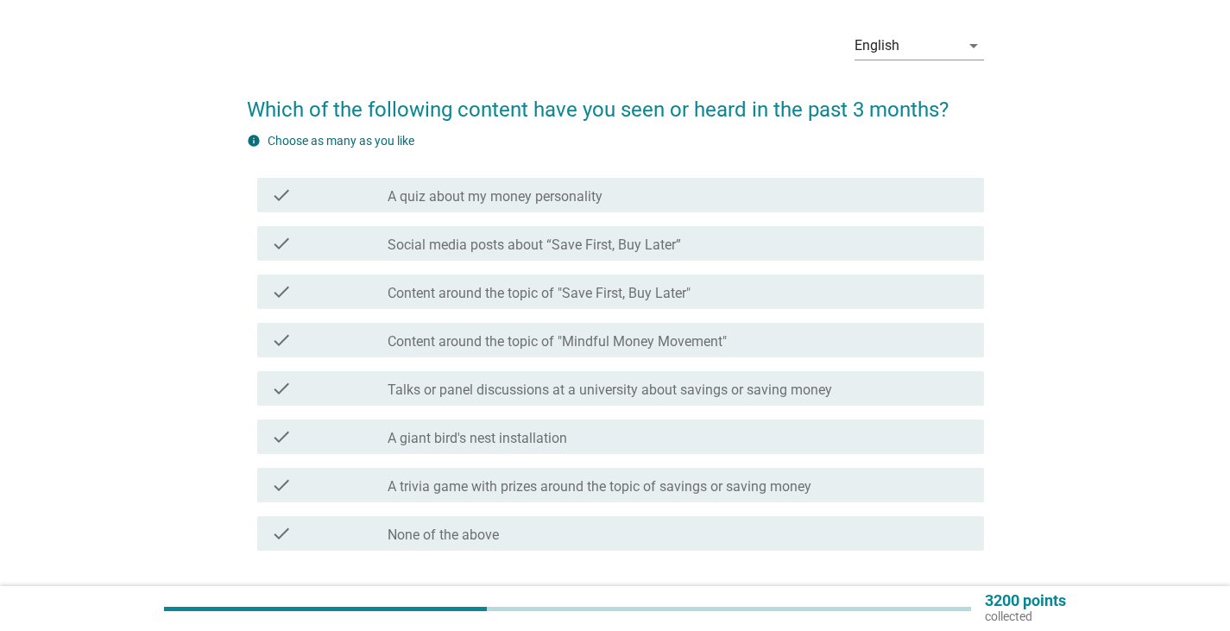
scroll to position [173, 0]
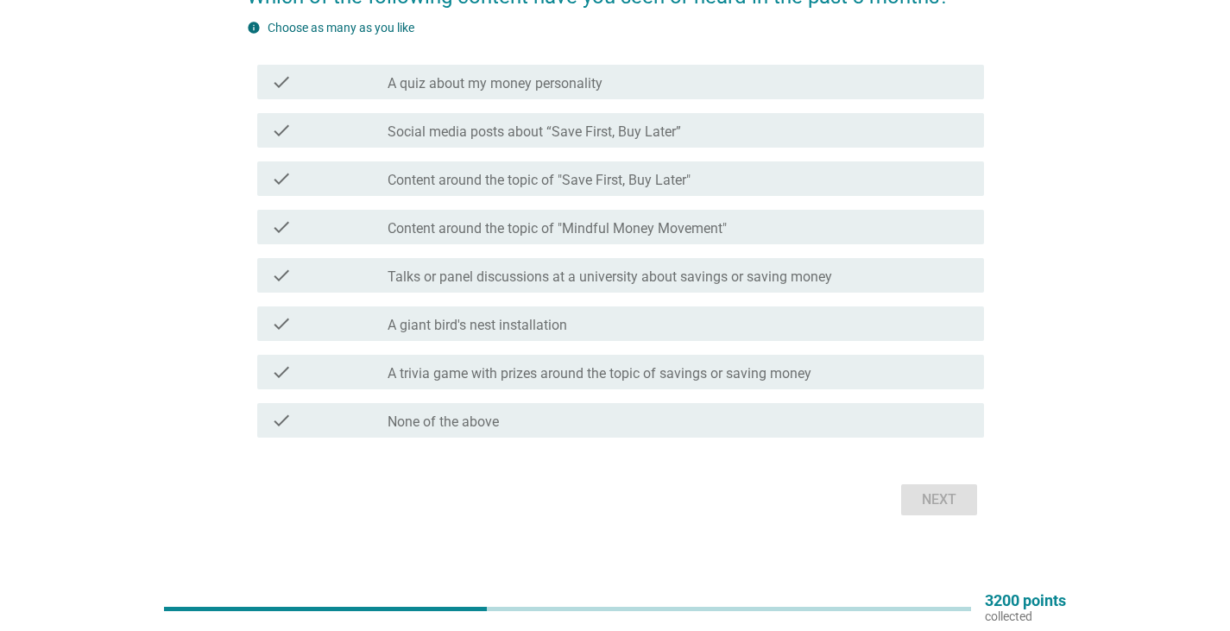
click at [701, 138] on div "check_box_outline_blank Social media posts about “Save First, Buy Later”" at bounding box center [678, 130] width 582 height 21
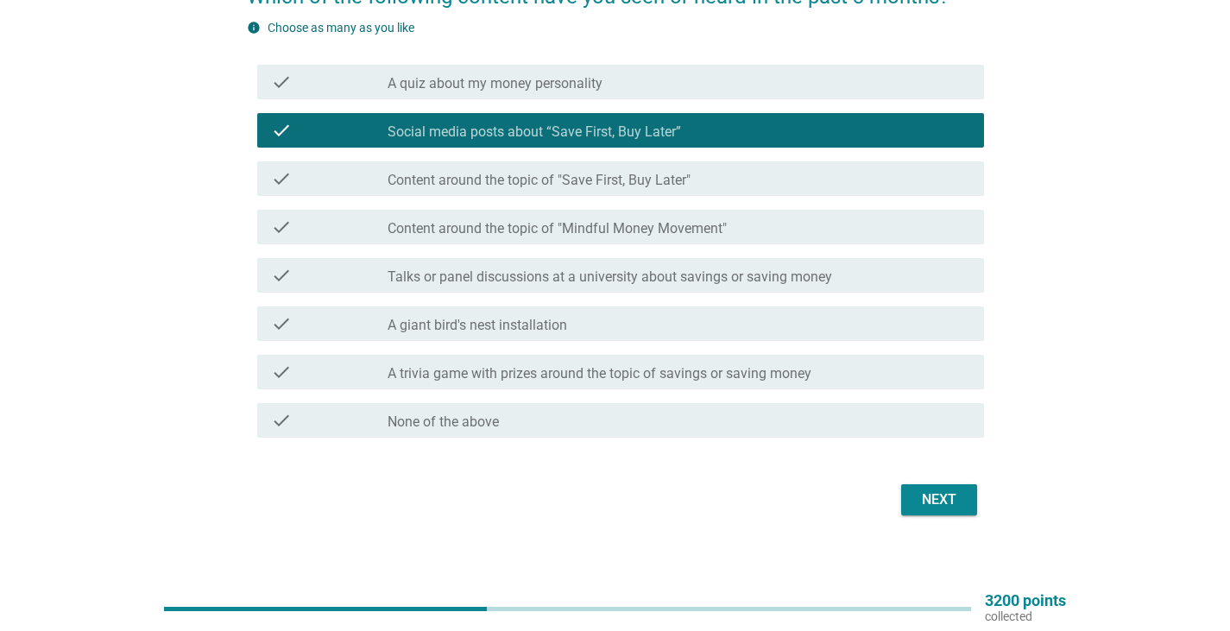
click at [677, 284] on label "Talks or panel discussions at a university about savings or saving money" at bounding box center [609, 276] width 444 height 17
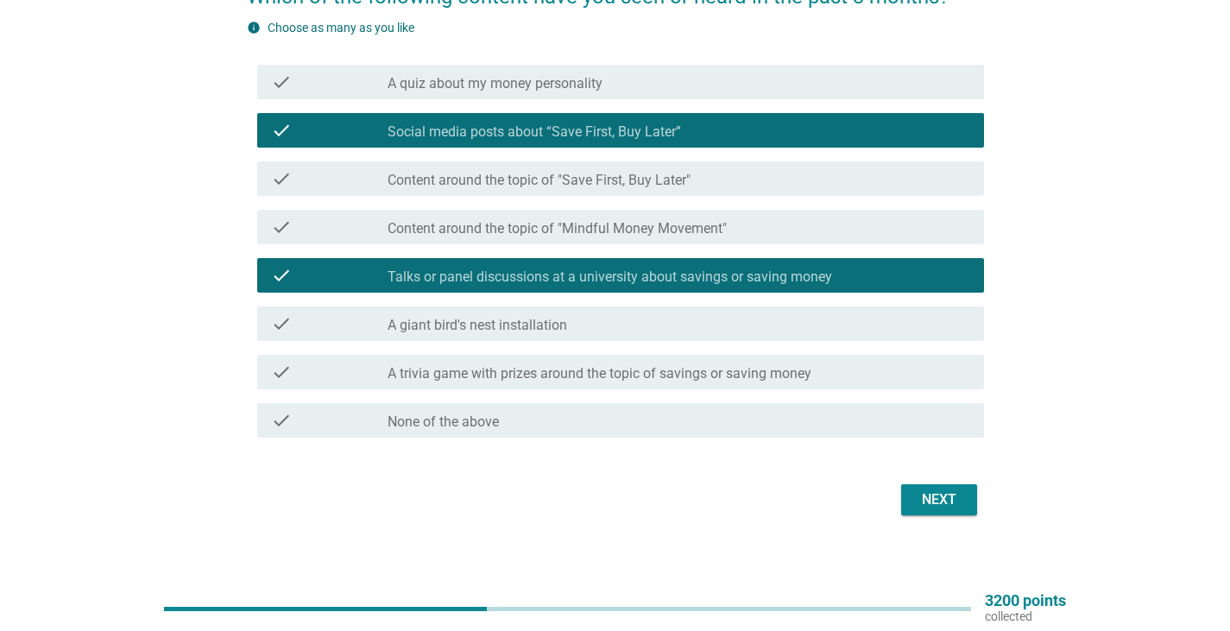
click at [710, 230] on label "Content around the topic of "Mindful Money Movement"" at bounding box center [556, 228] width 339 height 17
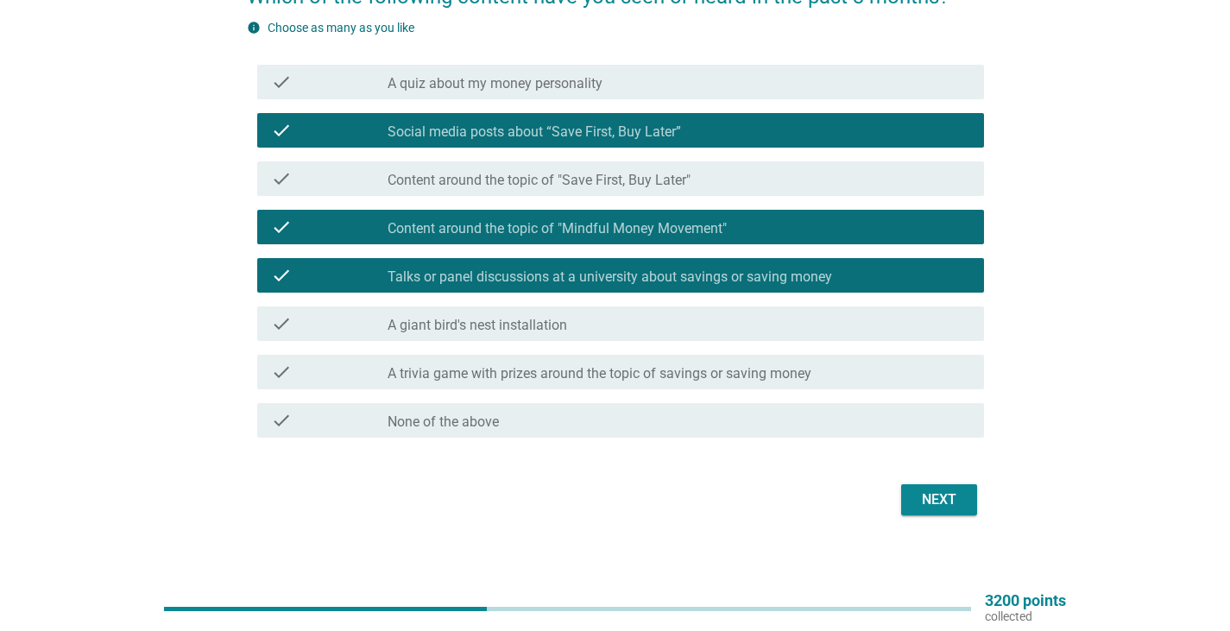
click at [925, 495] on div "Next" at bounding box center [939, 499] width 48 height 21
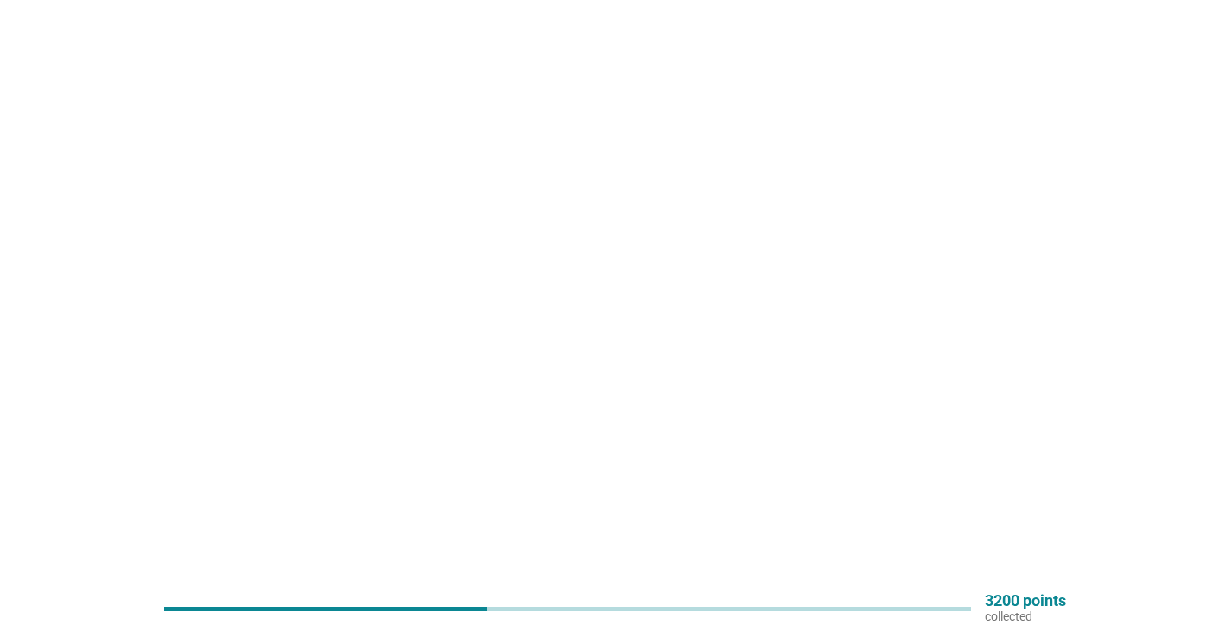
scroll to position [0, 0]
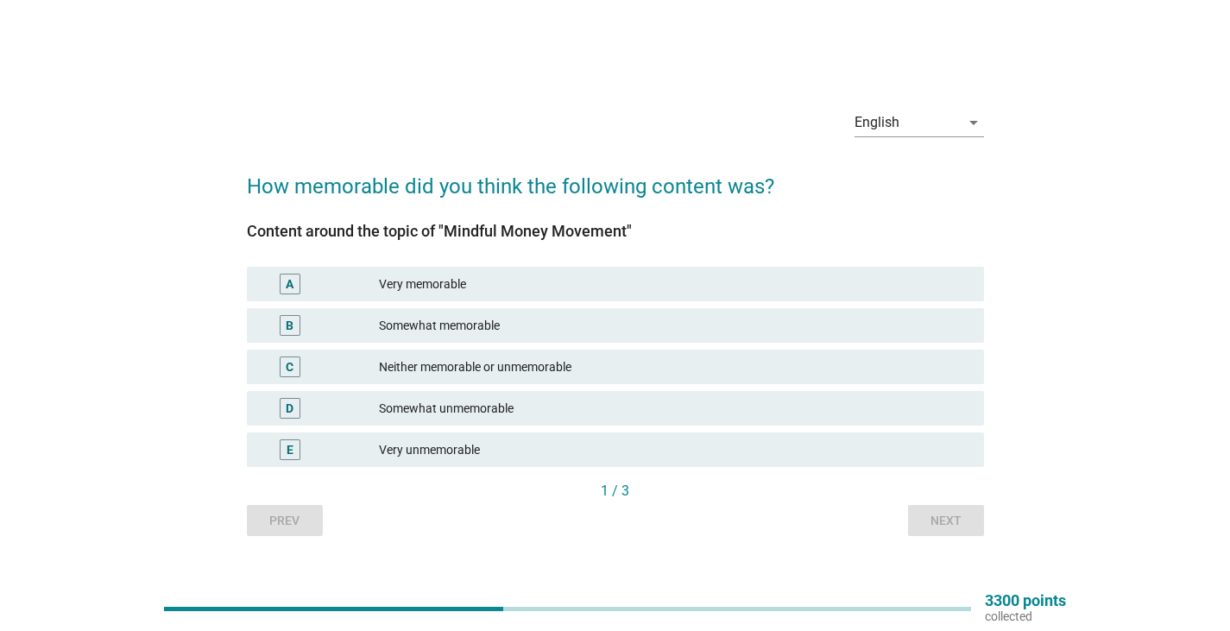
click at [541, 387] on div "C Neither memorable or unmemorable" at bounding box center [615, 366] width 744 height 41
click at [543, 401] on div "Somewhat unmemorable" at bounding box center [674, 408] width 591 height 21
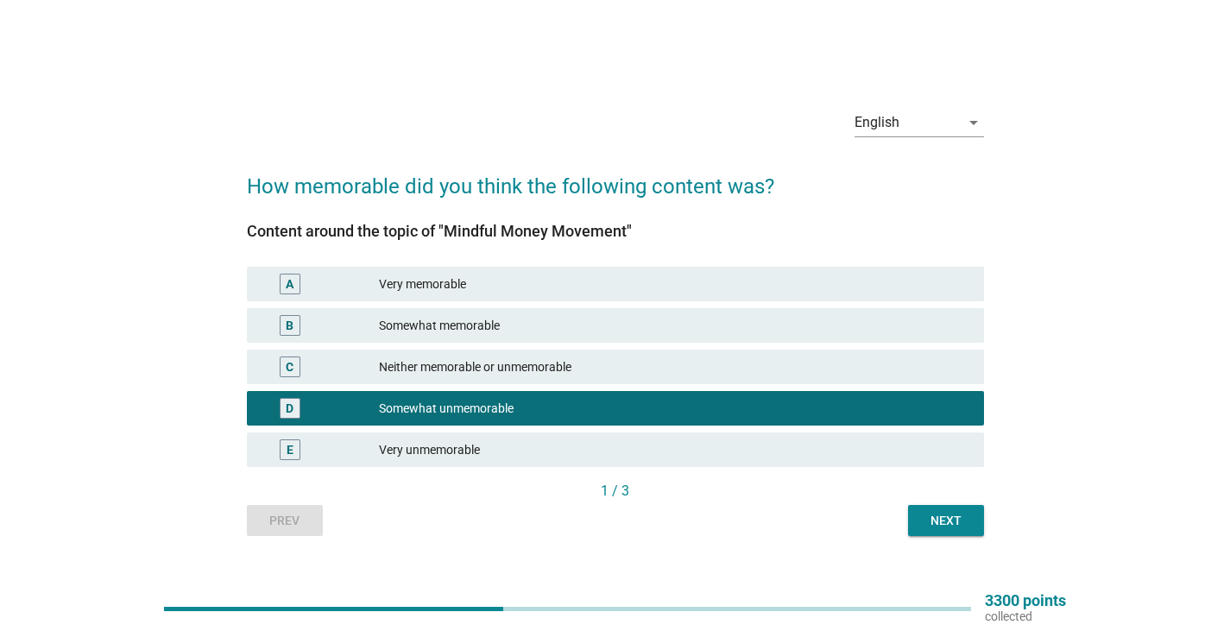
click at [969, 540] on div "English arrow_drop_down How memorable did you think the following content was? …" at bounding box center [615, 315] width 764 height 469
click at [966, 531] on button "Next" at bounding box center [946, 520] width 76 height 31
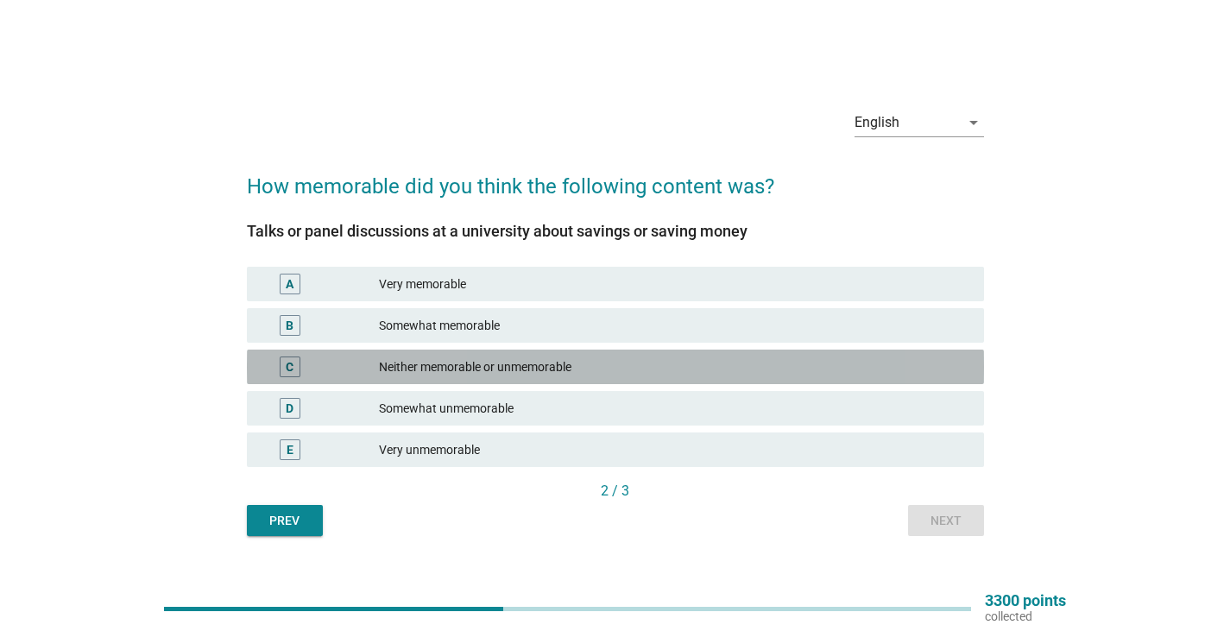
click at [519, 362] on div "Neither memorable or unmemorable" at bounding box center [674, 366] width 591 height 21
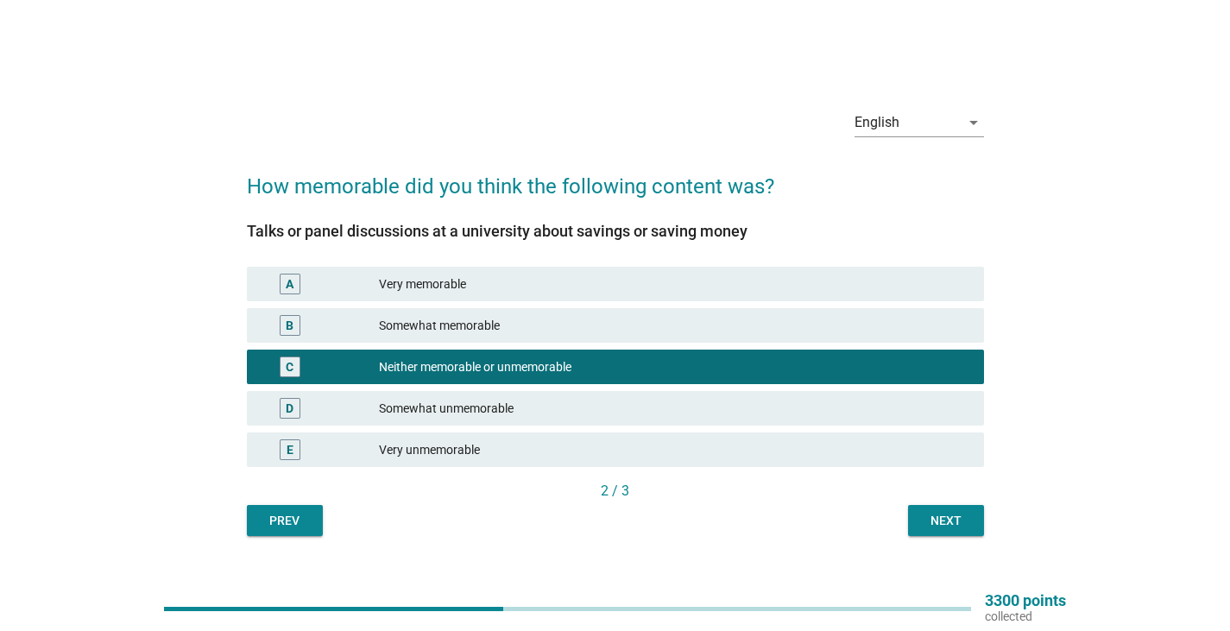
click at [925, 512] on div "Next" at bounding box center [946, 521] width 48 height 18
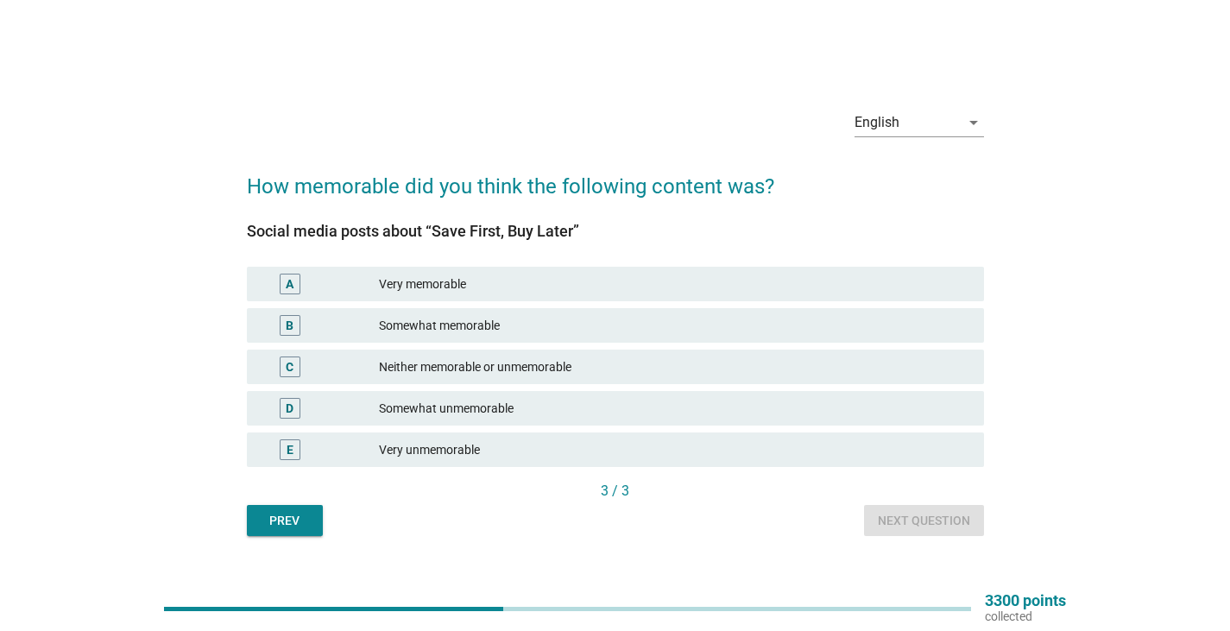
click at [541, 394] on div "D Somewhat unmemorable" at bounding box center [615, 408] width 737 height 35
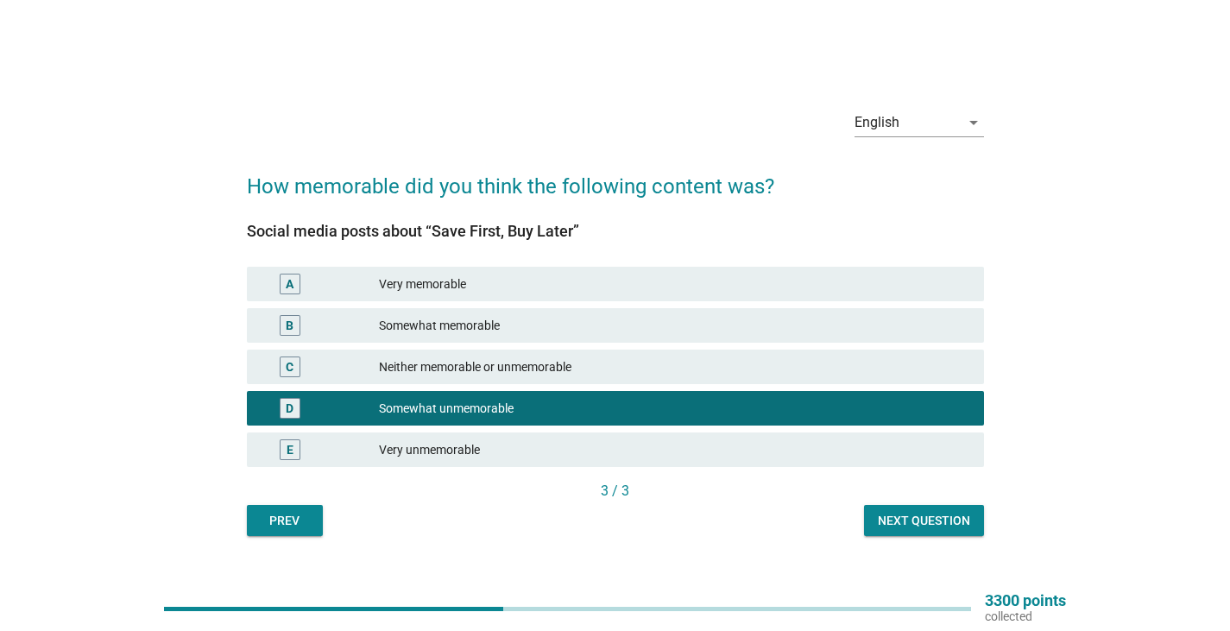
click at [884, 517] on div "Next question" at bounding box center [924, 521] width 92 height 18
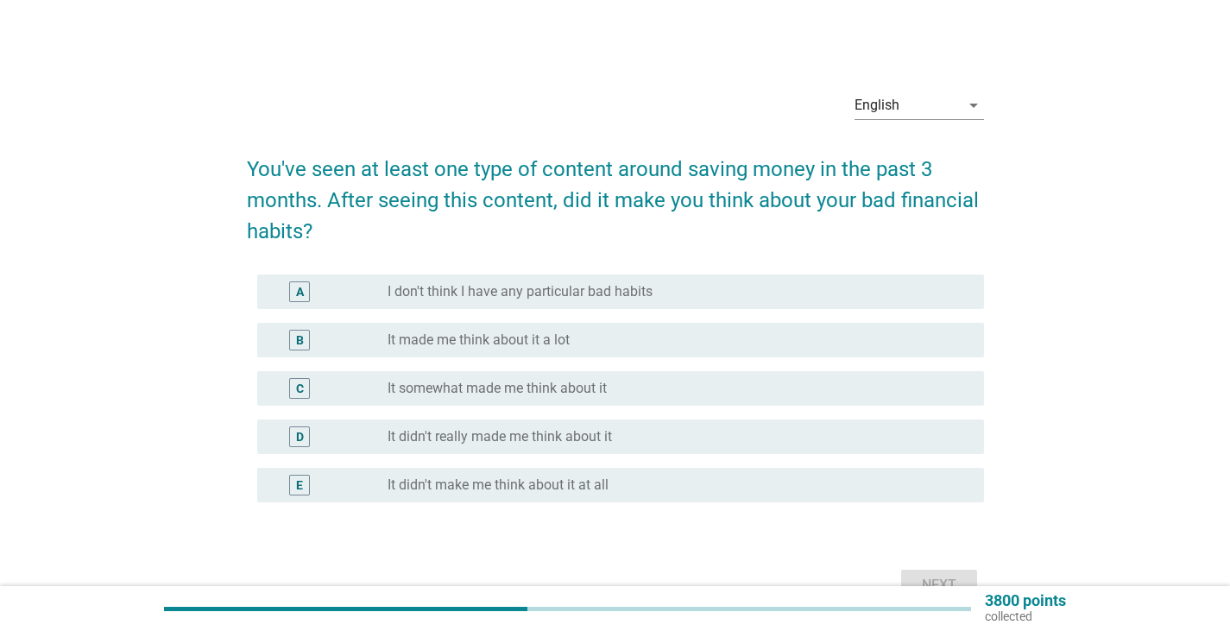
click at [589, 331] on div "radio_button_unchecked It made me think about it a lot" at bounding box center [671, 339] width 569 height 17
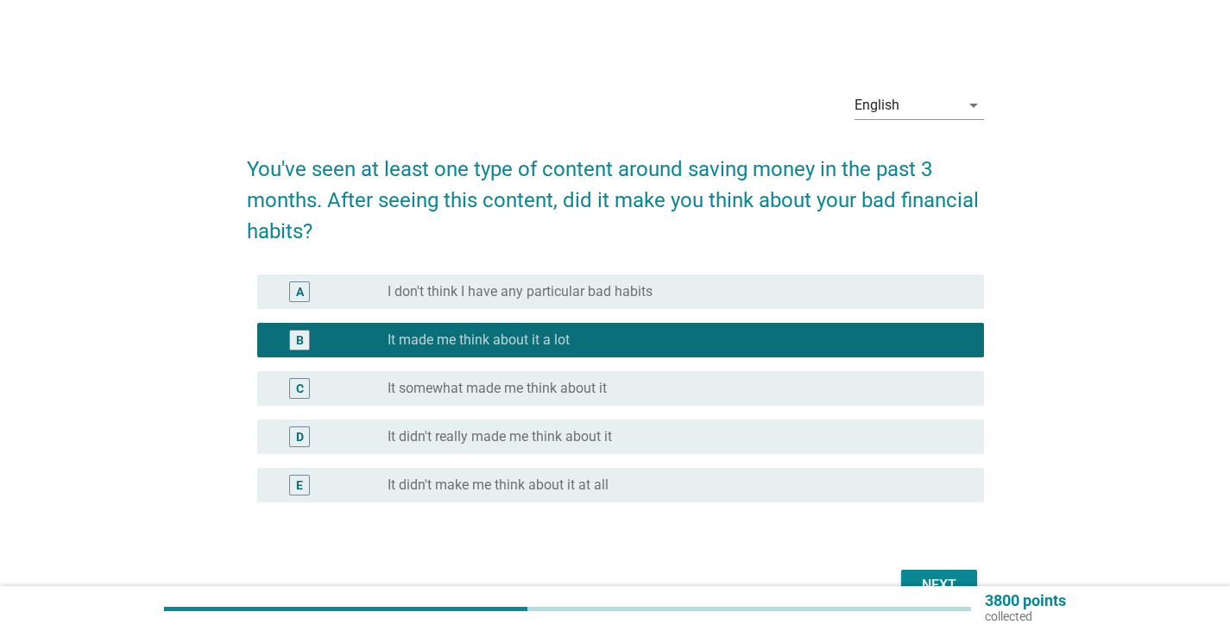
click at [915, 582] on div "Next" at bounding box center [939, 585] width 48 height 21
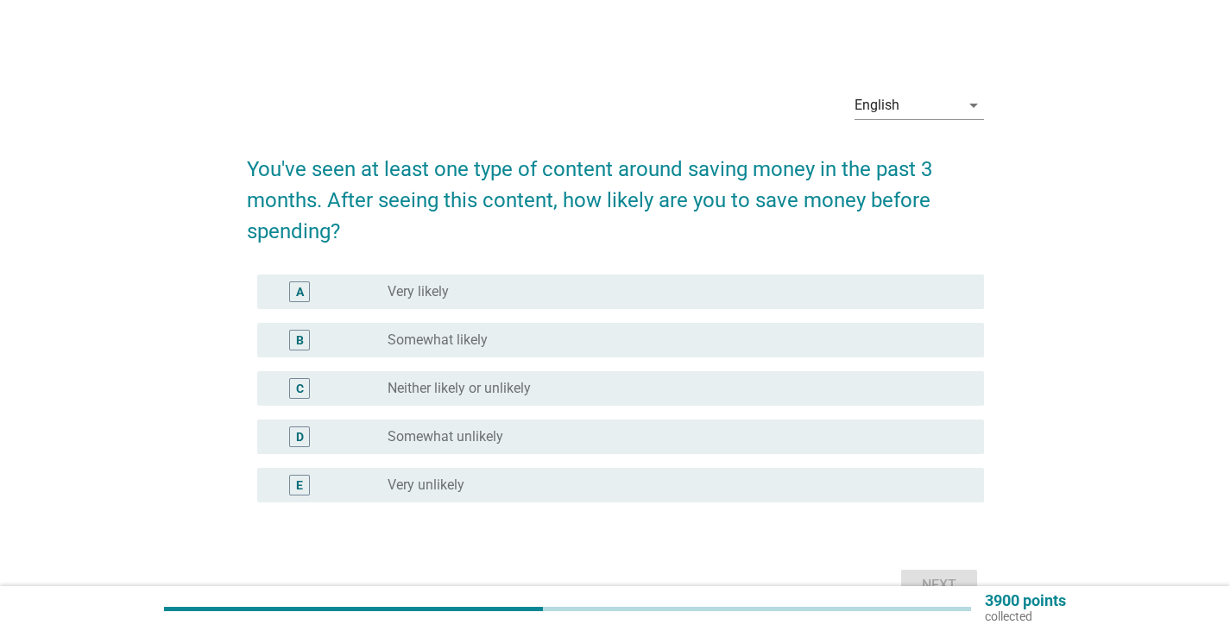
click at [530, 345] on div "radio_button_unchecked Somewhat likely" at bounding box center [671, 339] width 569 height 17
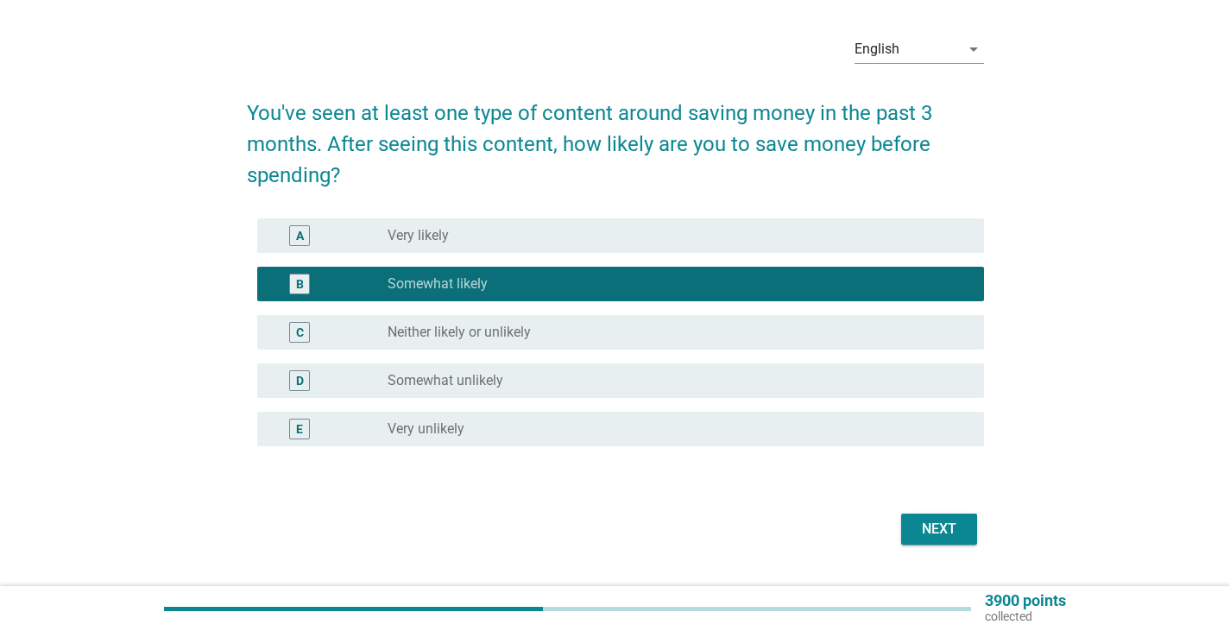
scroll to position [86, 0]
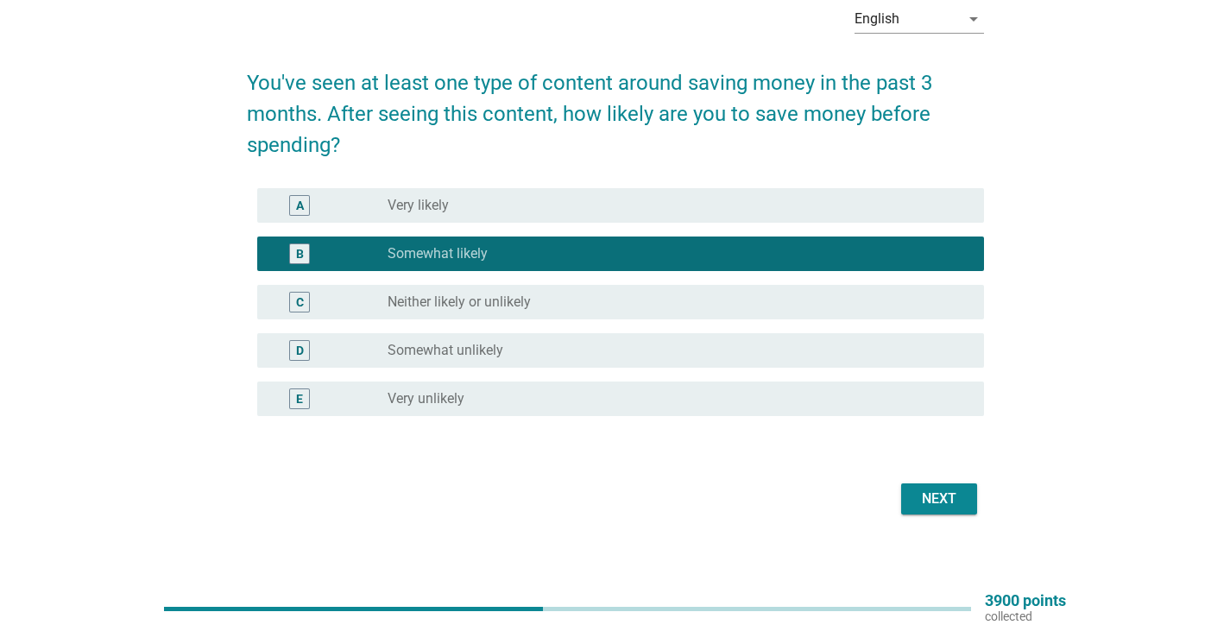
click at [936, 506] on div "Next" at bounding box center [939, 498] width 48 height 21
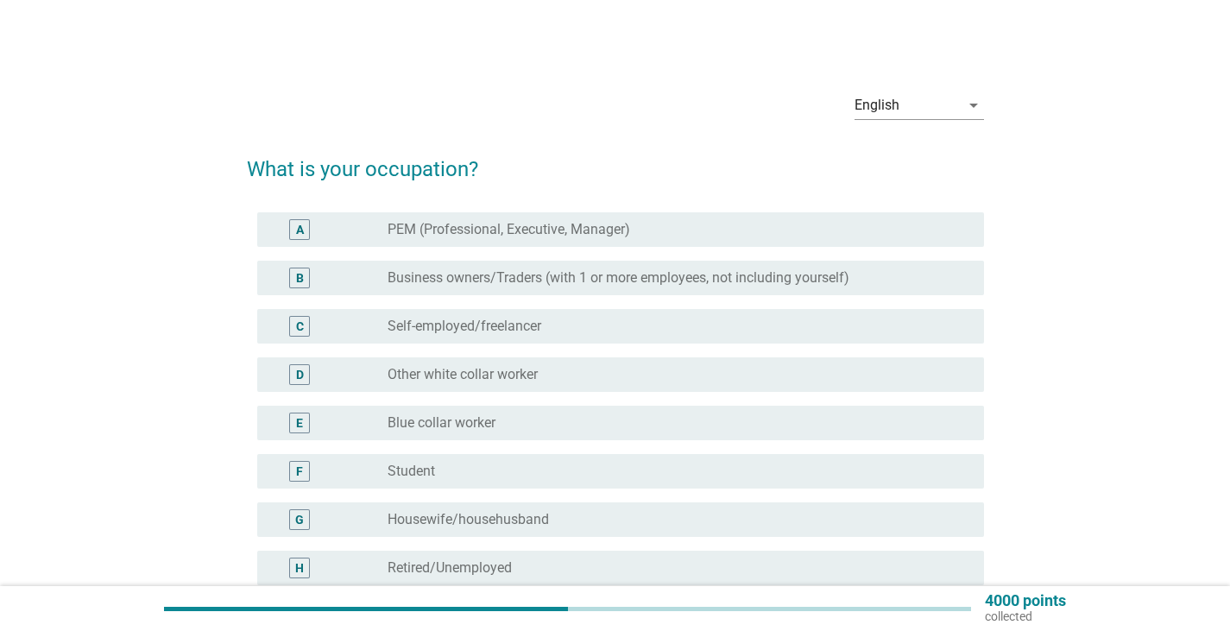
click at [661, 230] on div "radio_button_unchecked PEM (Professional, Executive, Manager)" at bounding box center [671, 229] width 569 height 17
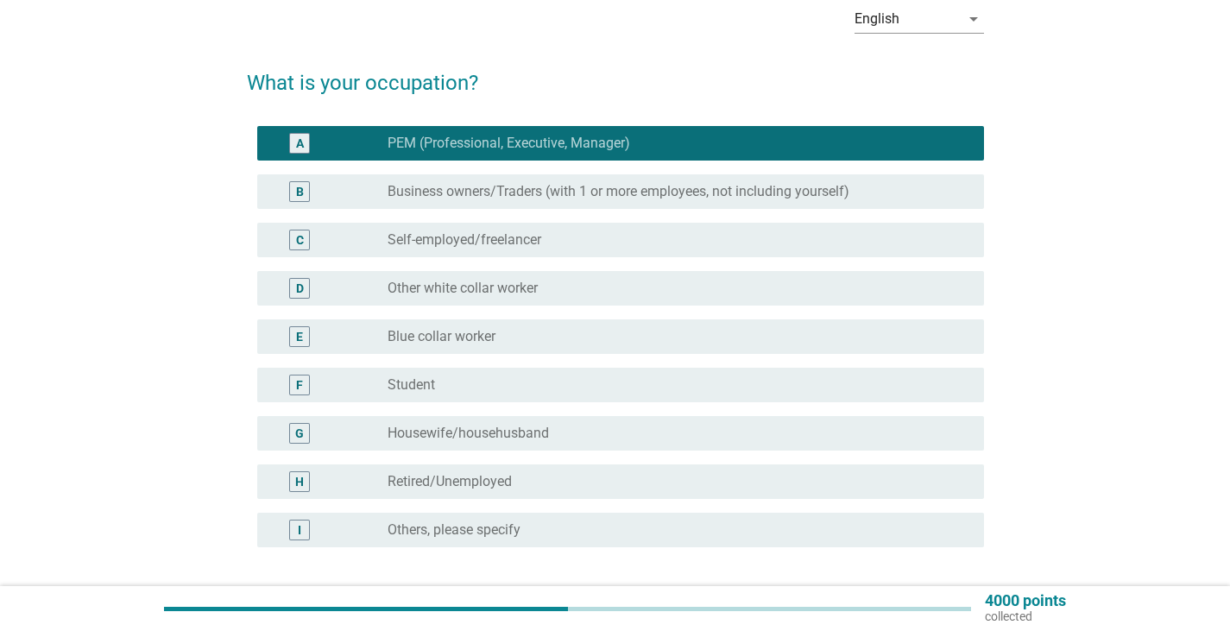
scroll to position [173, 0]
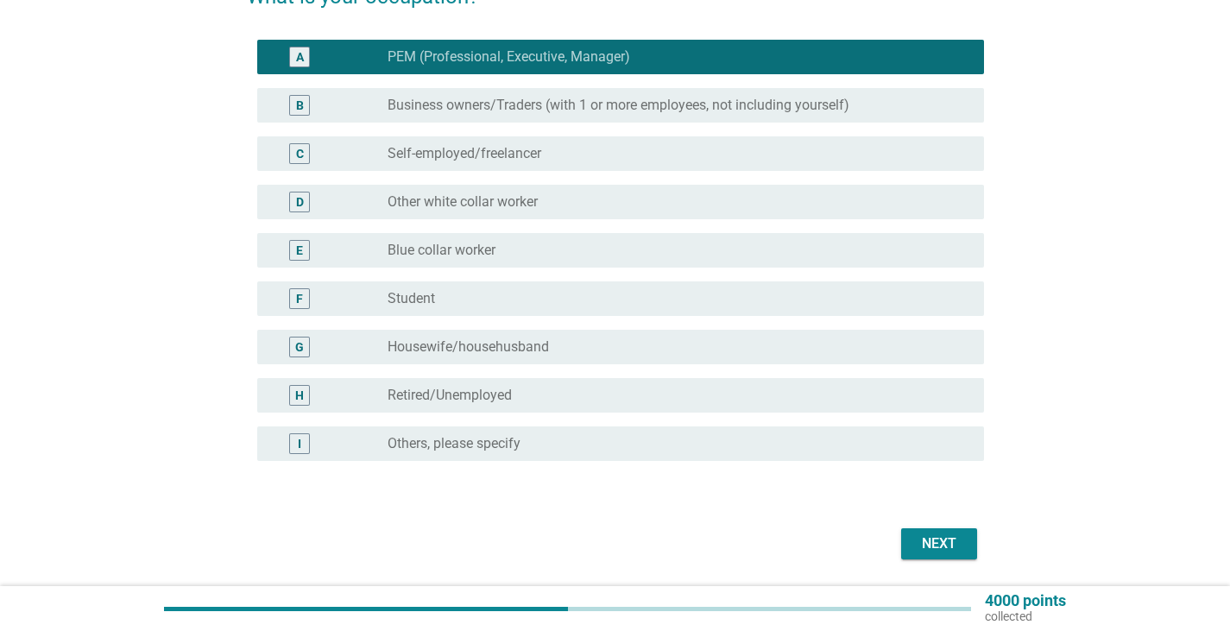
click at [921, 540] on div "Next" at bounding box center [939, 543] width 48 height 21
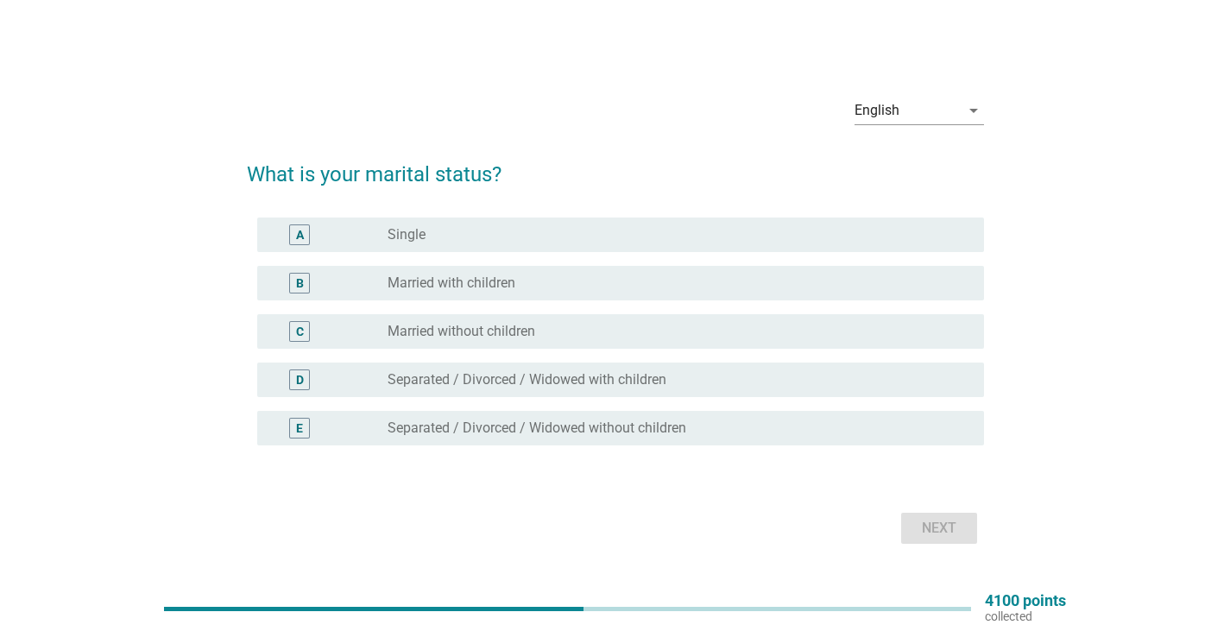
click at [586, 279] on div "radio_button_unchecked Married with children" at bounding box center [671, 282] width 569 height 17
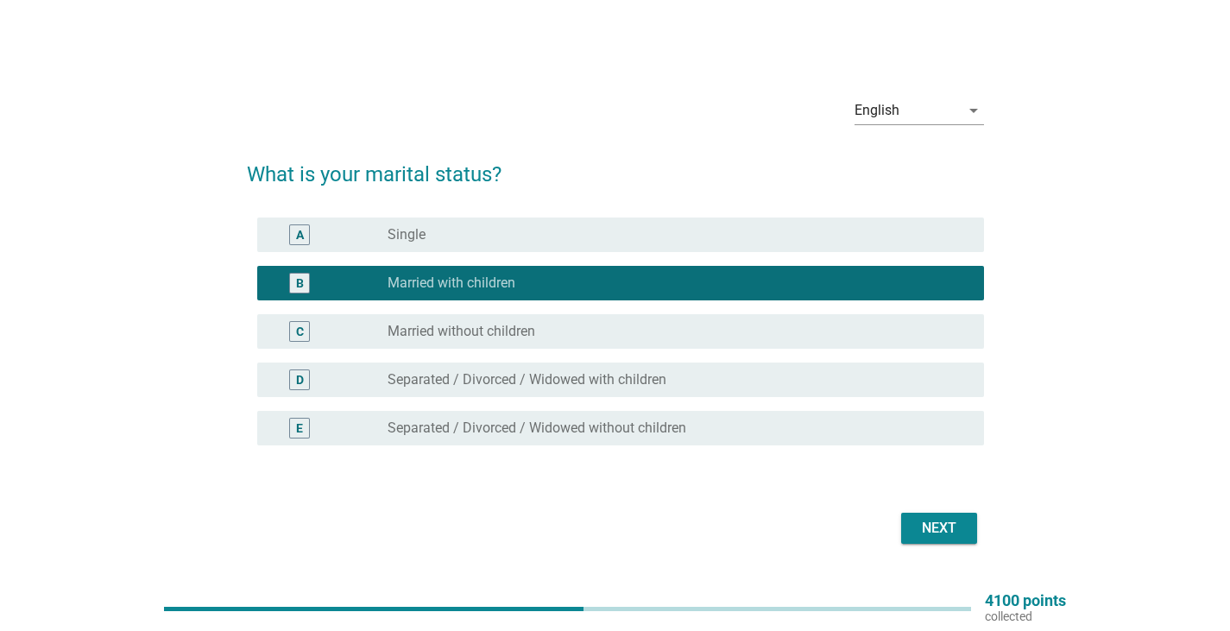
click at [584, 331] on div "radio_button_unchecked Married without children" at bounding box center [671, 331] width 569 height 17
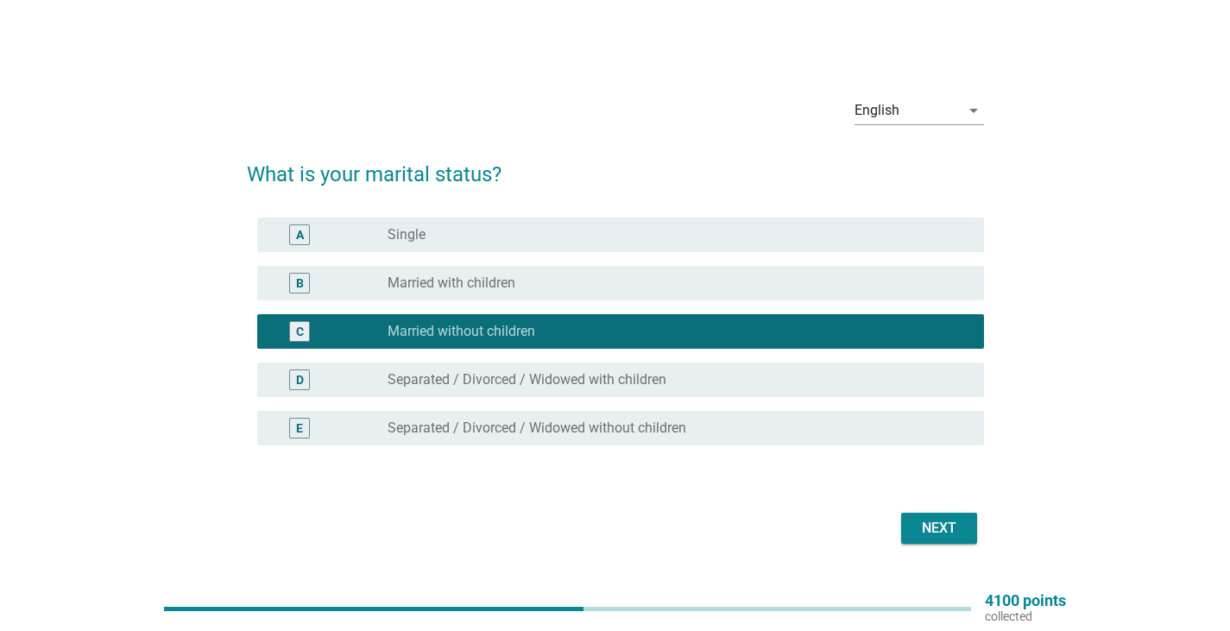
click at [910, 531] on button "Next" at bounding box center [939, 528] width 76 height 31
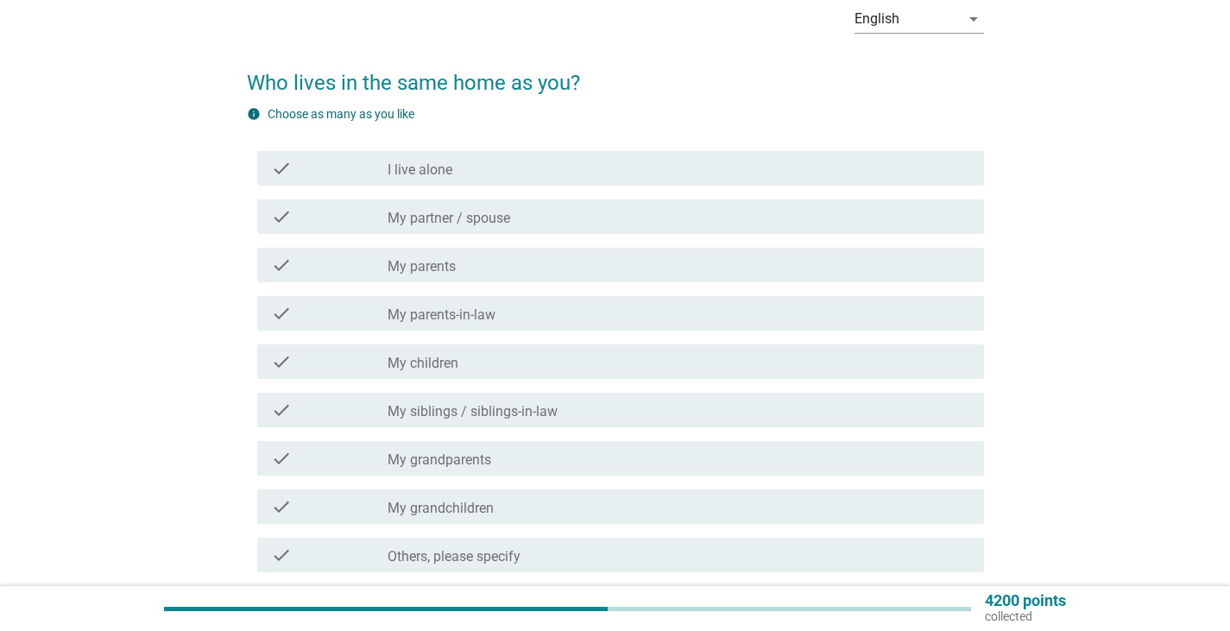
click at [487, 266] on div "check_box_outline_blank My parents" at bounding box center [678, 265] width 582 height 21
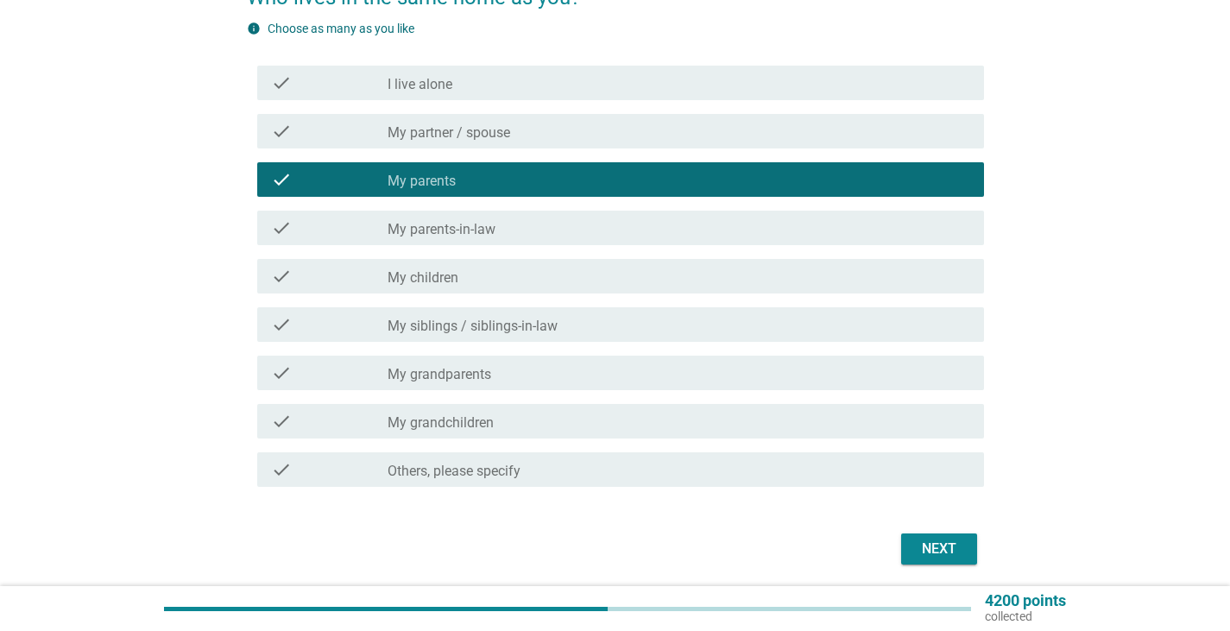
scroll to position [173, 0]
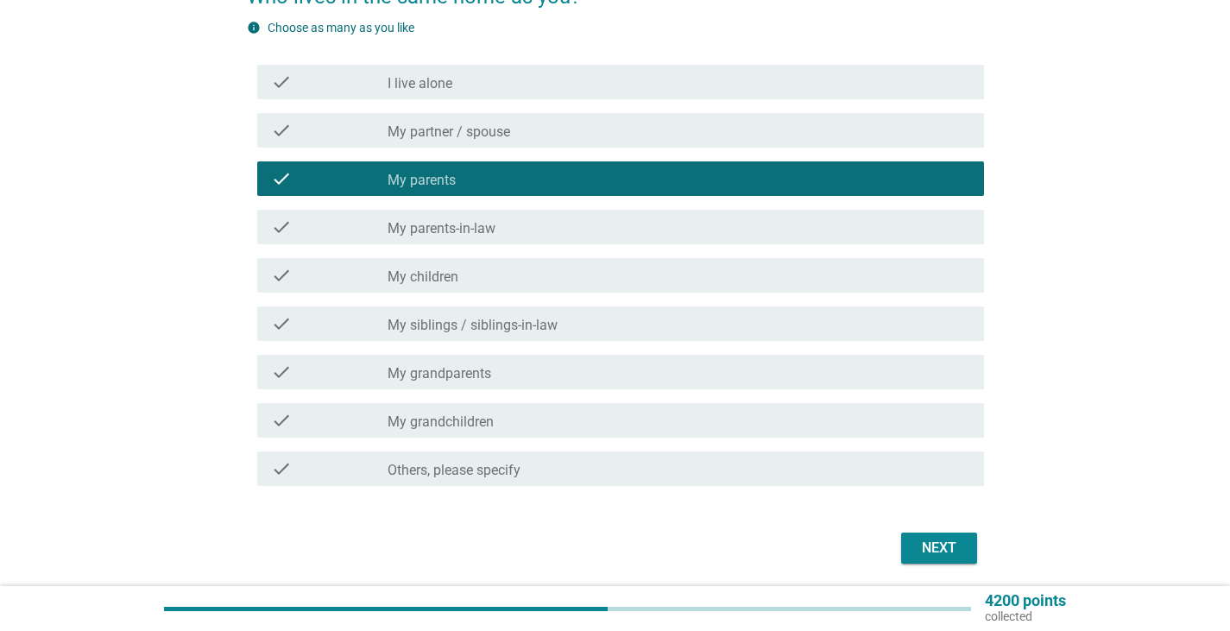
click at [516, 312] on div "check check_box_outline_blank My siblings / siblings-in-law" at bounding box center [620, 323] width 727 height 35
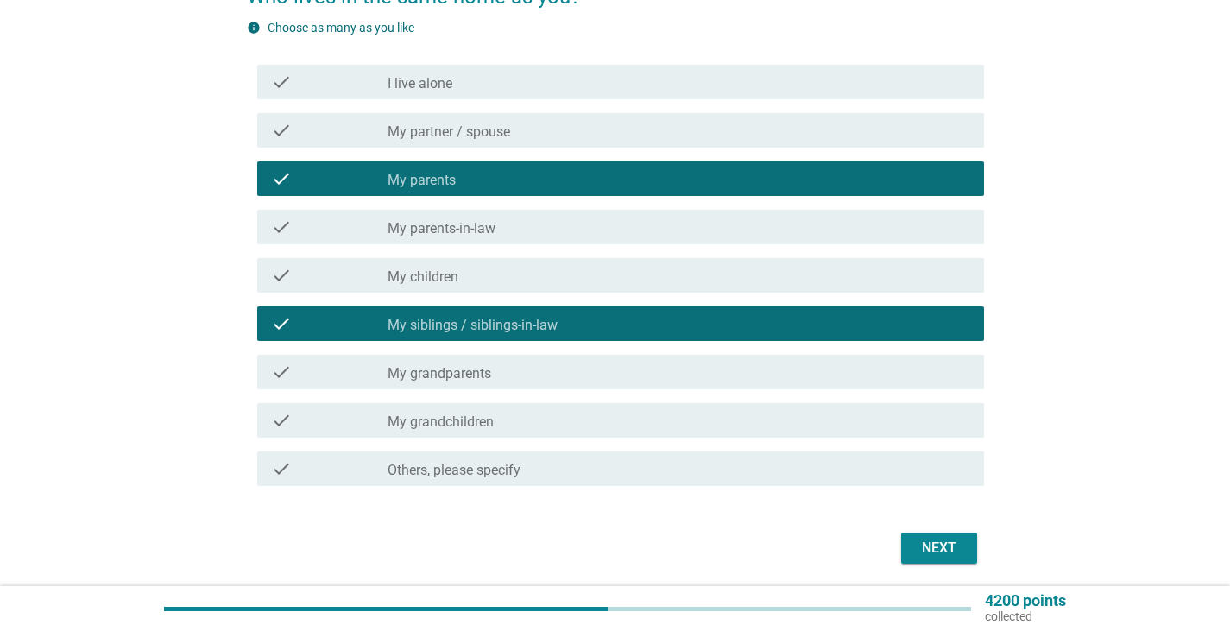
click at [586, 132] on div "check_box_outline_blank My partner / spouse" at bounding box center [678, 130] width 582 height 21
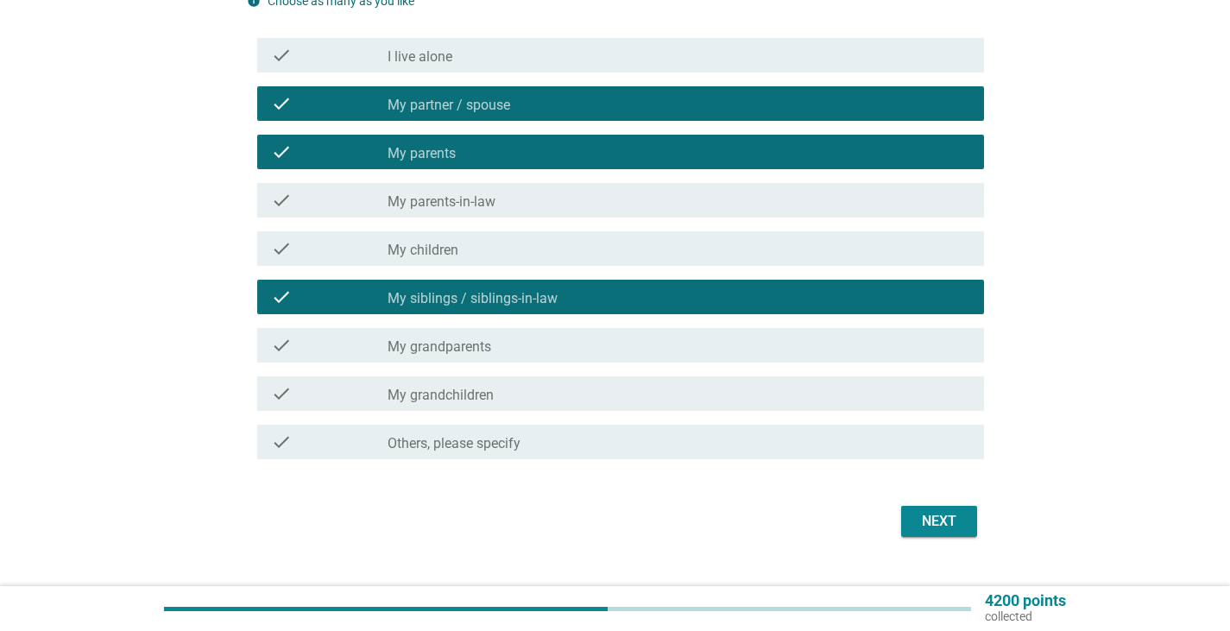
scroll to position [233, 0]
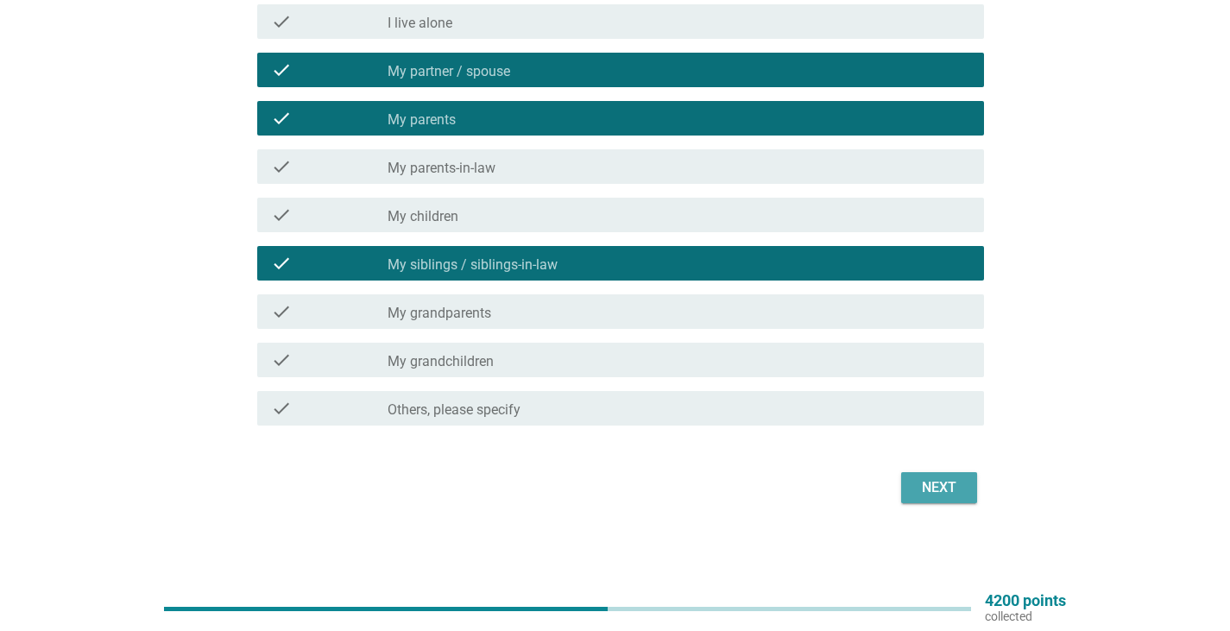
click at [928, 480] on div "Next" at bounding box center [939, 487] width 48 height 21
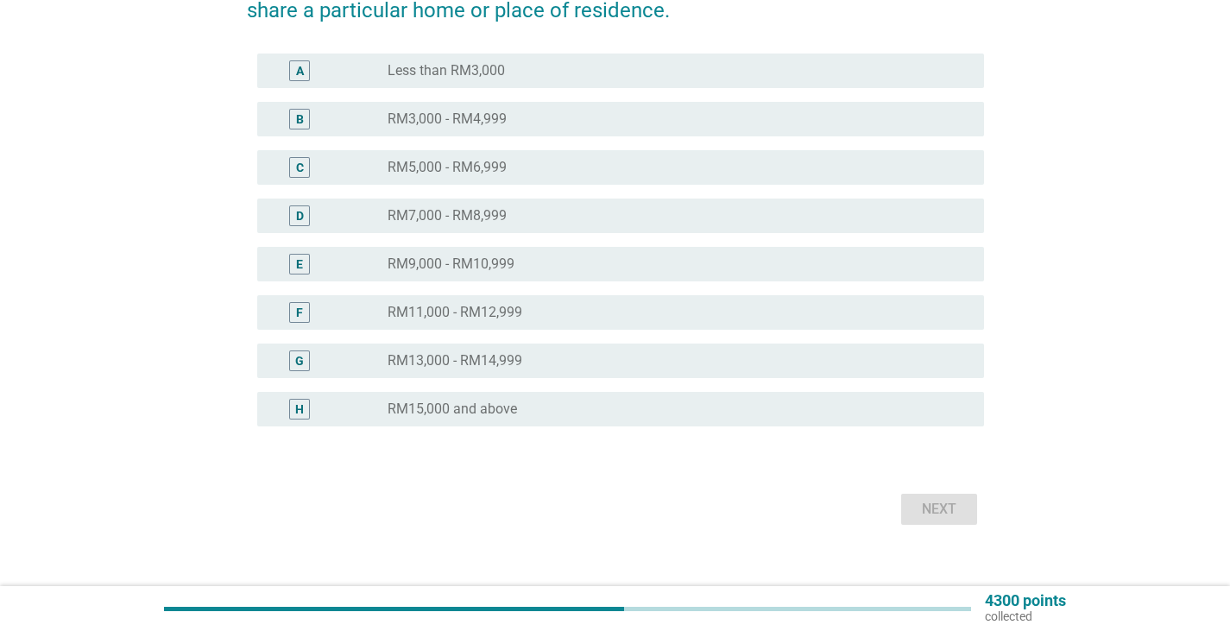
scroll to position [259, 0]
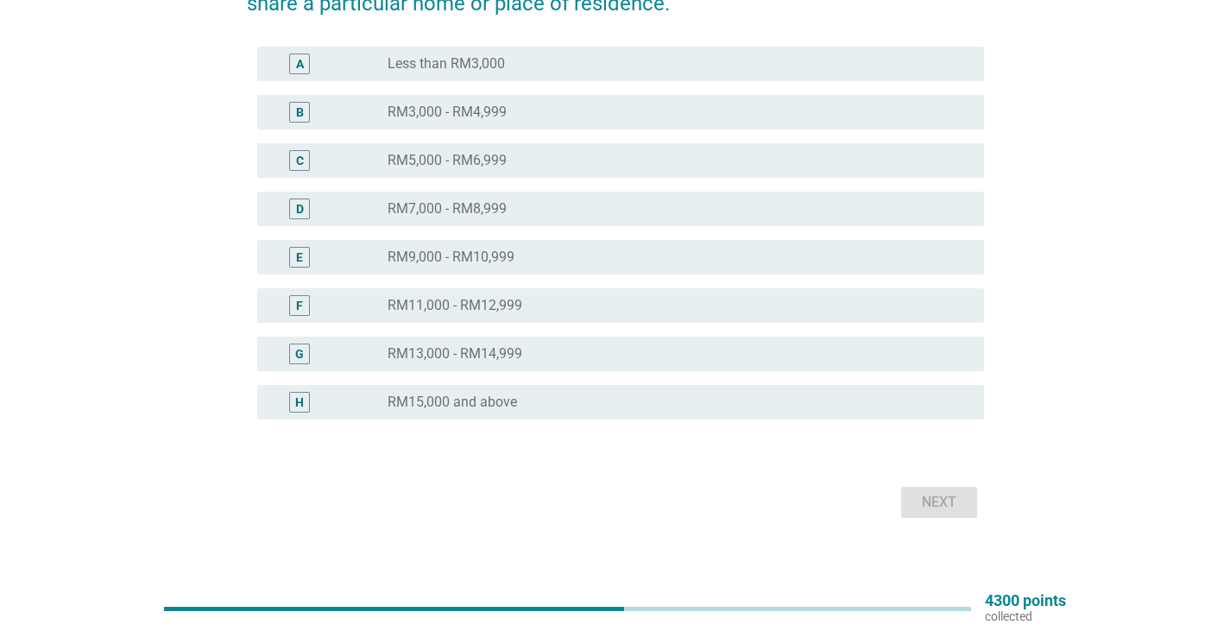
click at [522, 255] on div "radio_button_unchecked RM9,000 - RM10,999" at bounding box center [671, 256] width 569 height 17
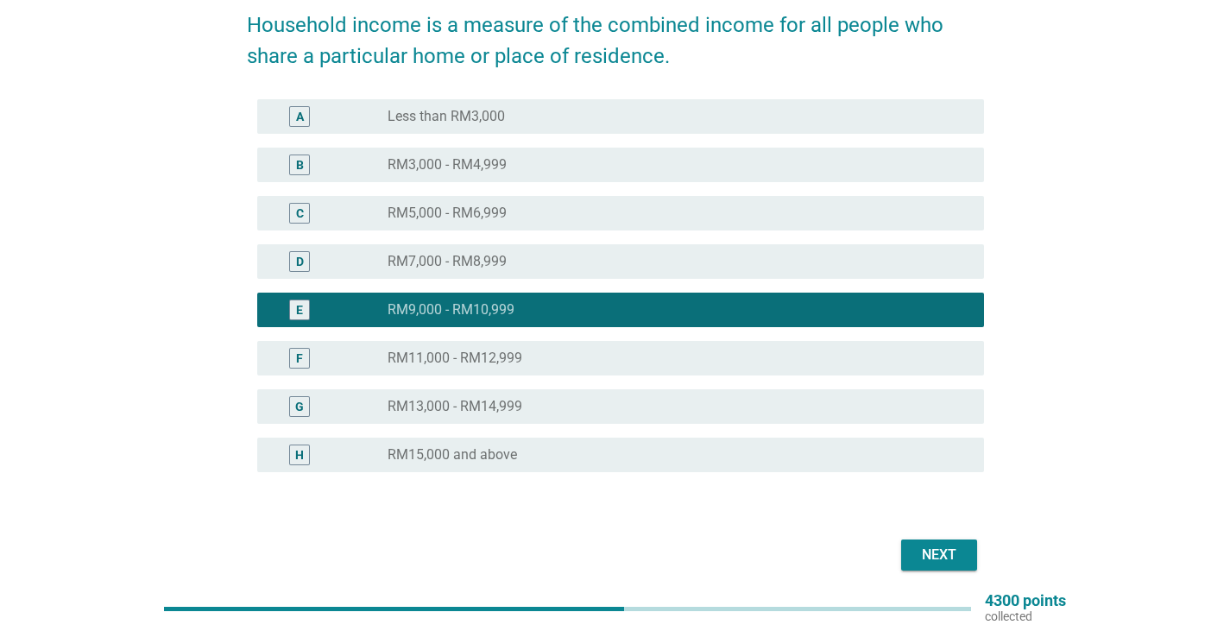
scroll to position [173, 0]
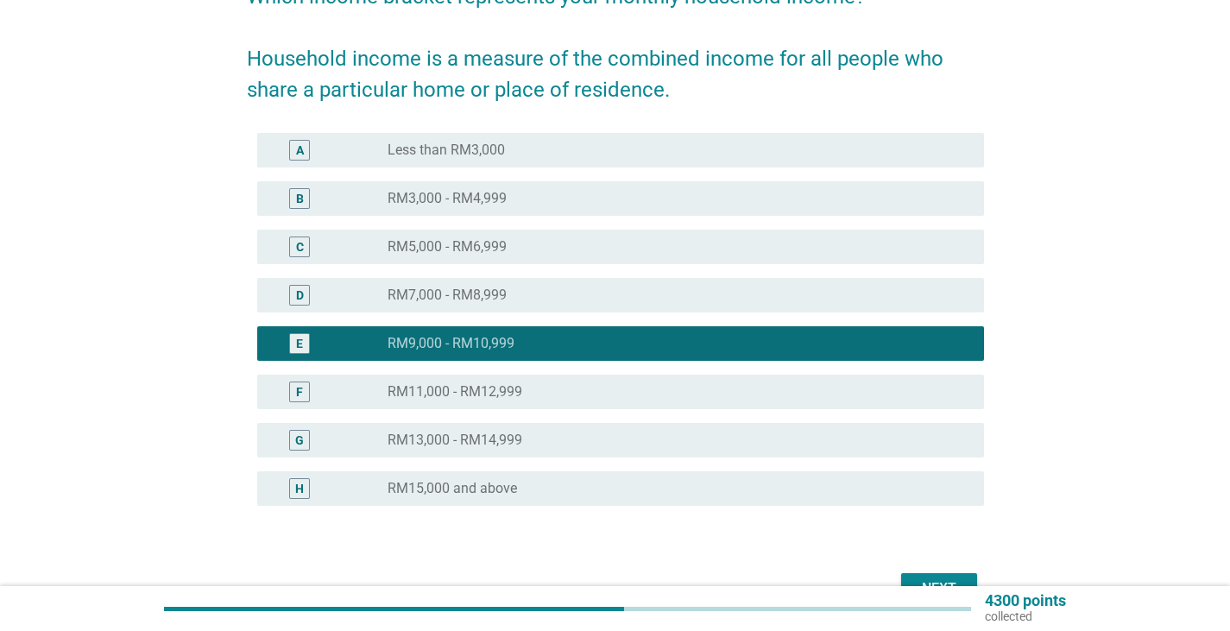
click at [530, 397] on div "radio_button_unchecked RM11,000 - RM12,999" at bounding box center [671, 391] width 569 height 17
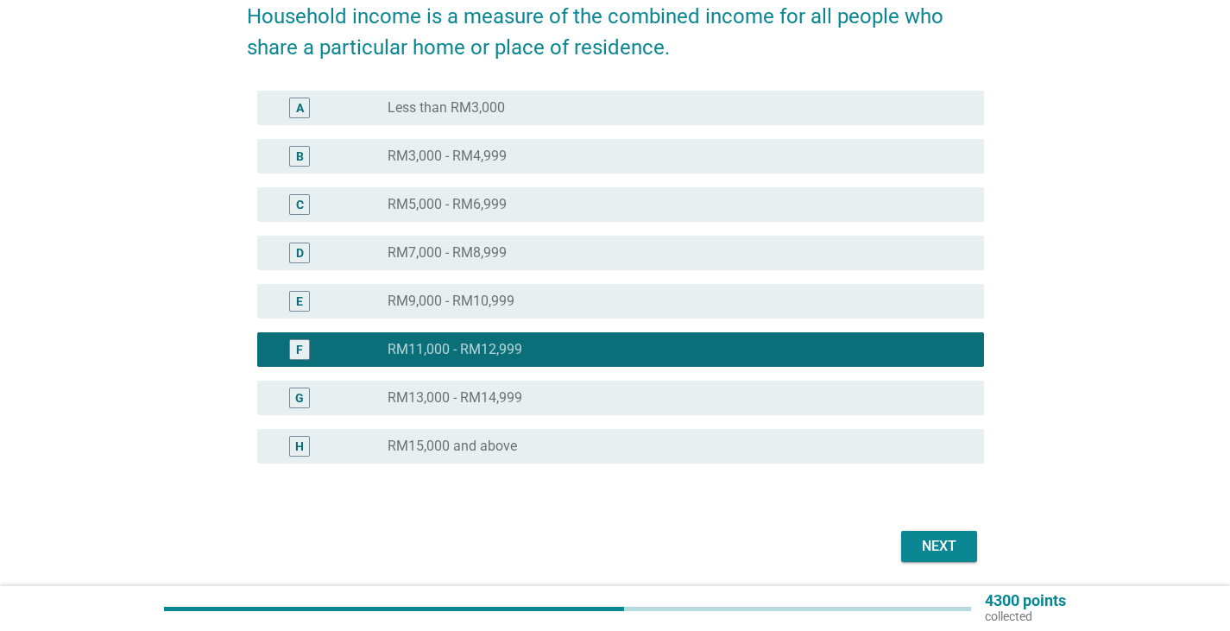
scroll to position [274, 0]
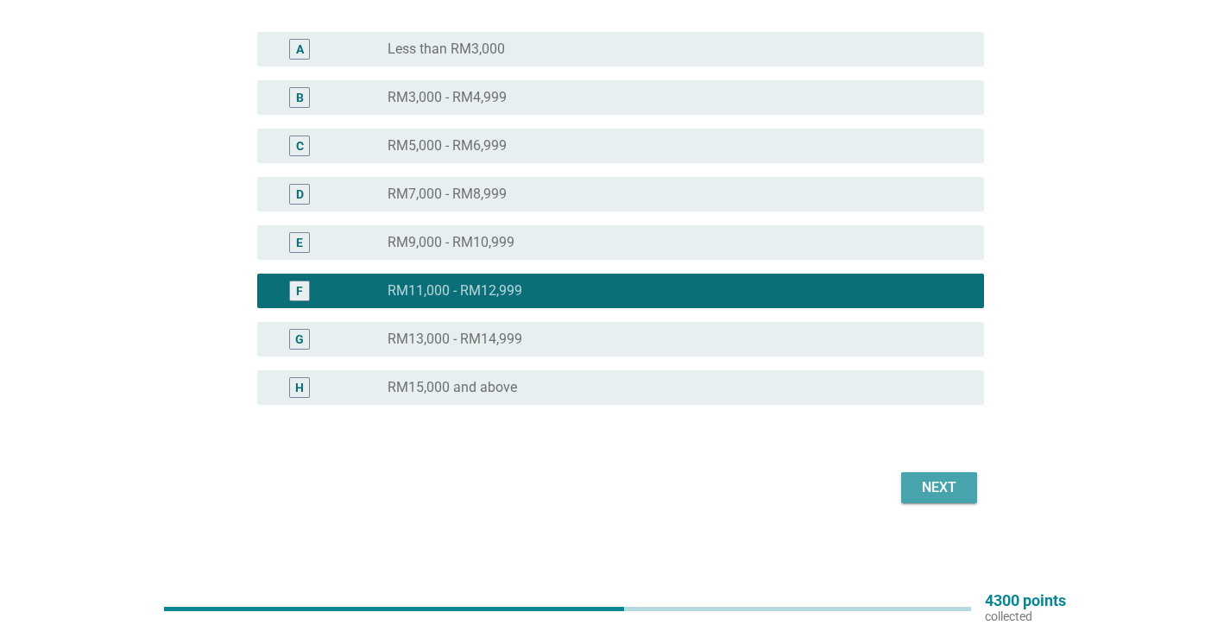
click at [940, 475] on button "Next" at bounding box center [939, 487] width 76 height 31
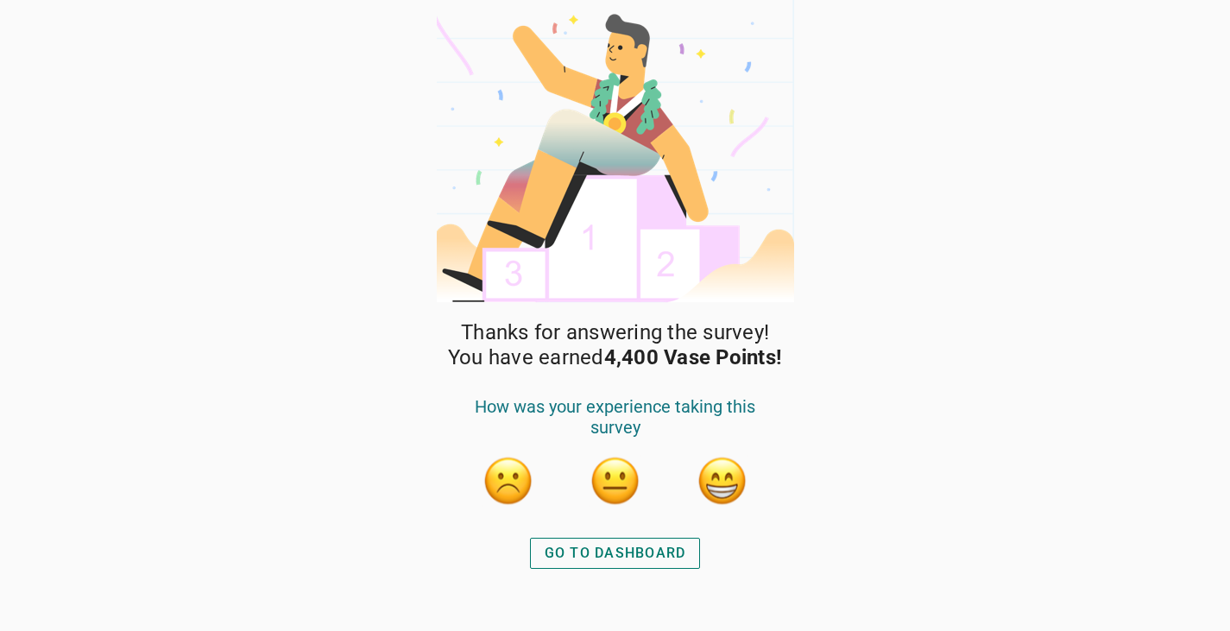
click at [625, 480] on button "button" at bounding box center [615, 481] width 52 height 52
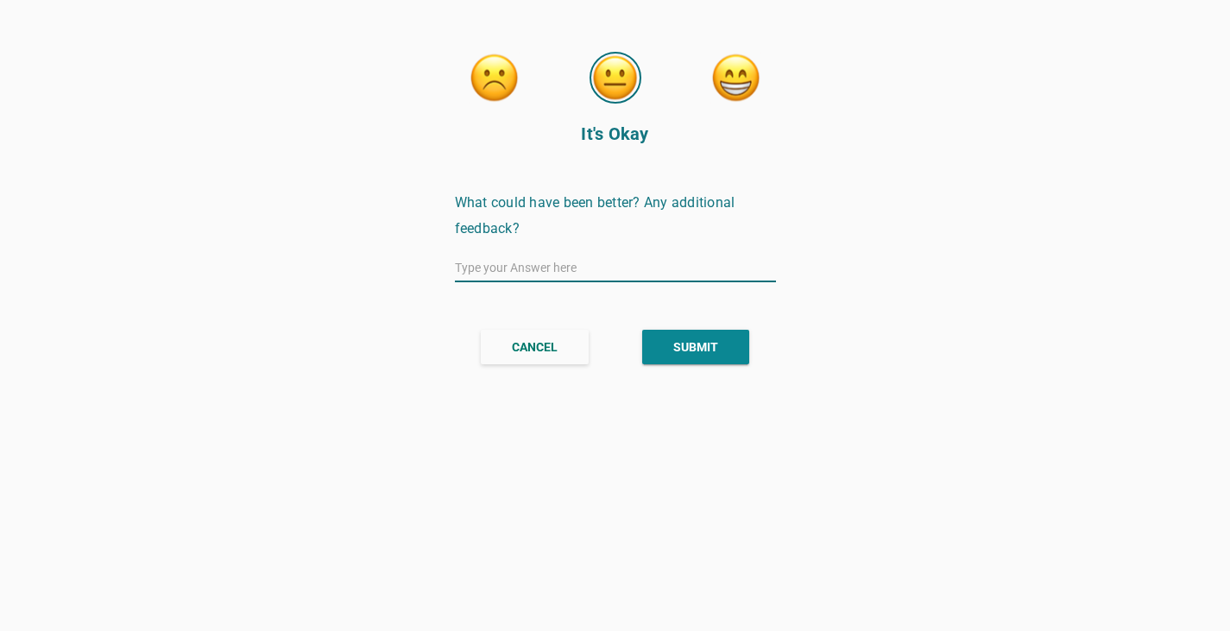
click at [676, 337] on button "SUBMIT" at bounding box center [695, 347] width 107 height 35
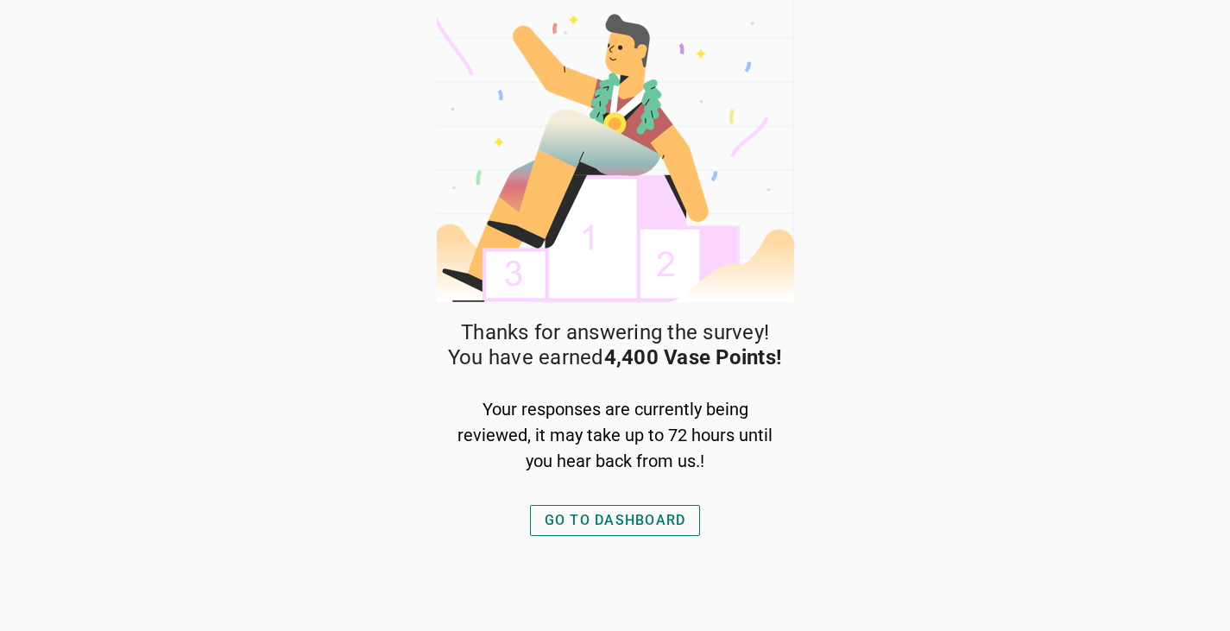
click at [665, 529] on div "GO TO DASHBOARD" at bounding box center [615, 520] width 142 height 21
